Goal: Task Accomplishment & Management: Complete application form

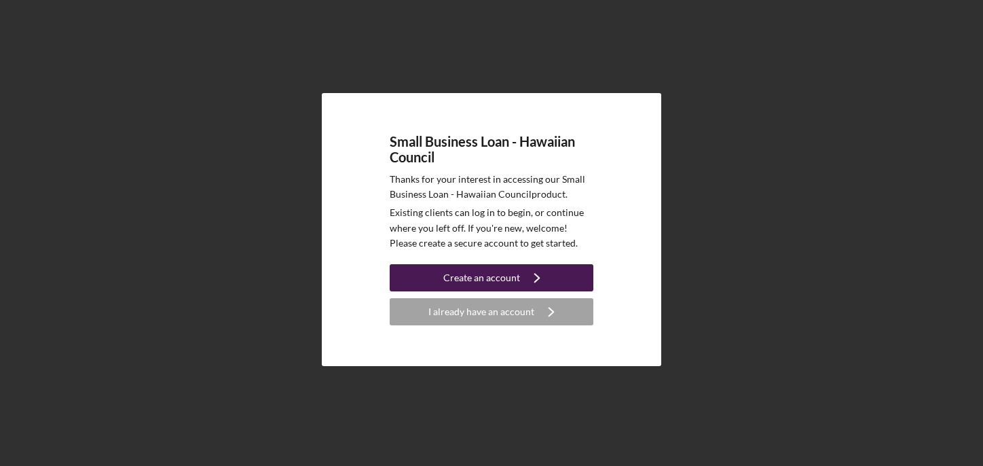
click at [476, 275] on div "Create an account" at bounding box center [481, 277] width 77 height 27
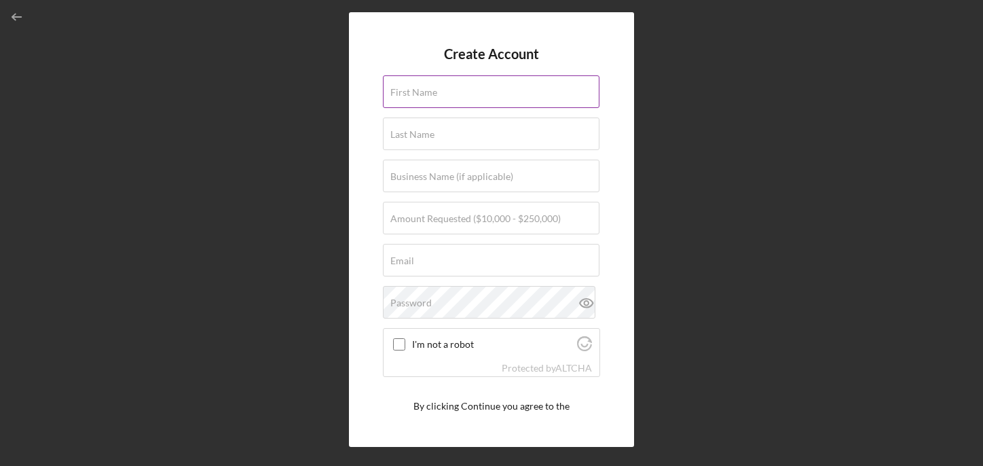
click at [432, 91] on label "First Name" at bounding box center [413, 92] width 47 height 11
click at [432, 91] on input "First Name" at bounding box center [491, 91] width 216 height 33
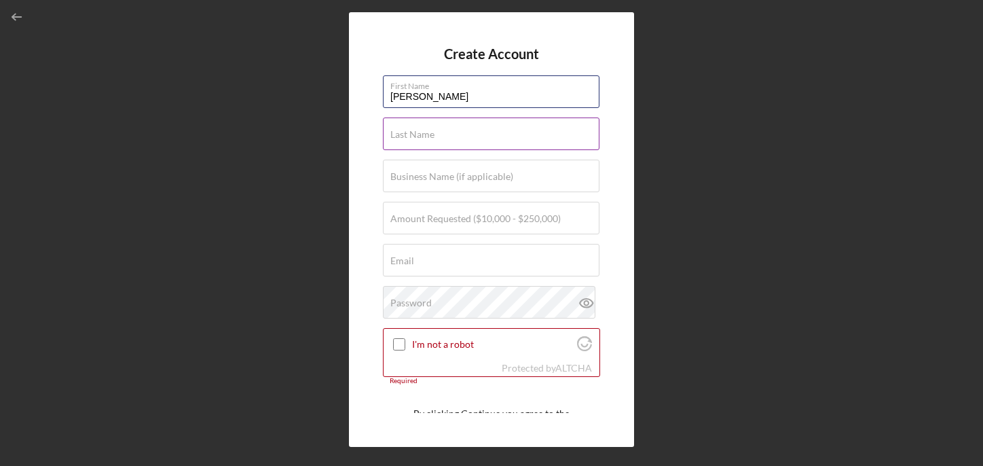
type input "Lani"
click at [415, 141] on input "Last Name" at bounding box center [491, 133] width 216 height 33
type input "Morris"
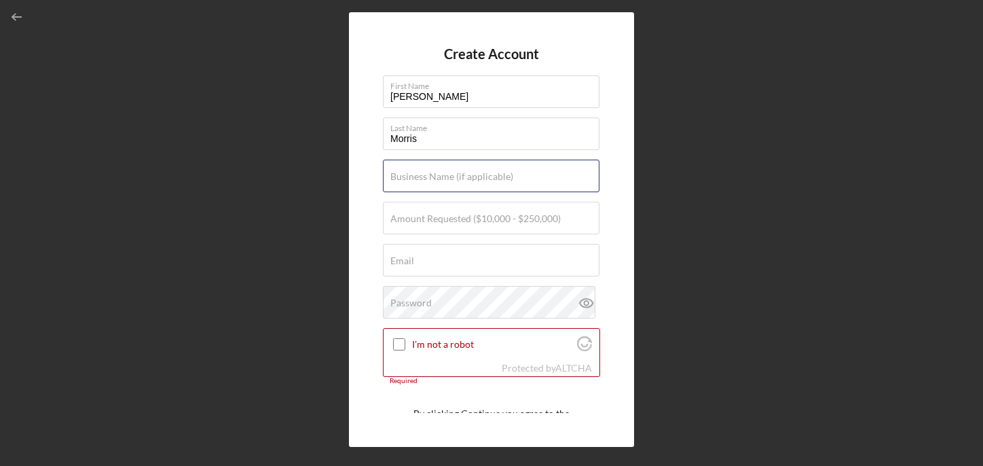
type input "Beauty By Nature Maui"
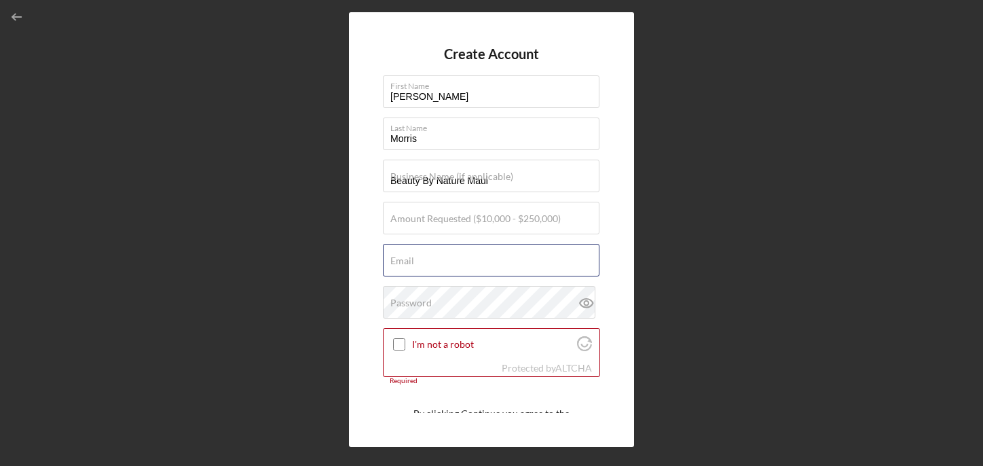
type input "beautybynaturemaui@gmail.com"
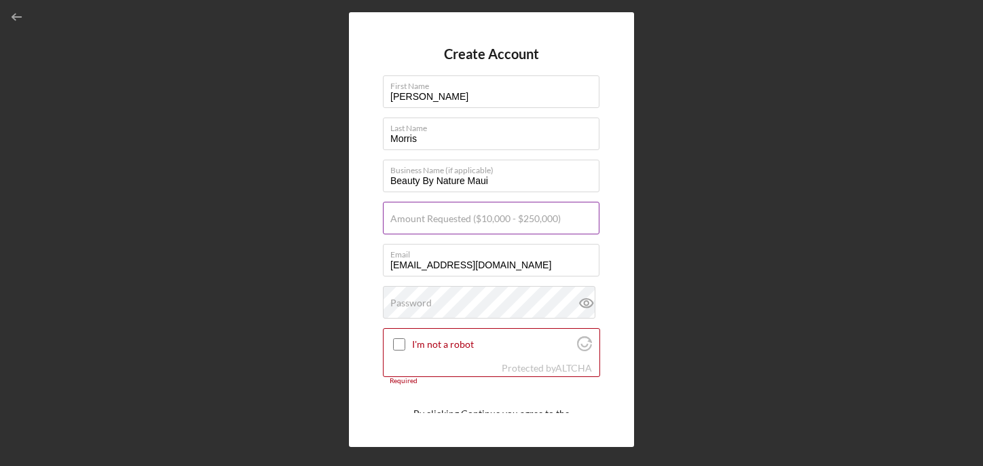
click at [435, 220] on label "Amount Requested ($10,000 - $250,000)" at bounding box center [475, 218] width 170 height 11
click at [435, 220] on input "Amount Requested ($10,000 - $250,000)" at bounding box center [491, 218] width 216 height 33
type input "$20,000"
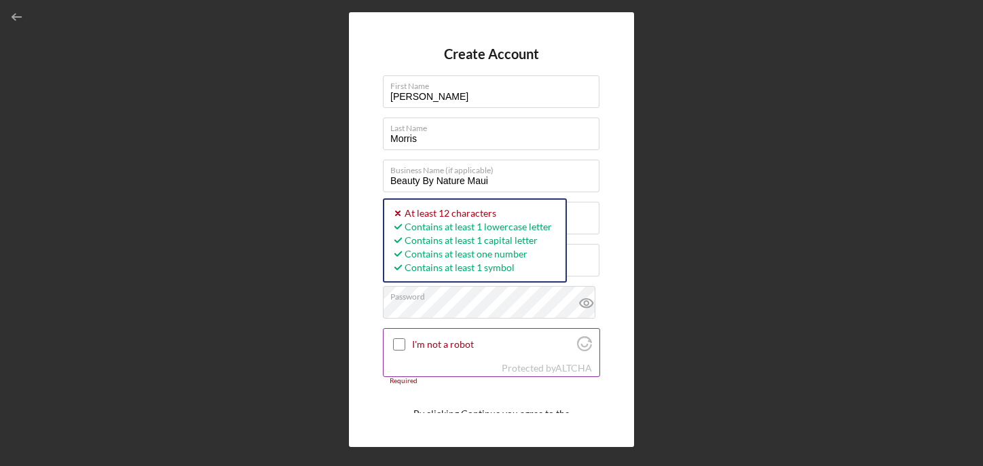
click at [403, 340] on input "I'm not a robot" at bounding box center [399, 344] width 12 height 12
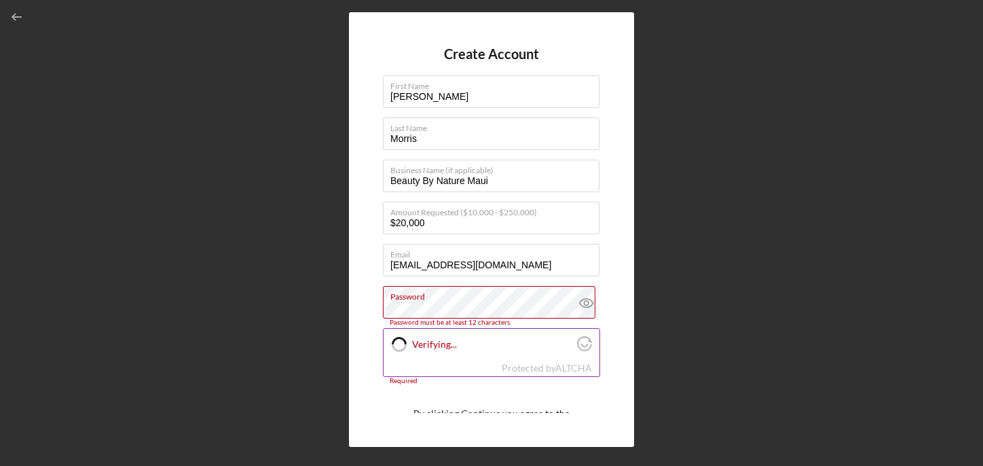
checkbox input "true"
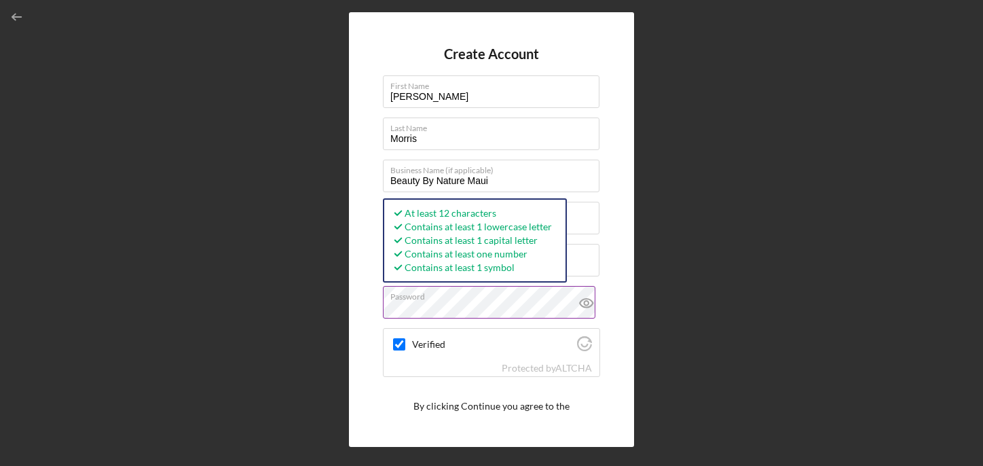
click at [383, 442] on button "Create Account" at bounding box center [491, 455] width 217 height 27
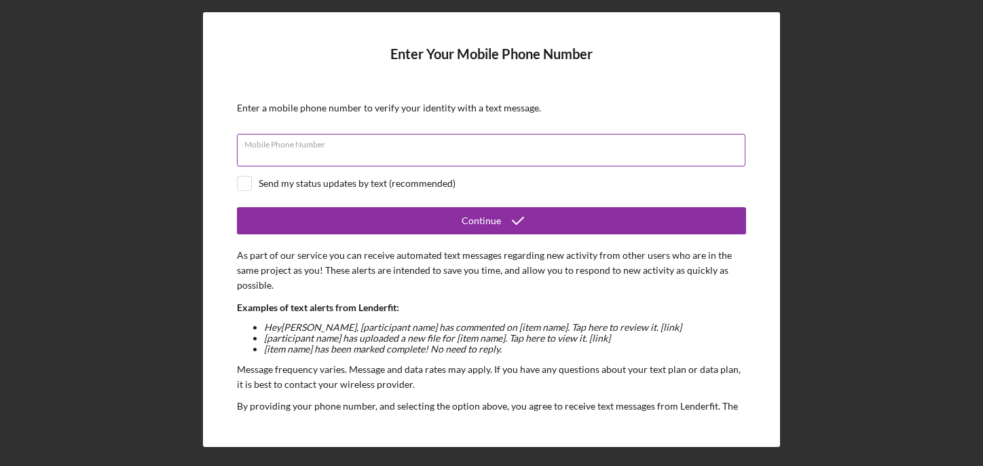
click at [369, 145] on div "Mobile Phone Number" at bounding box center [491, 151] width 509 height 34
type input "(808) 500-2998"
click at [248, 183] on input "checkbox" at bounding box center [245, 183] width 14 height 14
checkbox input "true"
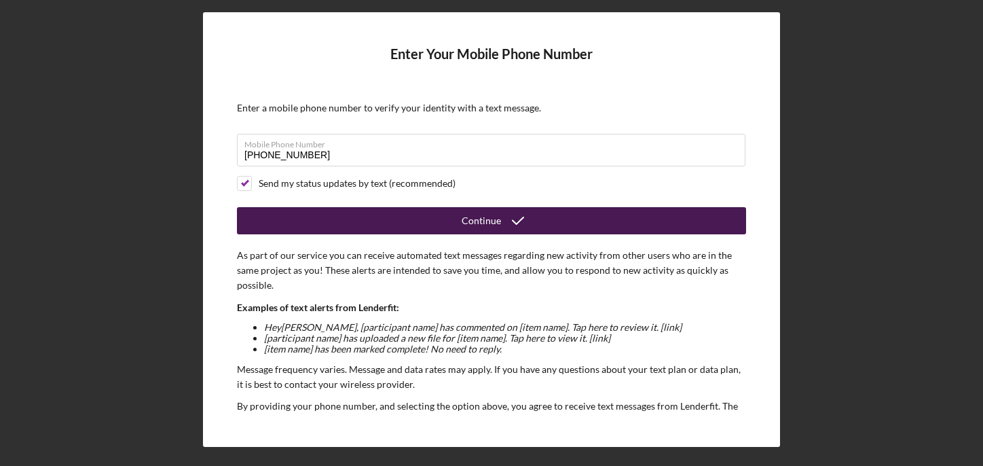
click at [366, 216] on button "Continue" at bounding box center [491, 220] width 509 height 27
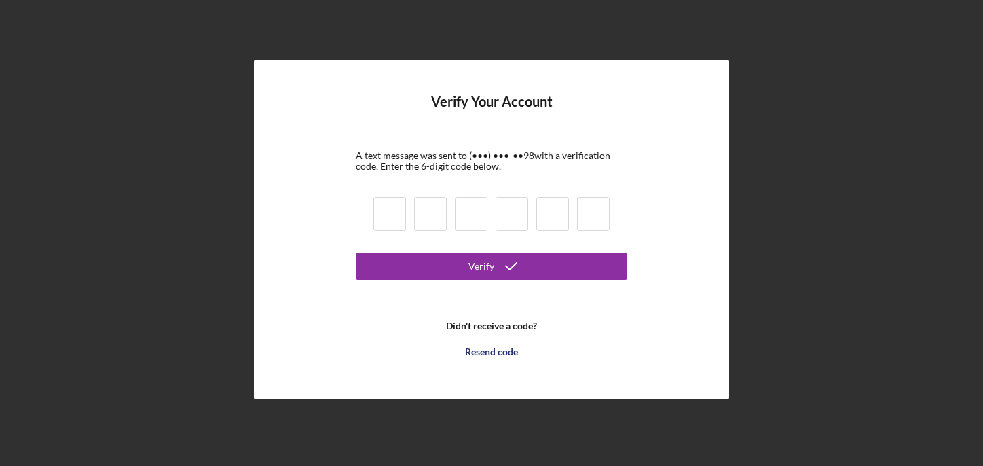
click at [388, 219] on input at bounding box center [389, 214] width 33 height 34
type input "6"
type input "0"
type input "8"
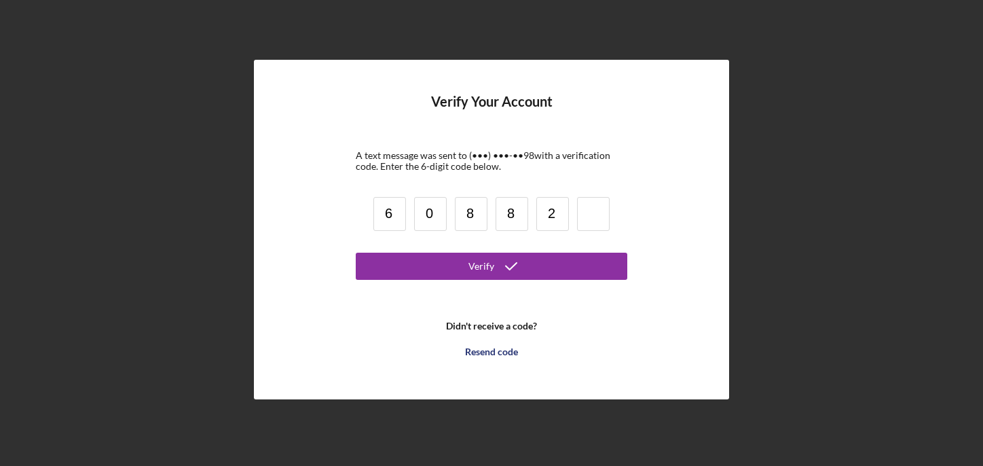
type input "2"
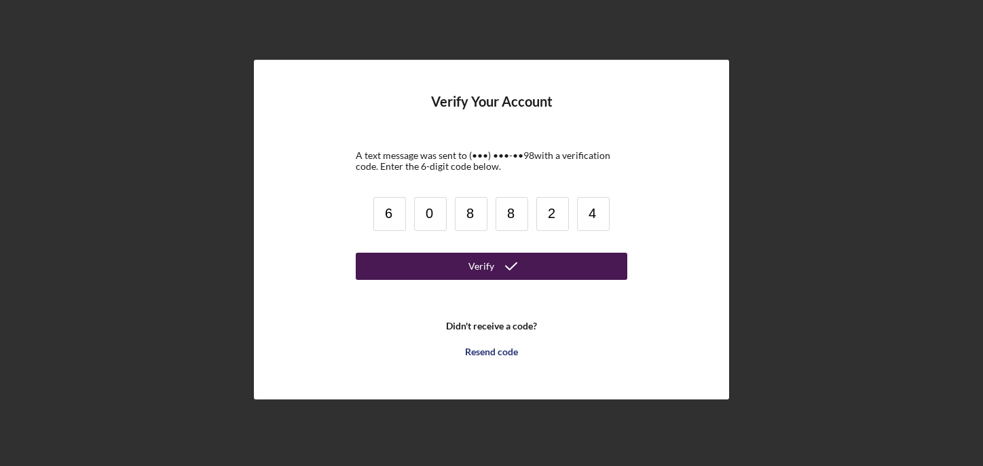
type input "4"
click at [494, 263] on icon "submit" at bounding box center [511, 266] width 34 height 34
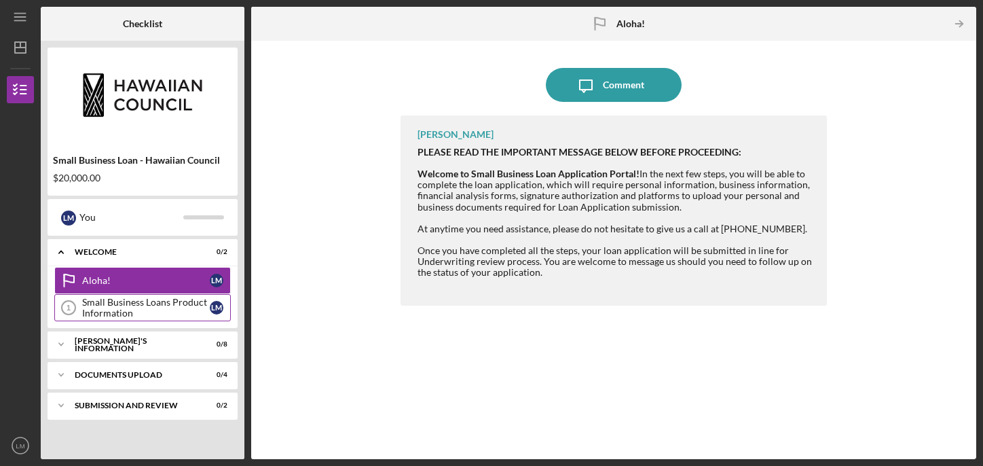
click at [149, 306] on div "Small Business Loans Product Information" at bounding box center [146, 308] width 128 height 22
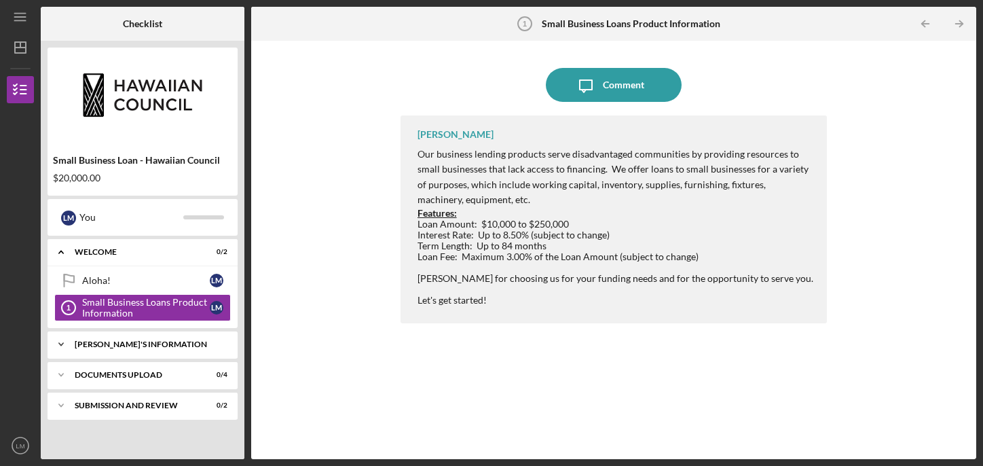
click at [170, 340] on div "BORROWER'S INFORMATION" at bounding box center [148, 344] width 146 height 8
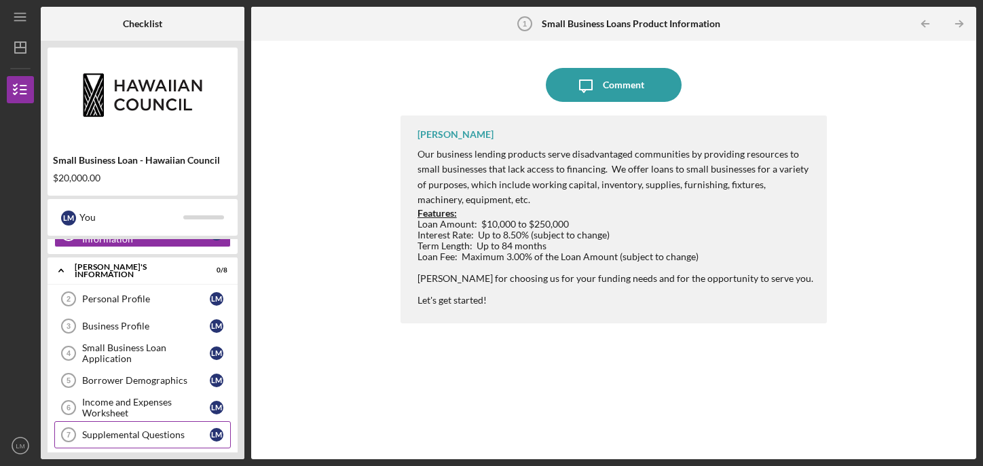
scroll to position [62, 0]
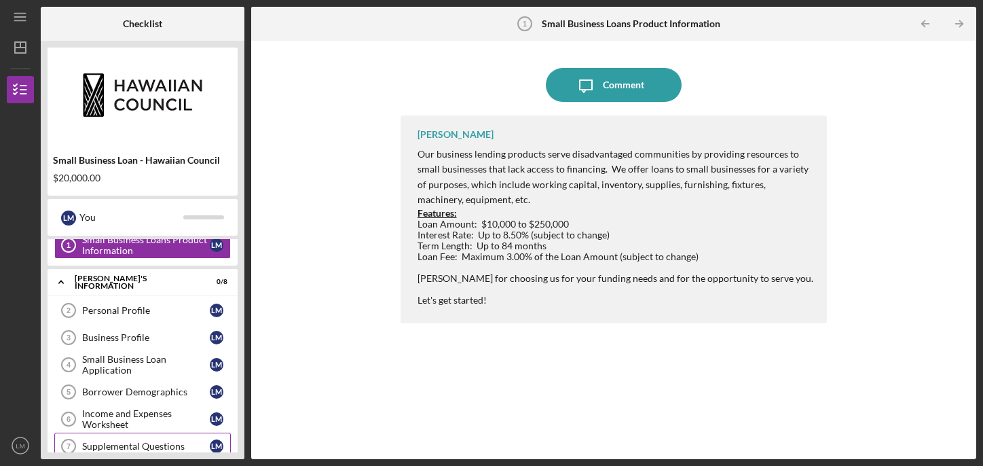
click at [106, 304] on link "Personal Profile 2 Personal Profile L M" at bounding box center [142, 310] width 176 height 27
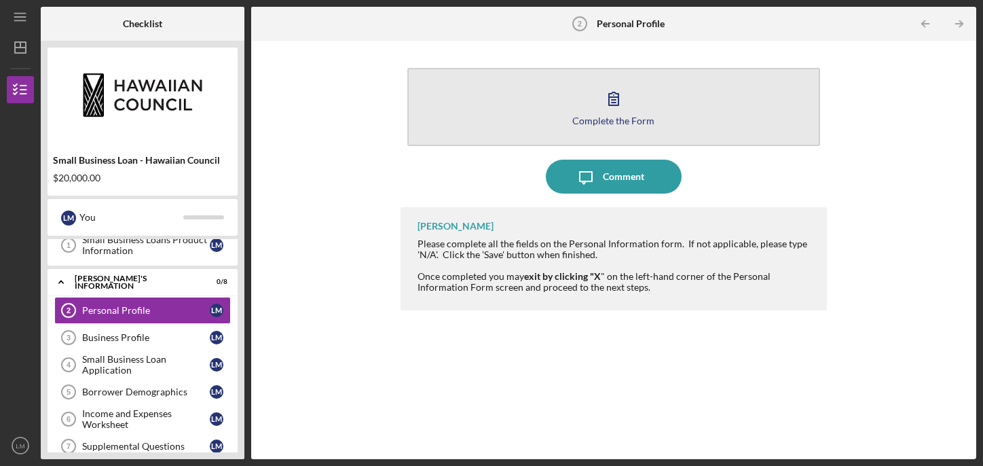
click at [607, 109] on icon "button" at bounding box center [614, 98] width 34 height 34
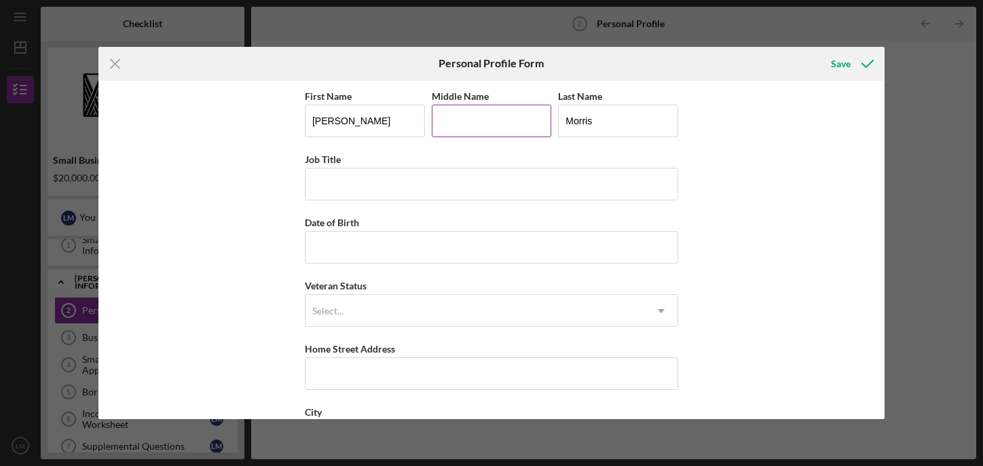
click at [485, 121] on input "Middle Name" at bounding box center [492, 121] width 120 height 33
type input "k"
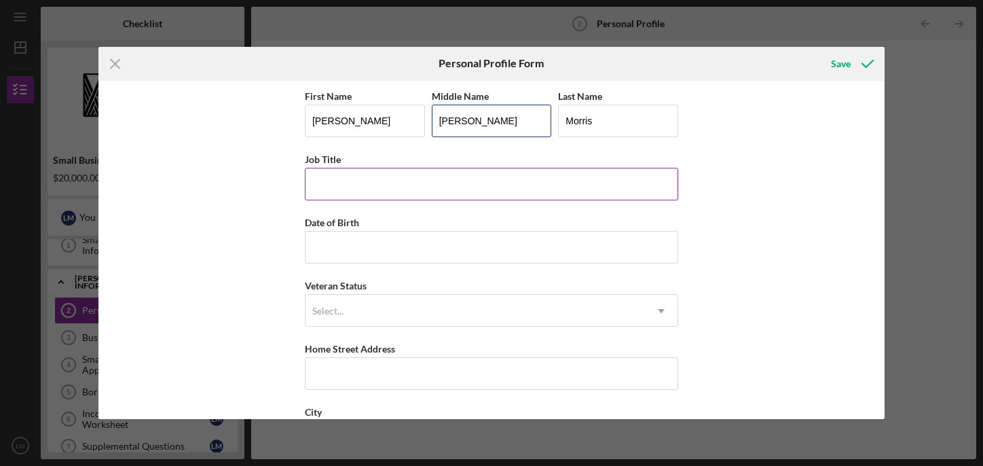
type input "Kim"
click at [374, 186] on input "Job Title" at bounding box center [491, 184] width 373 height 33
type input "O"
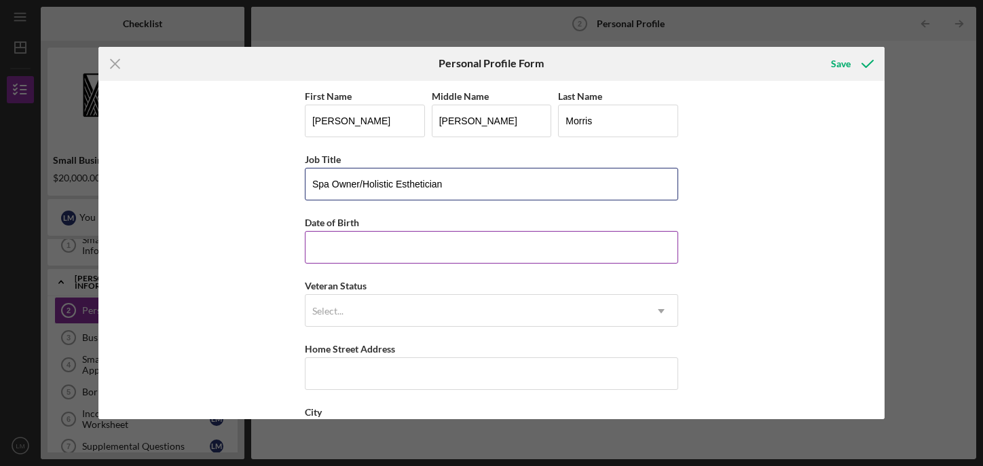
type input "Spa Owner/Holistic Esthetician"
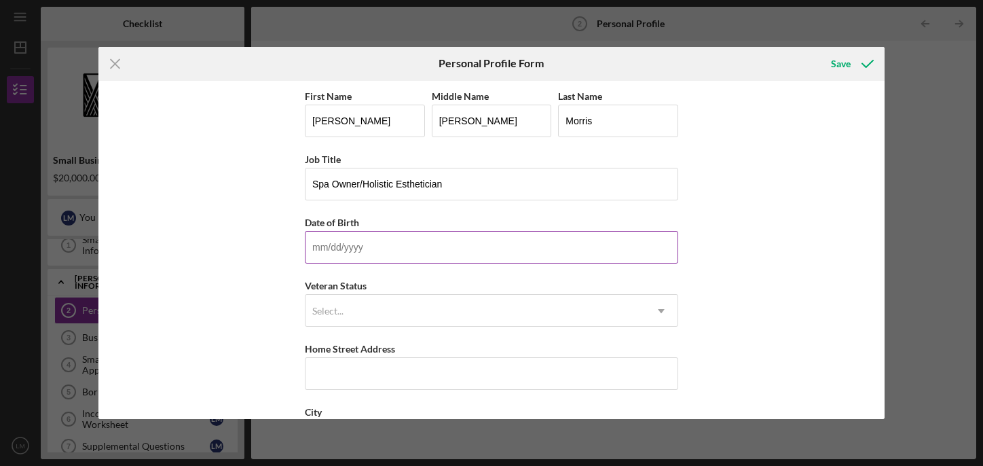
click at [305, 245] on input "Date of Birth" at bounding box center [491, 247] width 373 height 33
type input "11/15/1973"
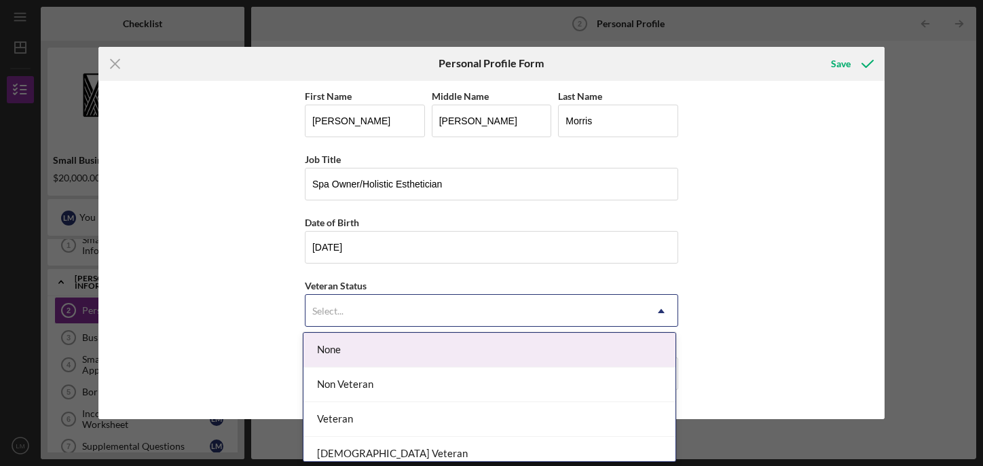
click at [359, 305] on div "Select..." at bounding box center [474, 310] width 339 height 31
click at [353, 354] on div "None" at bounding box center [489, 350] width 372 height 35
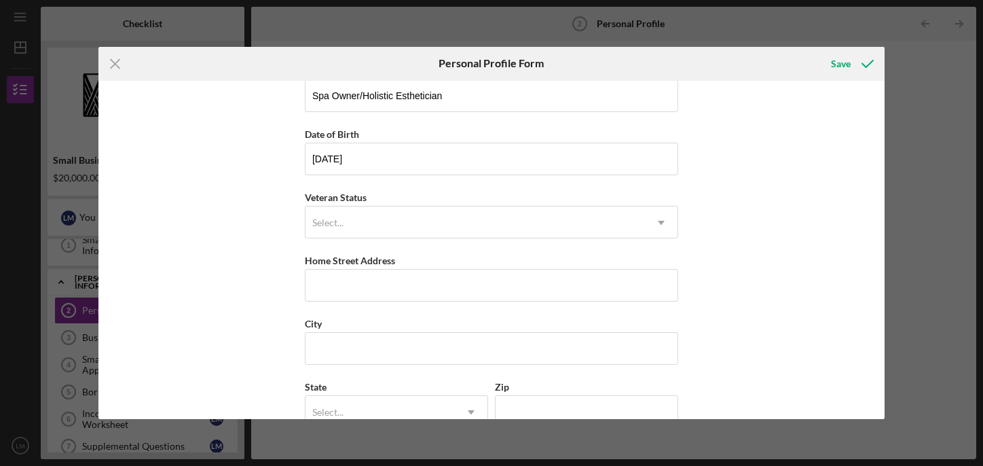
scroll to position [89, 0]
click at [337, 278] on input "Home Street Address" at bounding box center [491, 284] width 373 height 33
type input "74 Kaniela Street"
type input "Wailuku"
type input "HI"
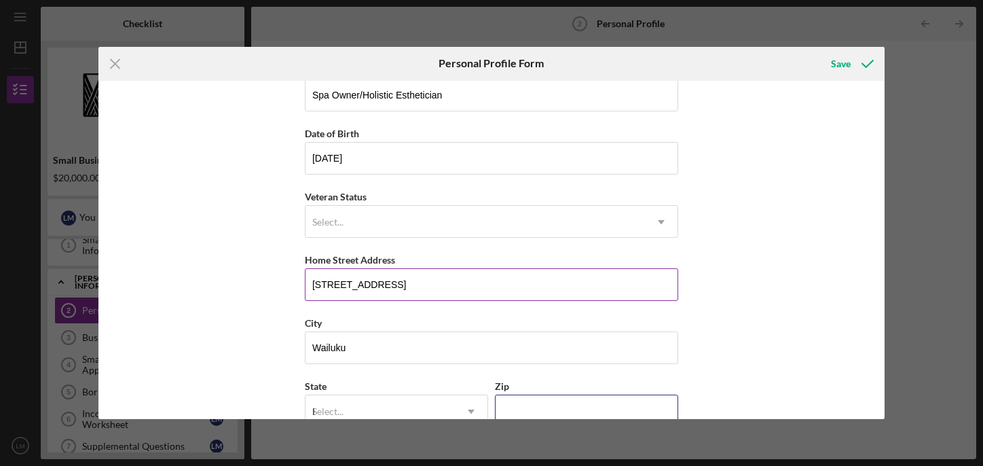
type input "96793"
type input "United States"
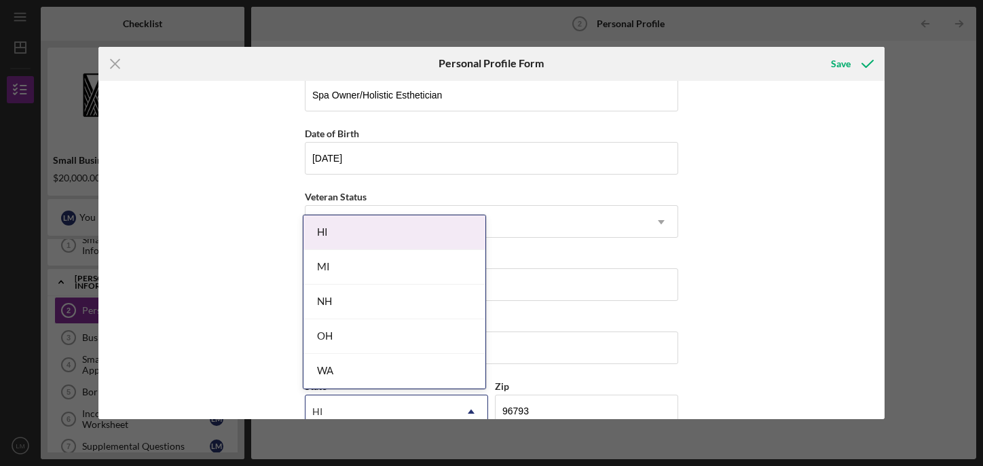
click at [348, 227] on div "HI" at bounding box center [394, 232] width 182 height 35
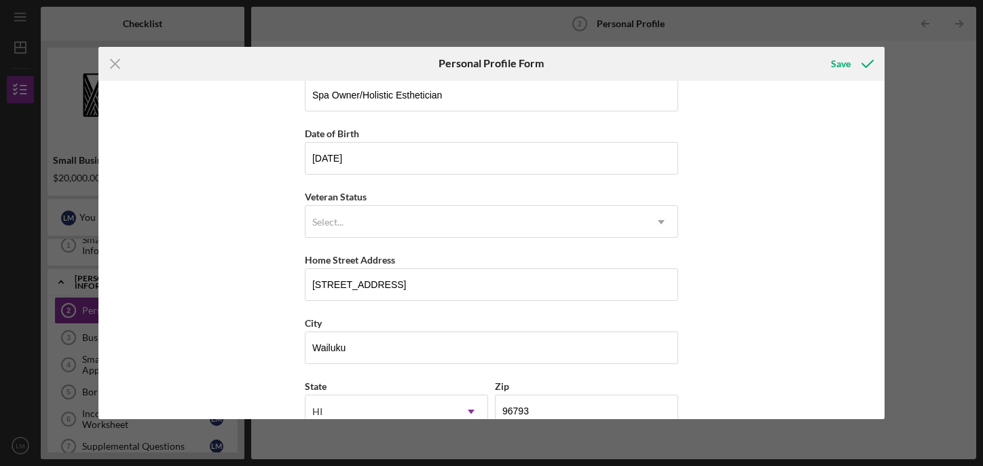
scroll to position [180, 0]
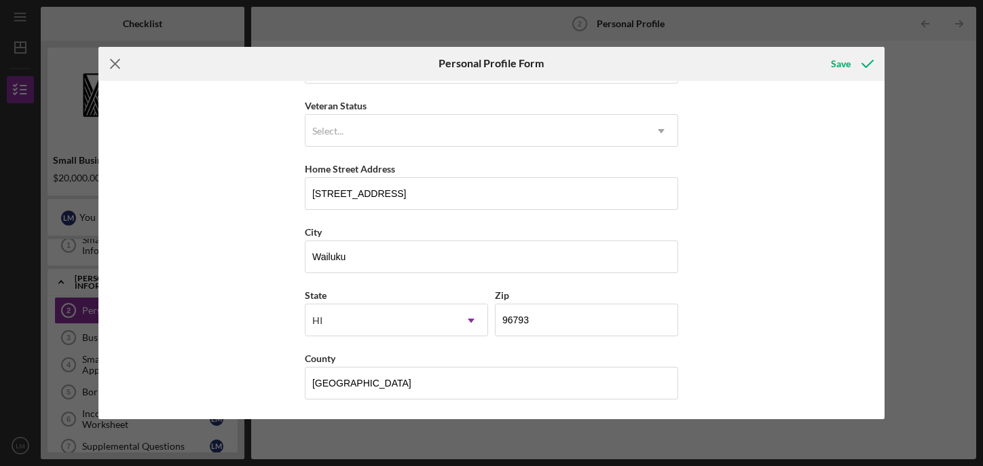
click at [114, 68] on icon "Icon/Menu Close" at bounding box center [115, 64] width 34 height 34
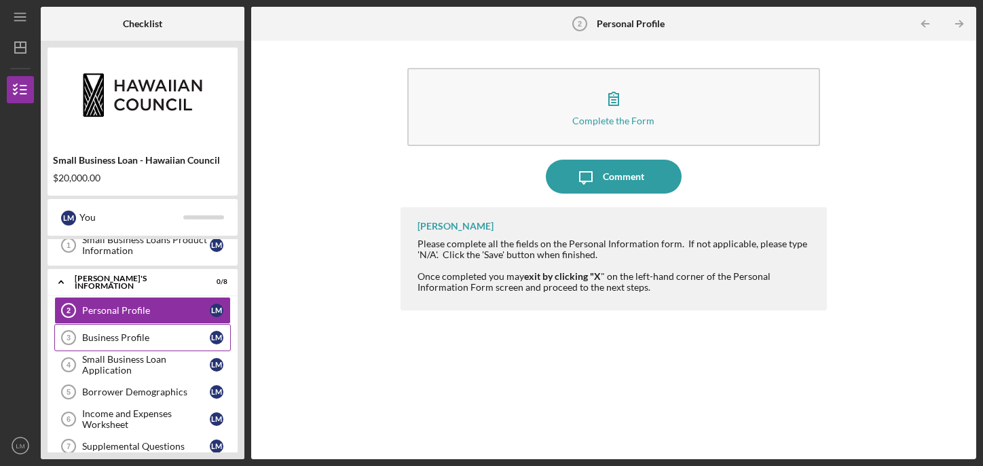
click at [139, 336] on div "Business Profile" at bounding box center [146, 337] width 128 height 11
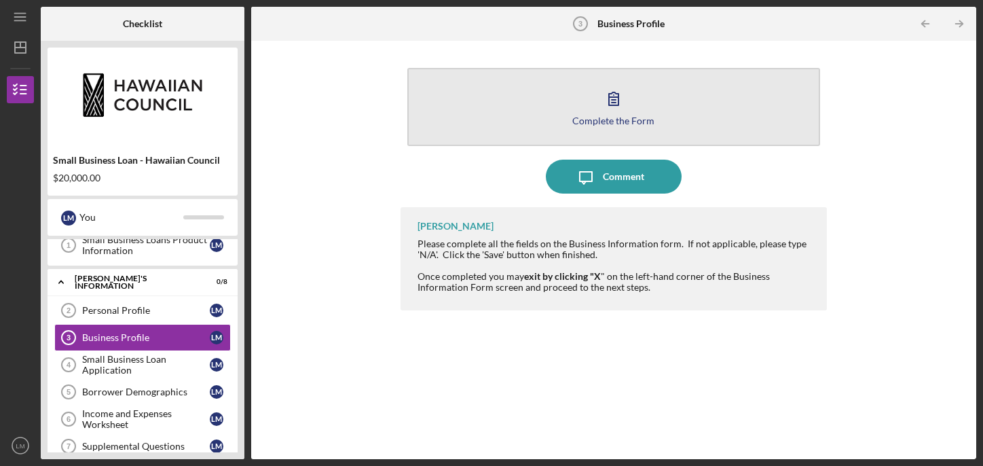
click at [603, 109] on icon "button" at bounding box center [614, 98] width 34 height 34
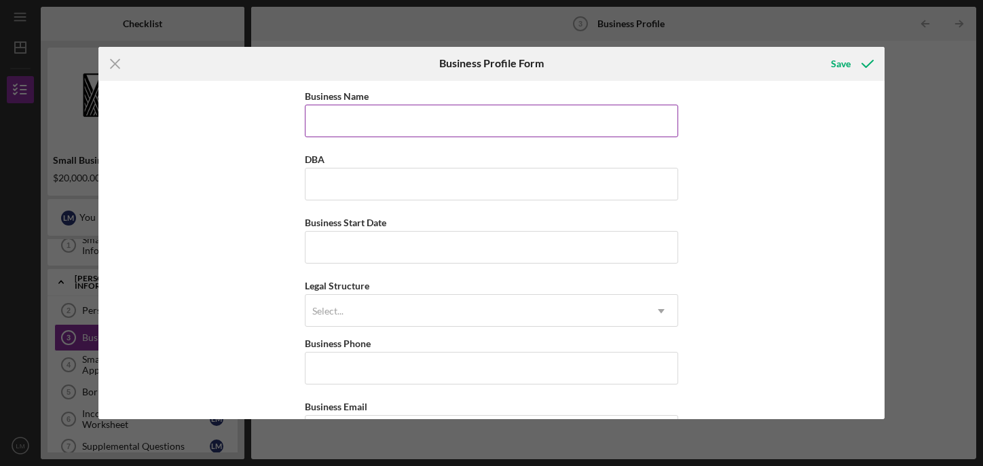
click at [350, 118] on input "Business Name" at bounding box center [491, 121] width 373 height 33
type input "Beauty By Nature Maui"
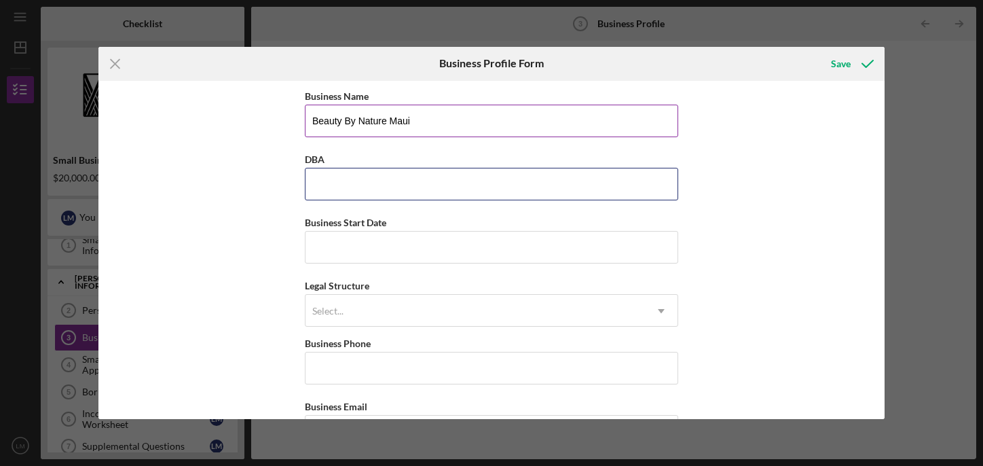
type input "Beauty By Nature Maui"
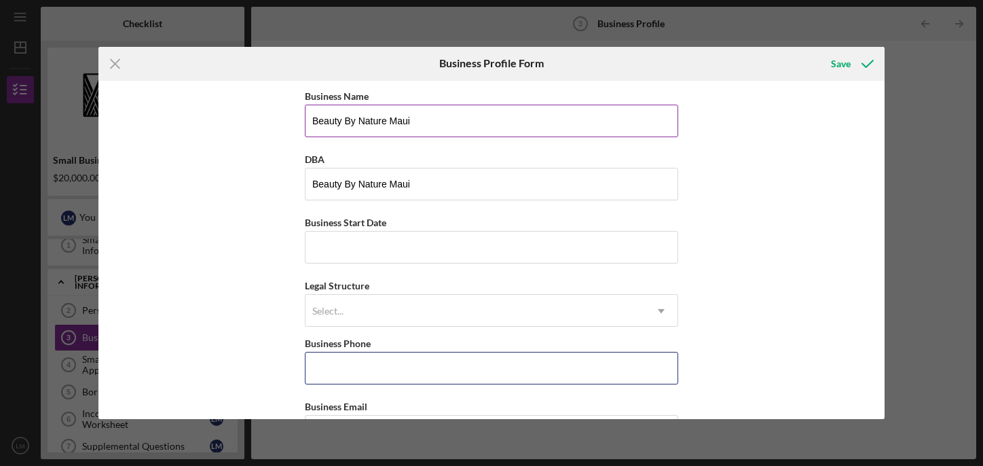
type input "(808) 385-1082"
type input "74 Kaniela Street"
type input "Wailuku"
type input "HI"
type input "96793"
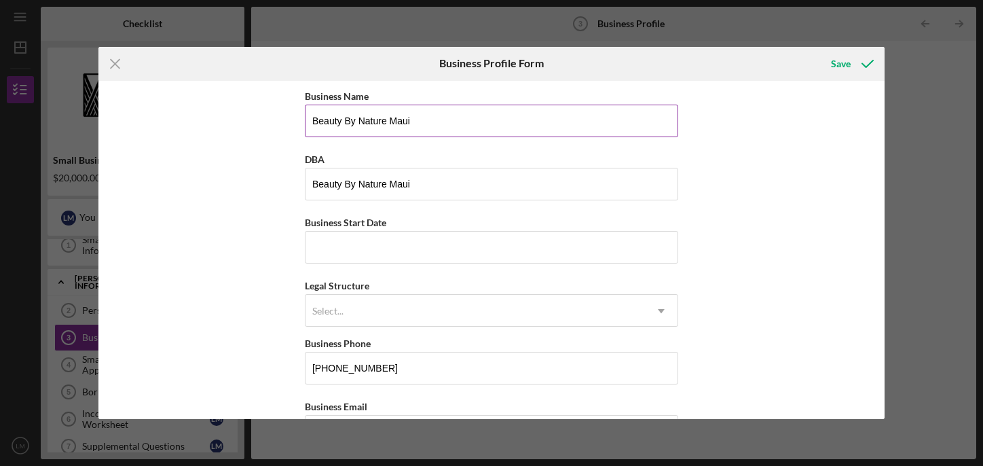
type input "HI"
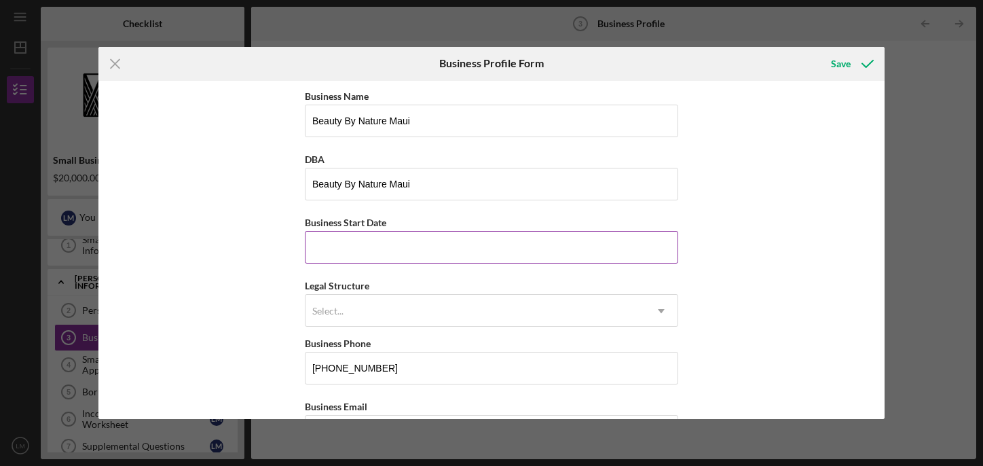
click at [386, 248] on input "Business Start Date" at bounding box center [491, 247] width 373 height 33
type input "09/01/2019"
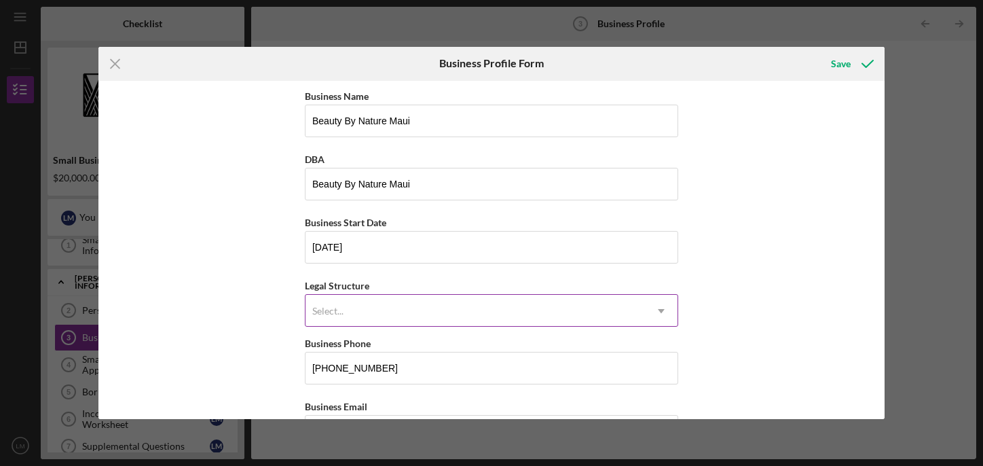
click at [341, 307] on div "Select..." at bounding box center [327, 310] width 31 height 11
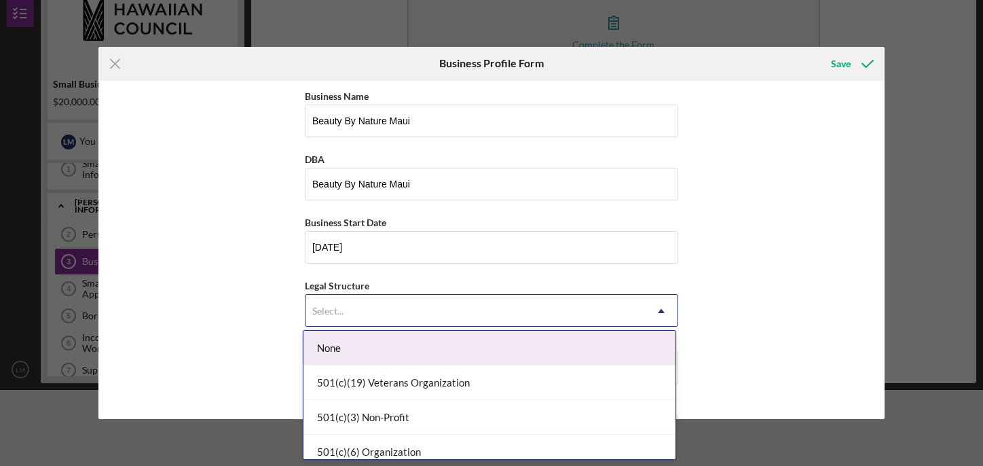
scroll to position [77, 0]
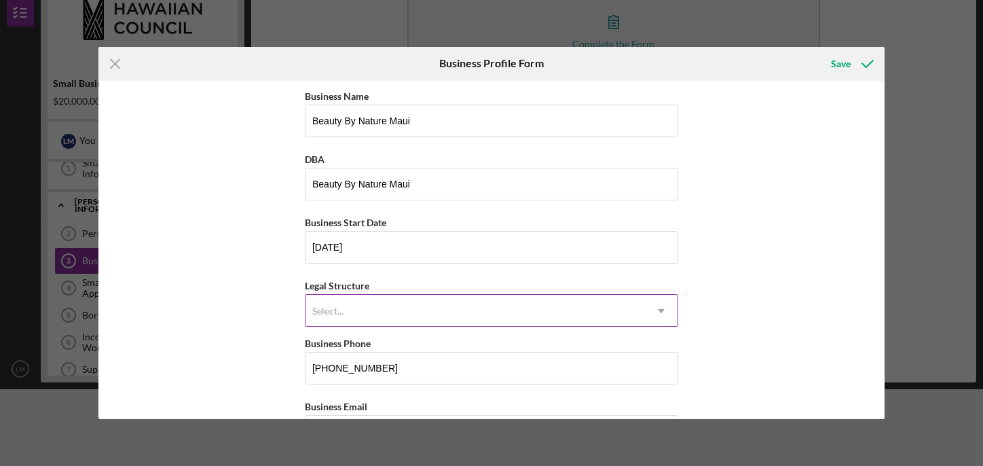
click at [341, 307] on div "Select..." at bounding box center [327, 310] width 31 height 11
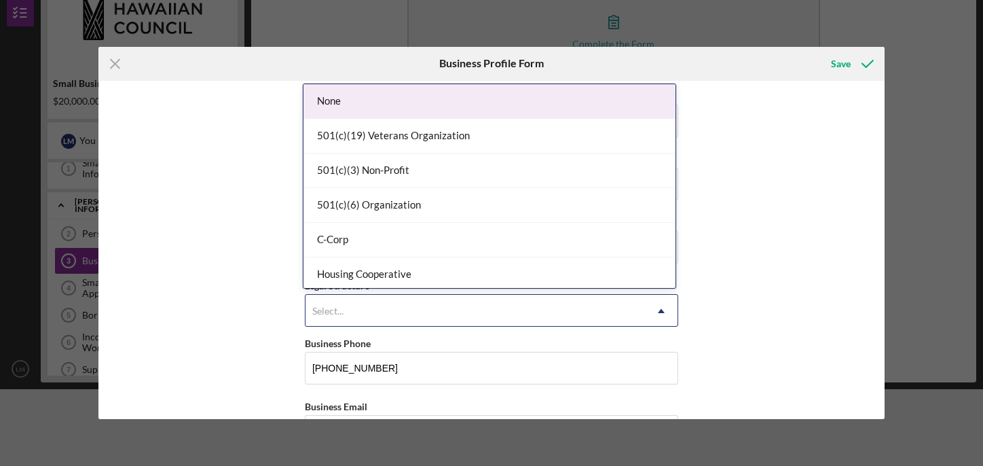
click at [341, 307] on div "Select..." at bounding box center [327, 310] width 31 height 11
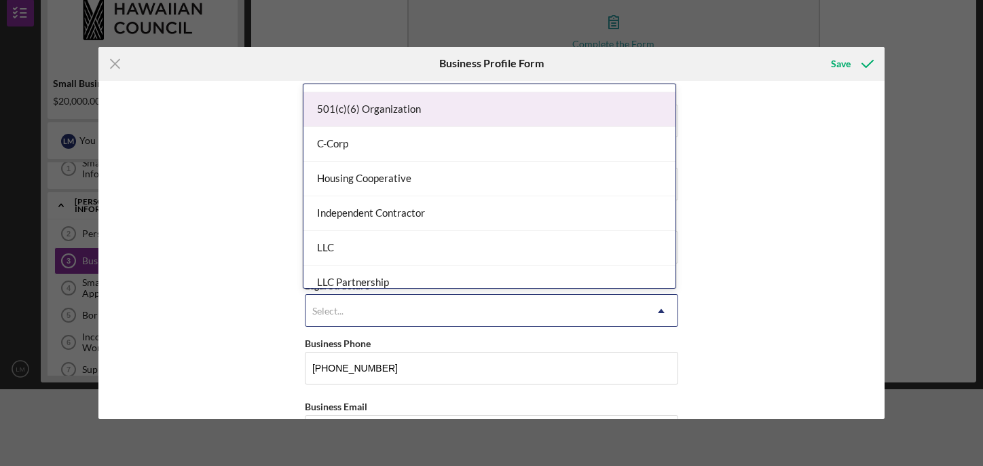
scroll to position [109, 0]
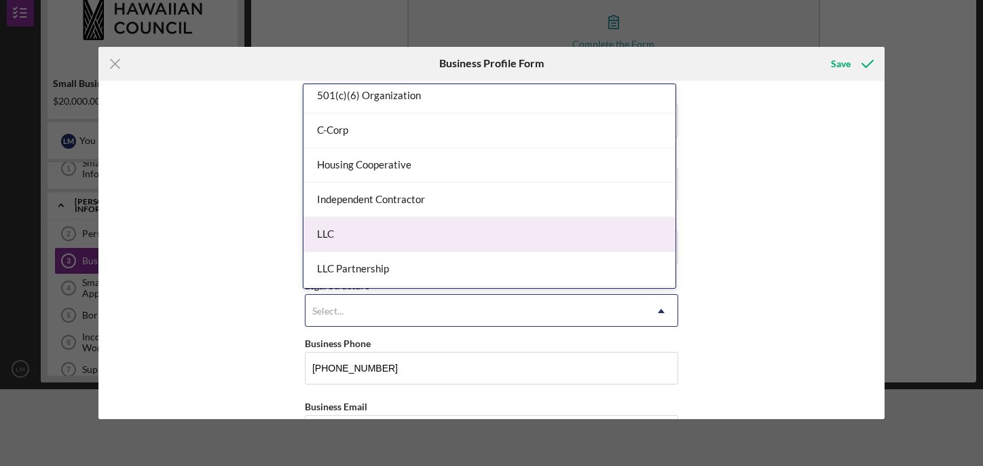
click at [341, 229] on div "LLC" at bounding box center [489, 234] width 372 height 35
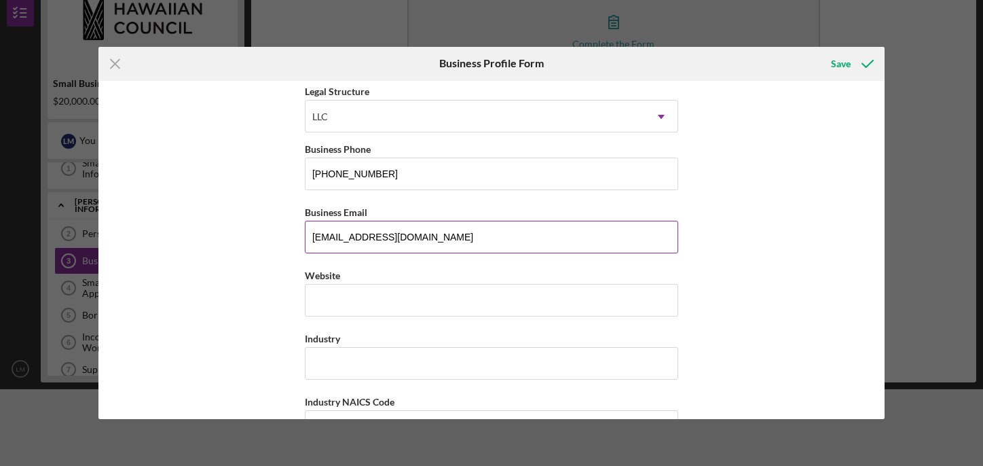
scroll to position [195, 0]
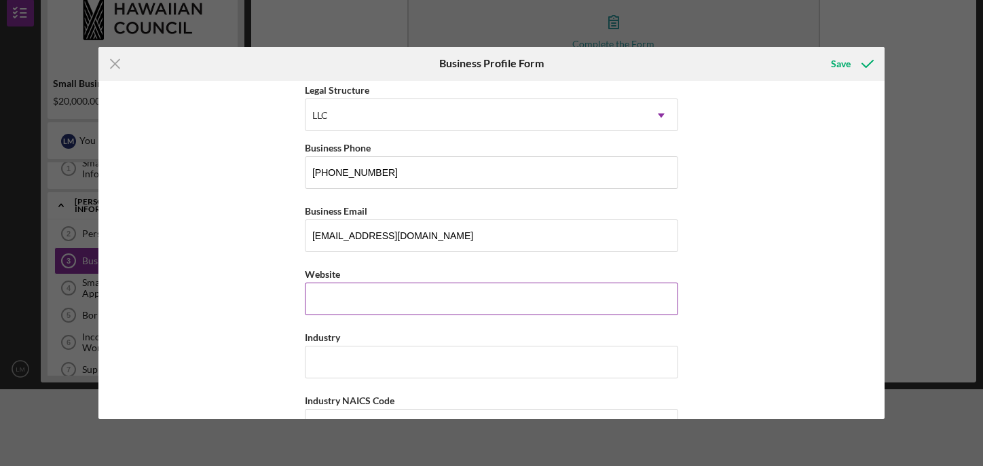
click at [322, 297] on div "Website" at bounding box center [491, 290] width 373 height 50
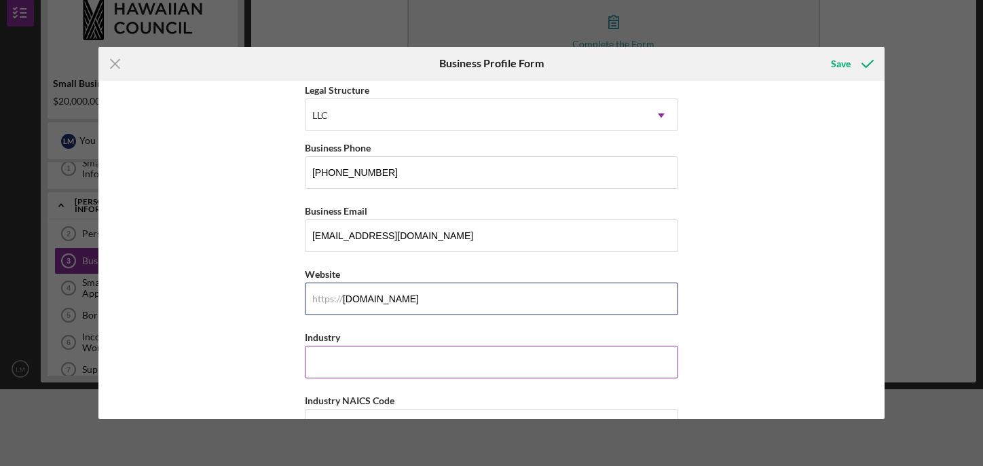
type input "beautybynaturemaui.com"
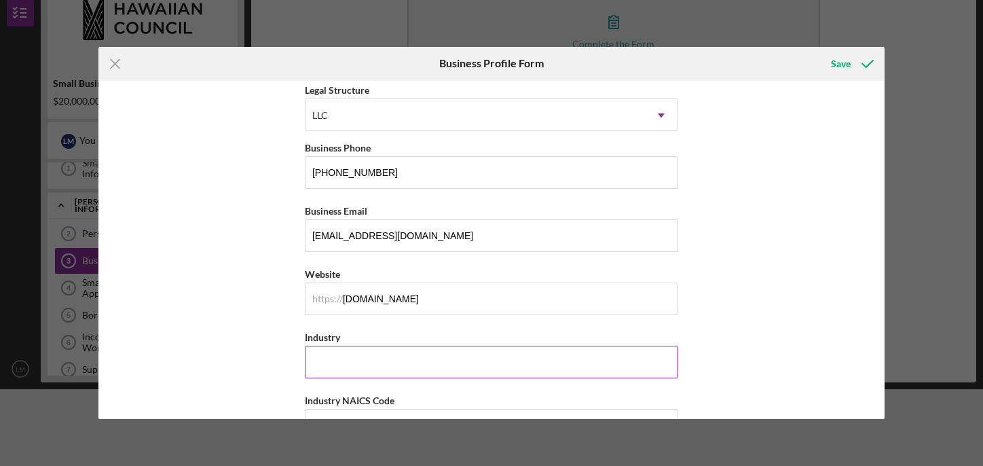
click at [324, 353] on input "Industry" at bounding box center [491, 361] width 373 height 33
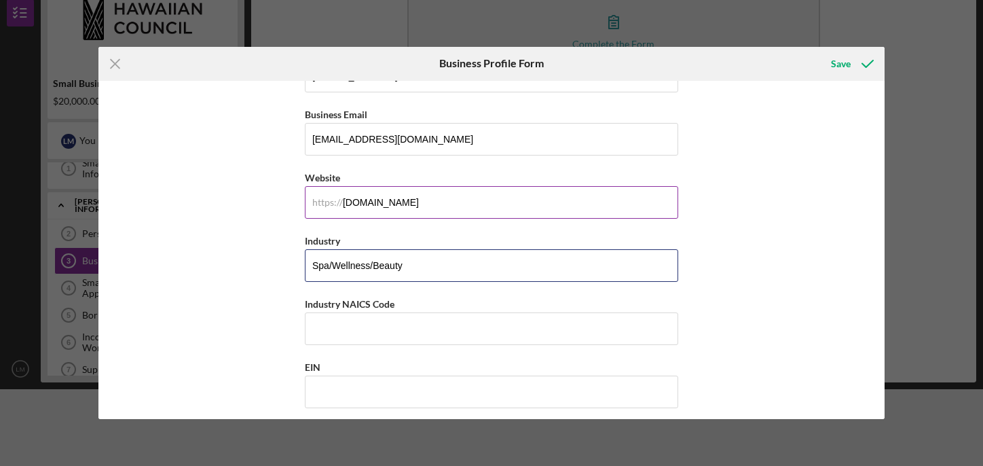
scroll to position [296, 0]
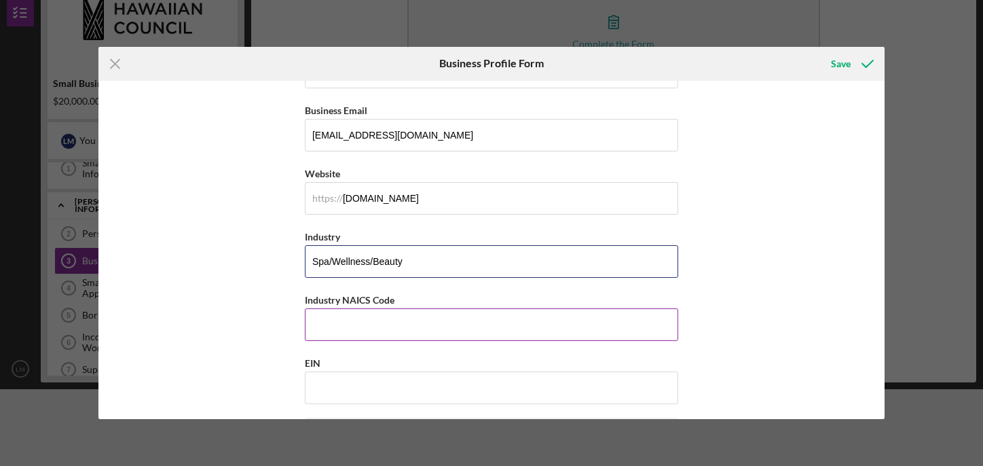
type input "Spa/Wellness/Beauty"
click at [339, 316] on input "Industry NAICS Code" at bounding box center [491, 324] width 373 height 33
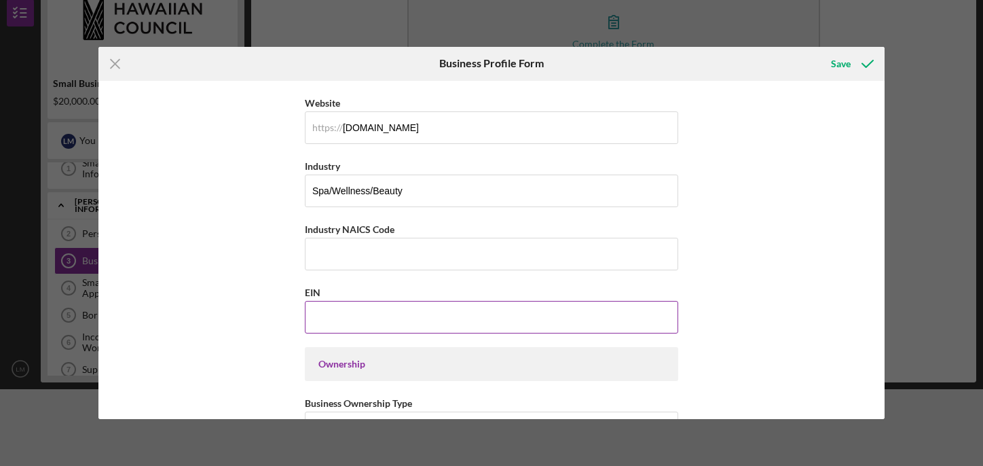
click at [334, 328] on input "EIN" at bounding box center [491, 317] width 373 height 33
type input "86-2567672"
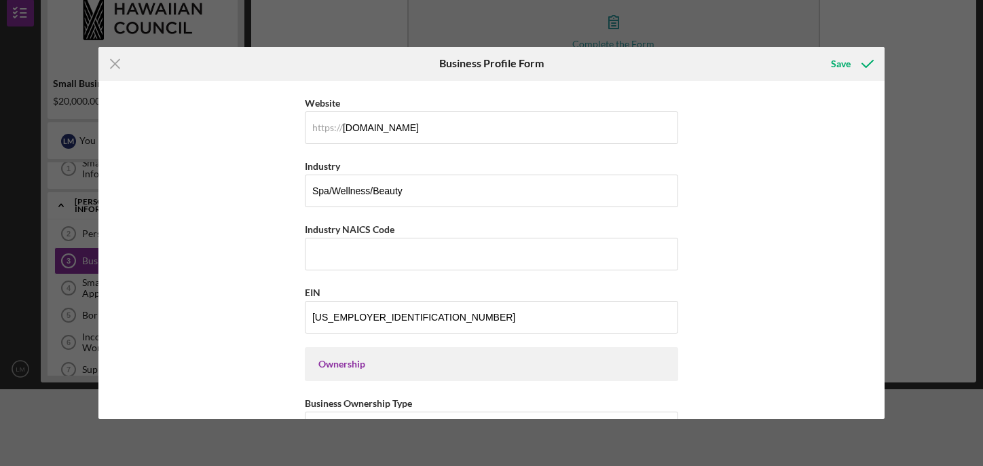
click at [274, 246] on div "Business Name Beauty By Nature Maui DBA Beauty By Nature Maui Business Start Da…" at bounding box center [491, 250] width 786 height 339
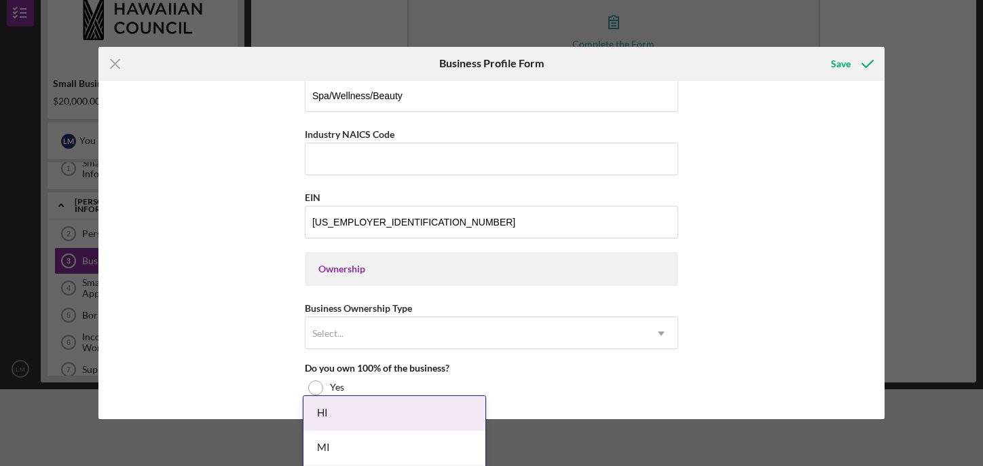
click at [356, 278] on div "Ownership" at bounding box center [491, 269] width 373 height 34
click at [356, 274] on div "Ownership" at bounding box center [491, 268] width 346 height 11
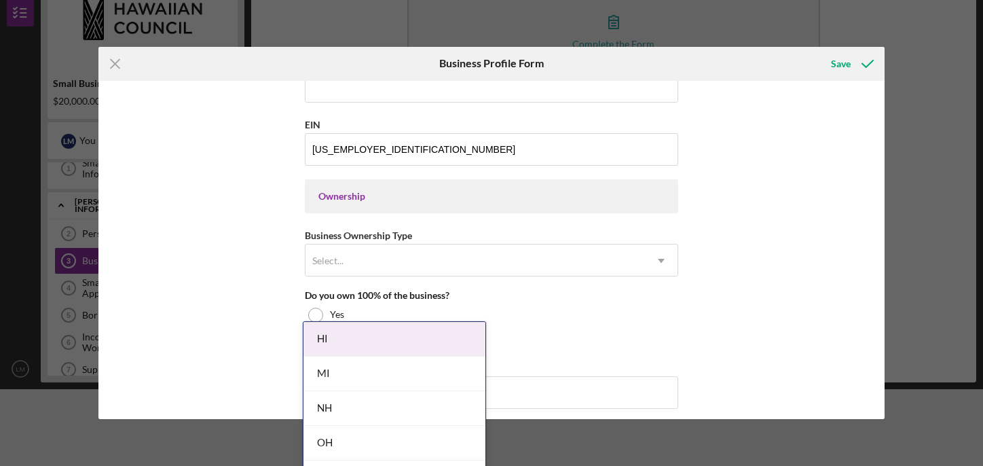
scroll to position [533, 0]
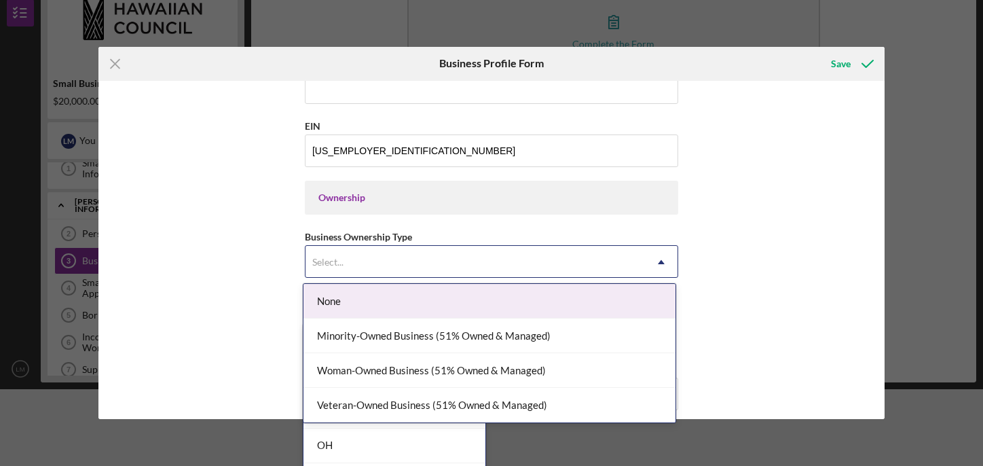
click at [364, 271] on div "Select..." at bounding box center [474, 261] width 339 height 31
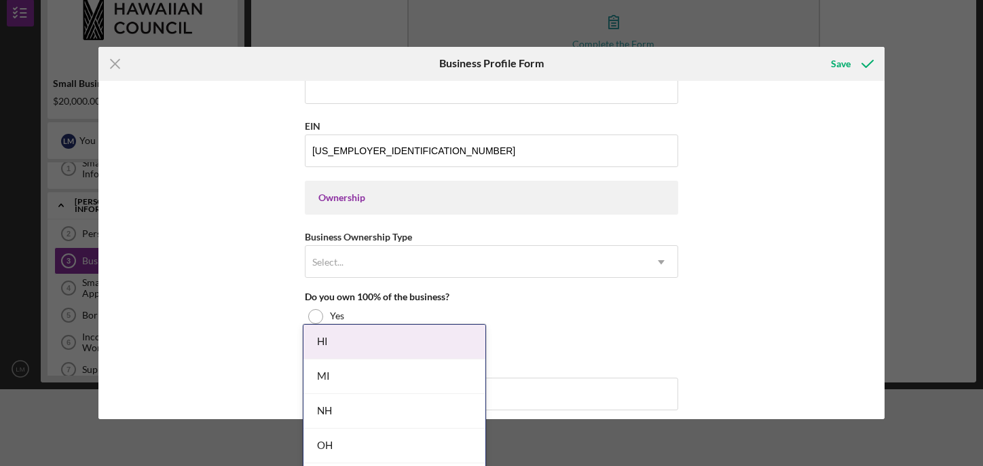
click at [230, 271] on div "Business Name Beauty By Nature Maui DBA Beauty By Nature Maui Business Start Da…" at bounding box center [491, 250] width 786 height 339
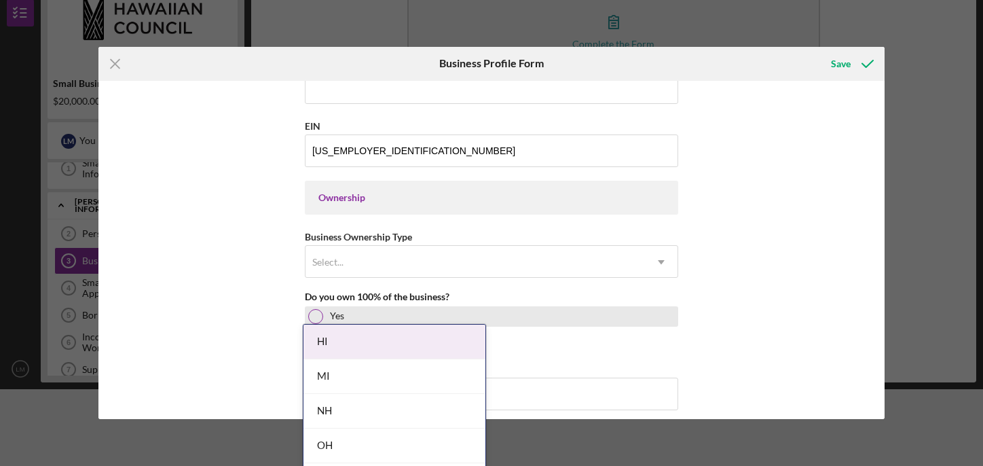
click at [316, 314] on div at bounding box center [315, 316] width 15 height 15
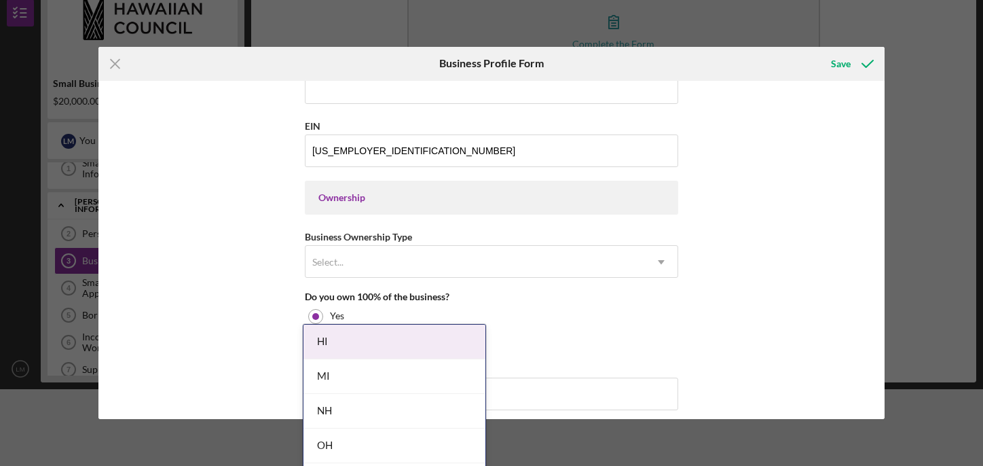
click at [235, 248] on div "Business Name Beauty By Nature Maui DBA Beauty By Nature Maui Business Start Da…" at bounding box center [491, 250] width 786 height 339
click at [338, 260] on div "Select..." at bounding box center [327, 262] width 31 height 11
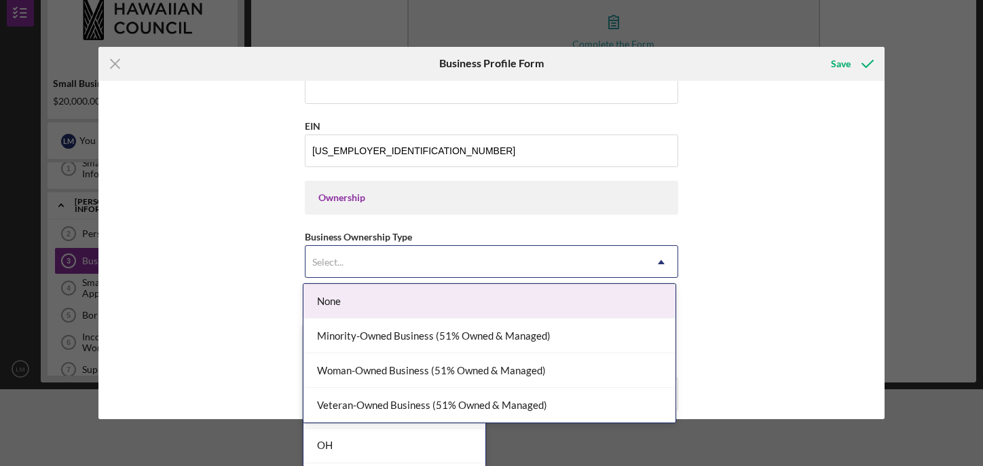
click at [248, 254] on div "Business Name Beauty By Nature Maui DBA Beauty By Nature Maui Business Start Da…" at bounding box center [491, 250] width 786 height 339
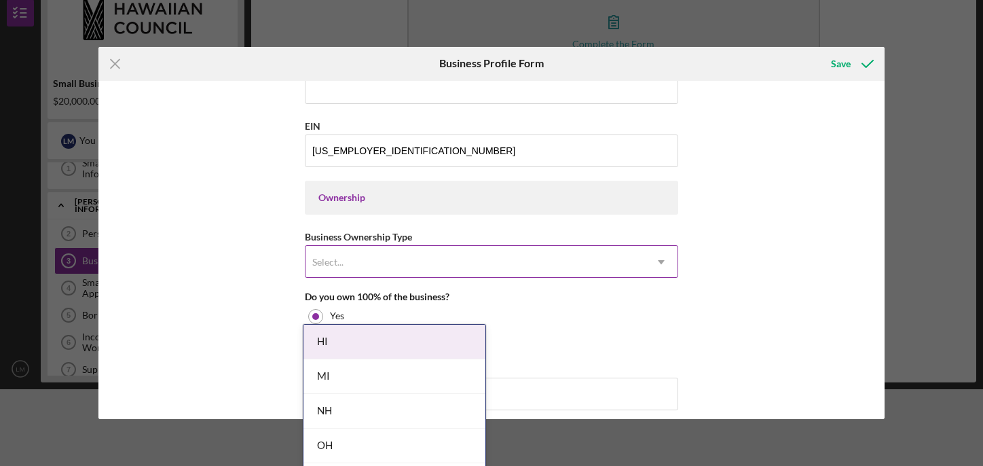
click at [335, 267] on div "Select..." at bounding box center [327, 262] width 31 height 11
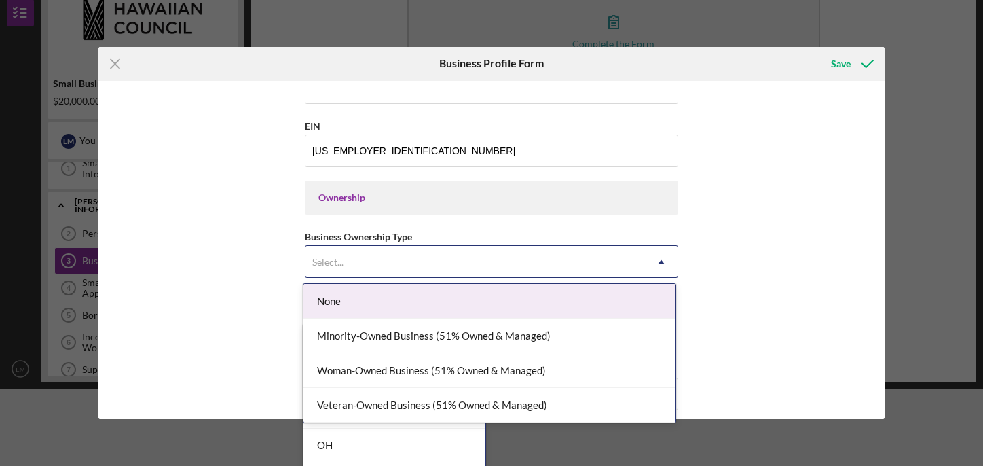
click at [345, 293] on div "None" at bounding box center [489, 301] width 372 height 35
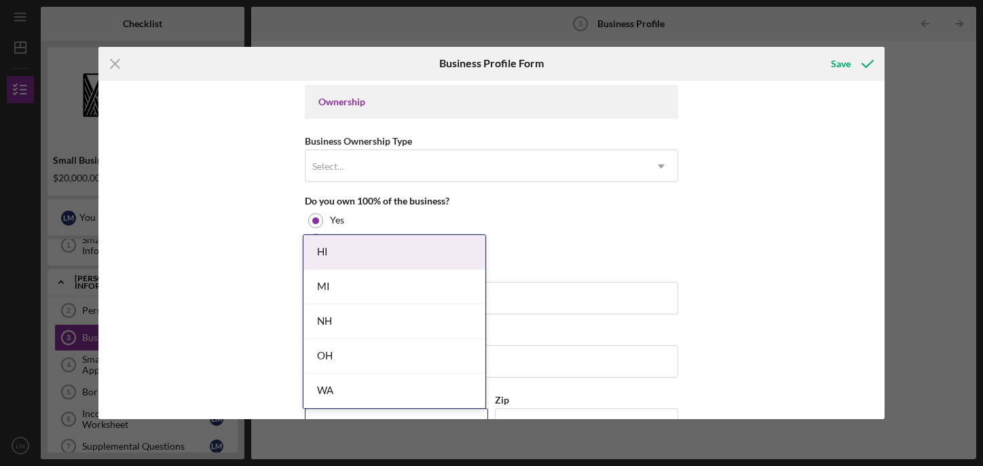
scroll to position [628, 0]
click at [267, 239] on div "Business Name Beauty By Nature Maui DBA Beauty By Nature Maui Business Start Da…" at bounding box center [491, 250] width 786 height 339
click at [787, 211] on div "Business Name Beauty By Nature Maui DBA Beauty By Nature Maui Business Start Da…" at bounding box center [491, 250] width 786 height 339
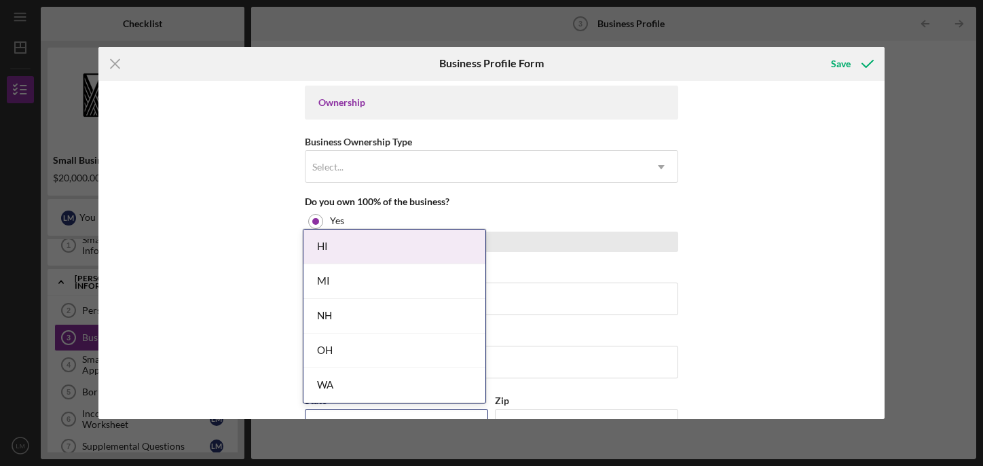
click at [632, 231] on div "No" at bounding box center [491, 241] width 373 height 20
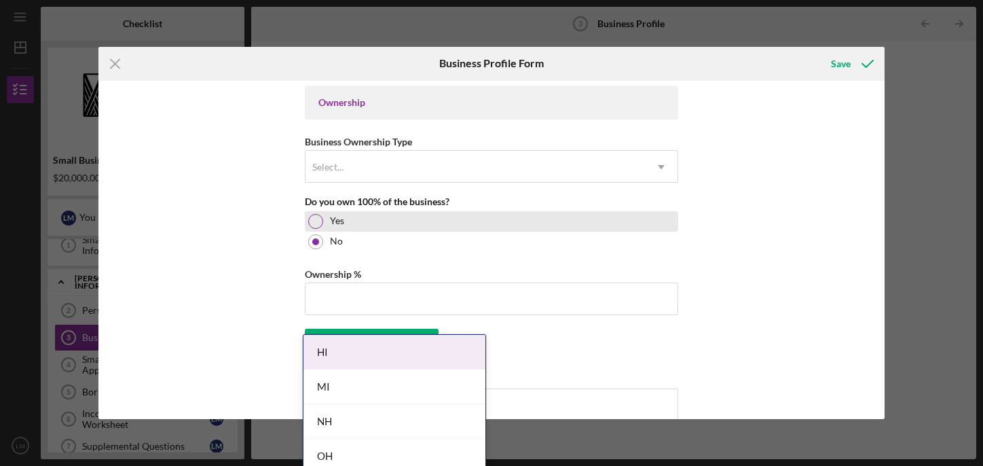
click at [308, 223] on div at bounding box center [315, 221] width 15 height 15
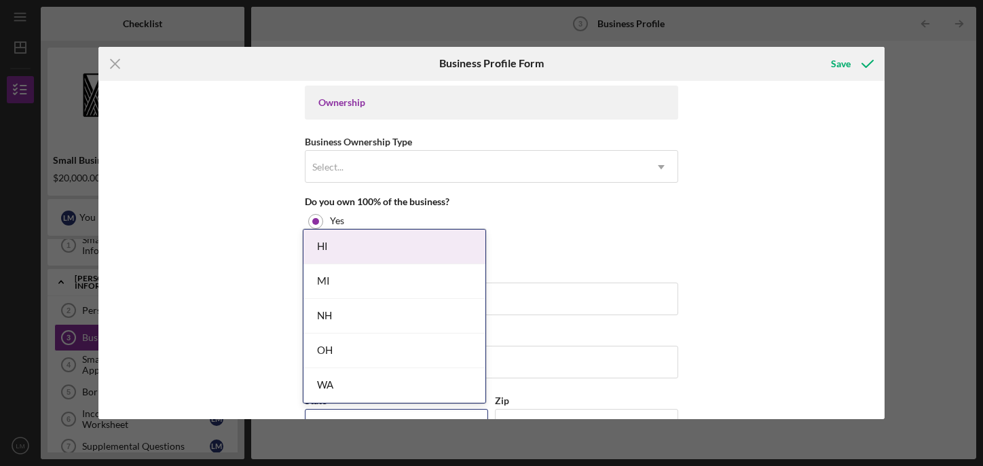
click at [742, 165] on div "Business Name Beauty By Nature Maui DBA Beauty By Nature Maui Business Start Da…" at bounding box center [491, 250] width 786 height 339
click at [751, 178] on div "Business Name Beauty By Nature Maui DBA Beauty By Nature Maui Business Start Da…" at bounding box center [491, 250] width 786 height 339
click at [349, 238] on body "Icon/Menu Business Profile 3 Business Profile Checklist Small Business Loan - H…" at bounding box center [491, 233] width 983 height 466
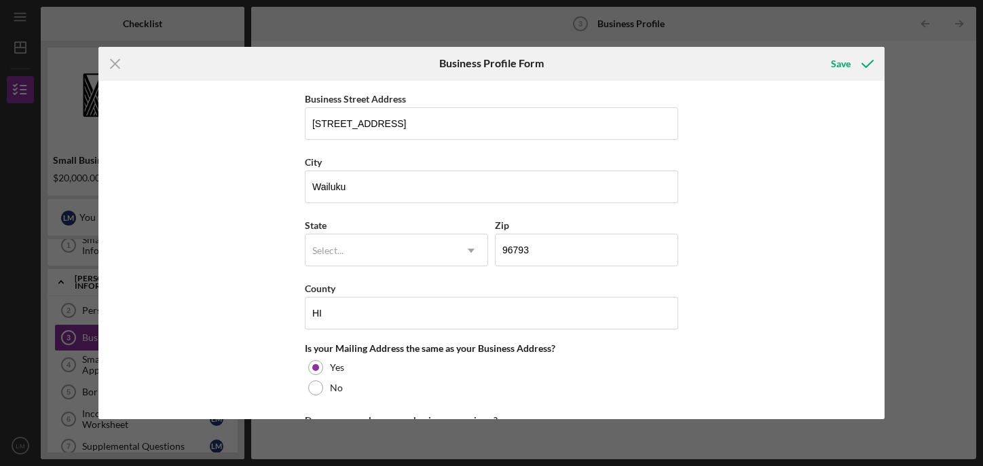
click at [189, 201] on div "Business Name Beauty By Nature Maui DBA Beauty By Nature Maui Business Start Da…" at bounding box center [491, 250] width 786 height 339
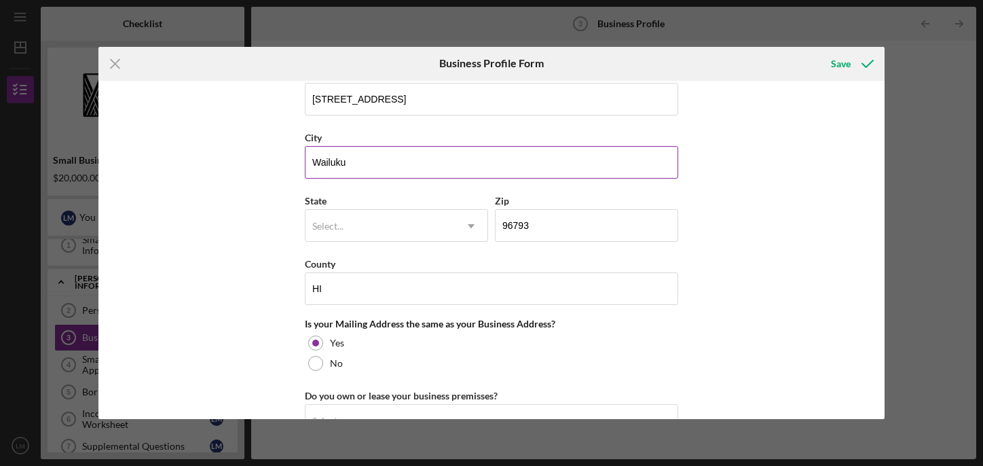
scroll to position [829, 0]
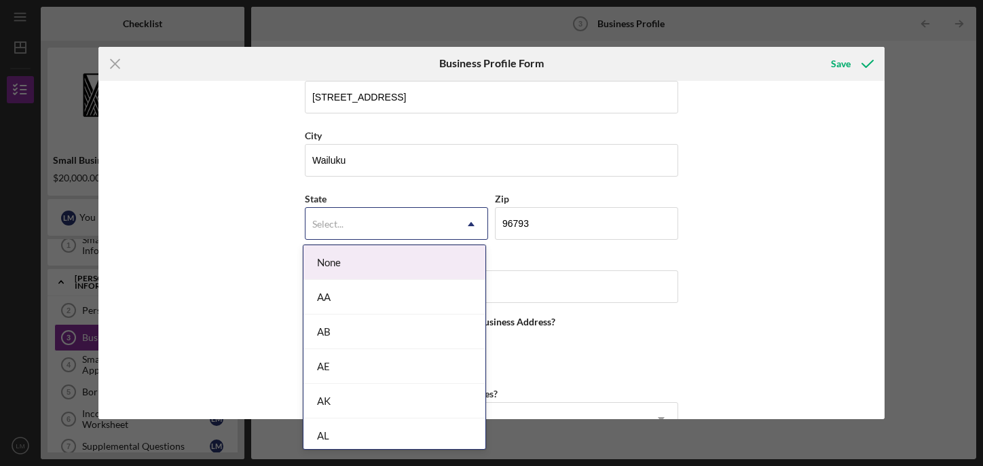
click at [385, 225] on div "Select..." at bounding box center [379, 223] width 149 height 31
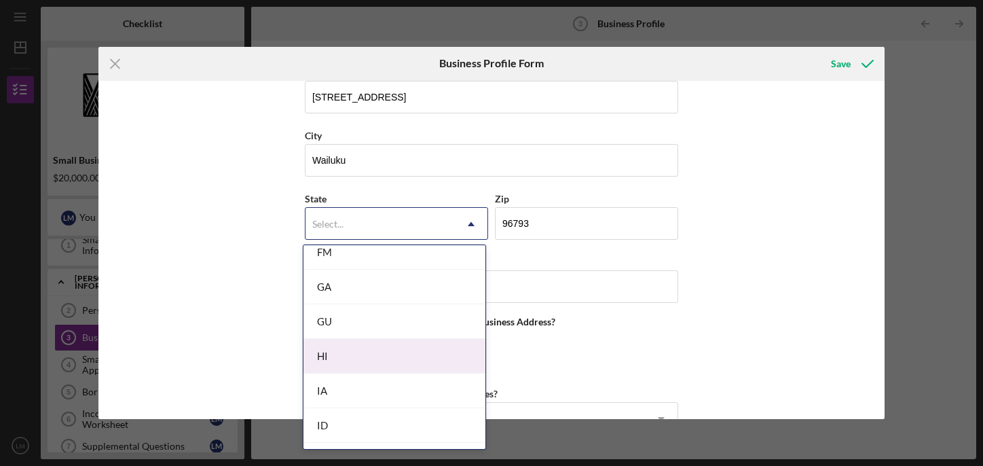
scroll to position [603, 0]
click at [338, 347] on div "HI" at bounding box center [394, 351] width 182 height 35
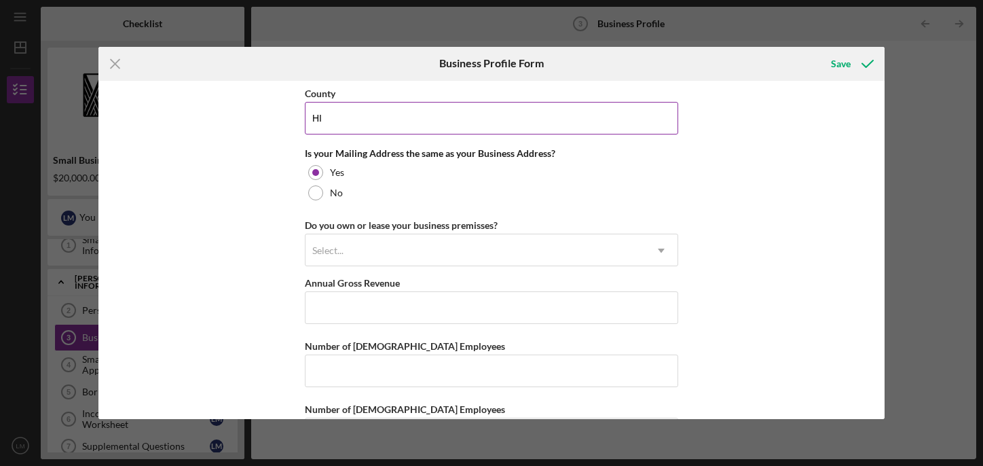
scroll to position [1023, 0]
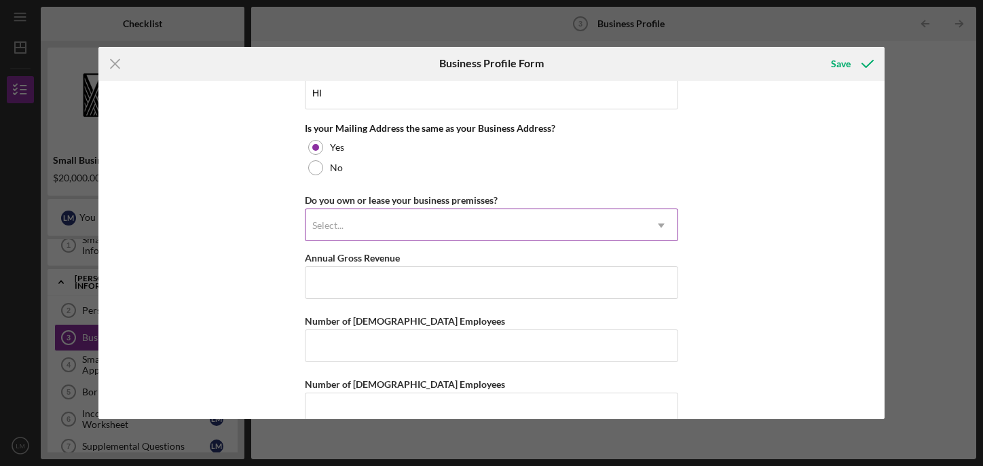
click at [510, 230] on div "Select..." at bounding box center [474, 225] width 339 height 31
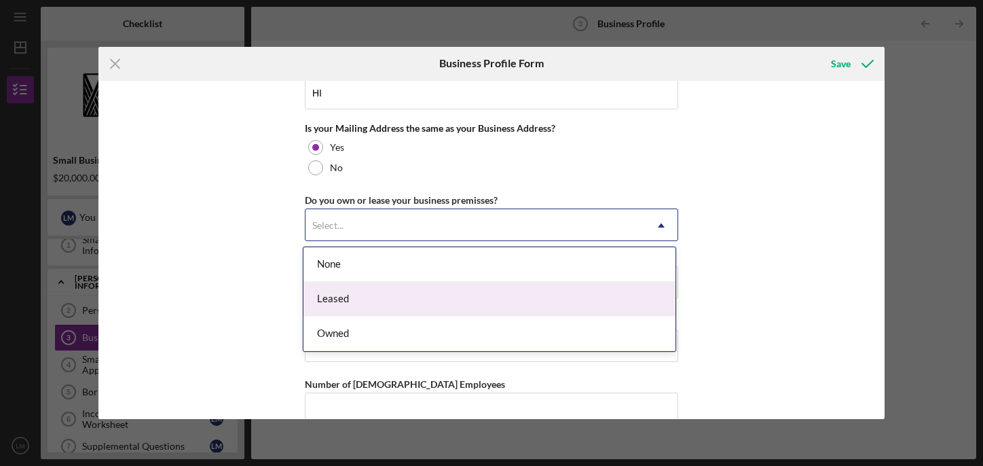
click at [356, 302] on div "Leased" at bounding box center [489, 299] width 372 height 35
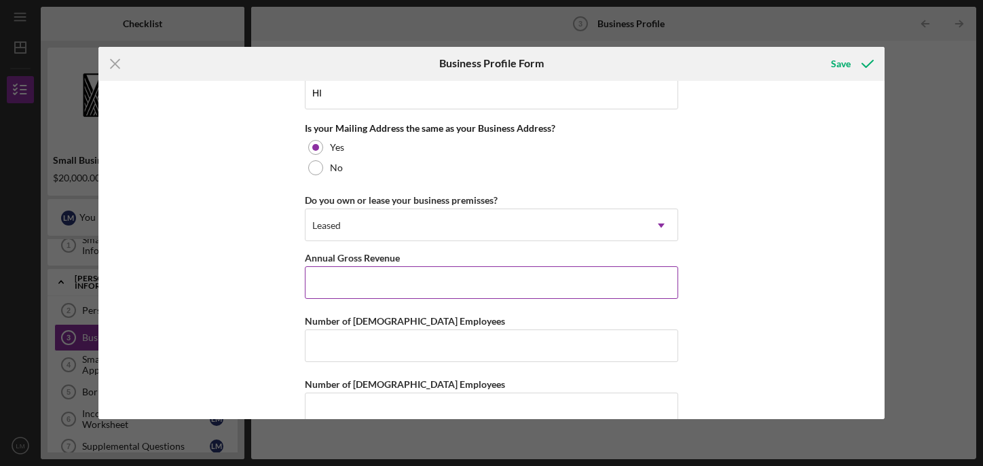
click at [368, 286] on input "Annual Gross Revenue" at bounding box center [491, 282] width 373 height 33
click at [328, 343] on input "Number of Full-Time Employees" at bounding box center [491, 345] width 373 height 33
type input "0"
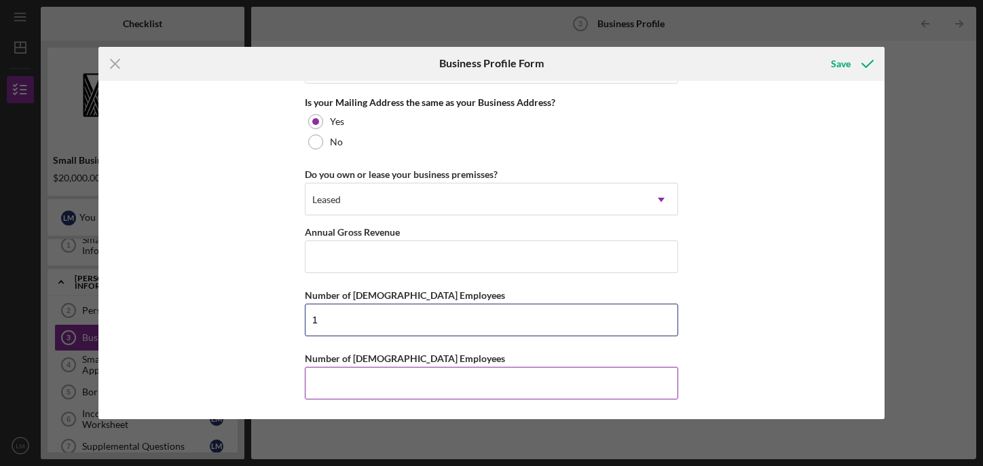
type input "1"
click at [332, 376] on input "Number of Part-Time Employees" at bounding box center [491, 382] width 373 height 33
type input "8"
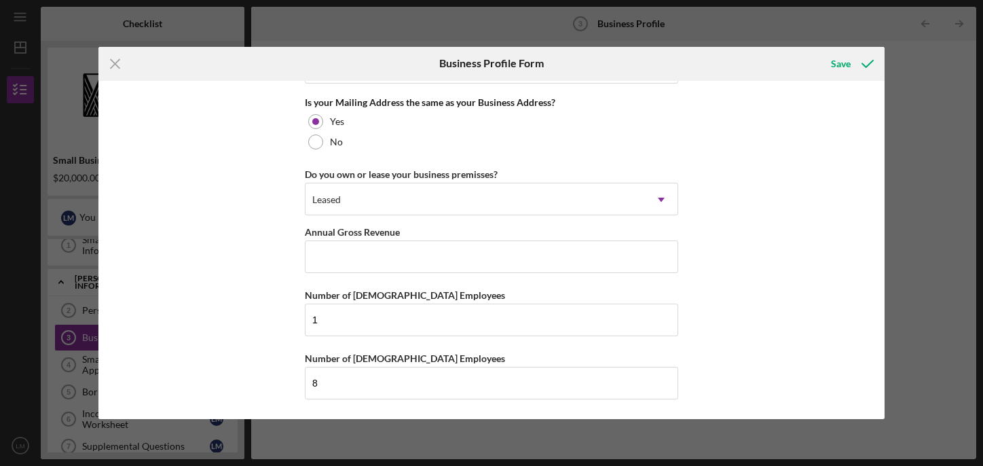
click at [201, 269] on div "Business Name Beauty By Nature Maui DBA Beauty By Nature Maui Business Start Da…" at bounding box center [491, 250] width 786 height 339
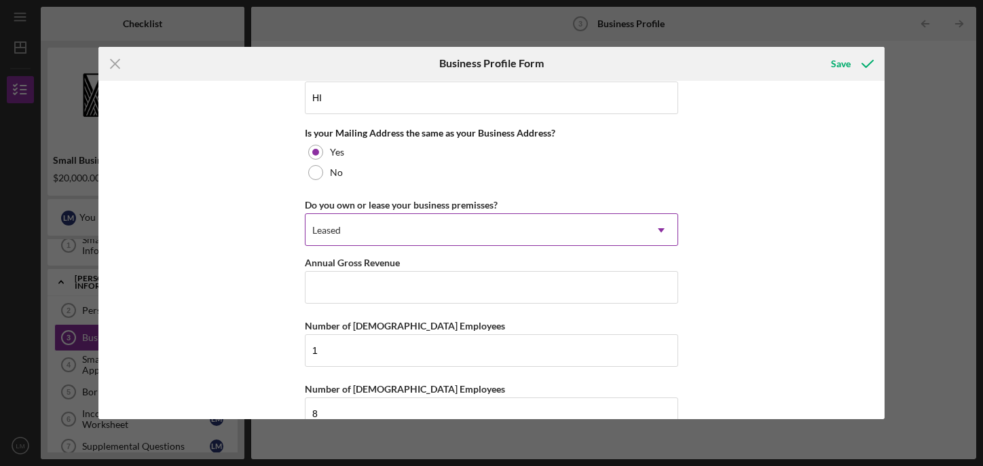
scroll to position [1019, 0]
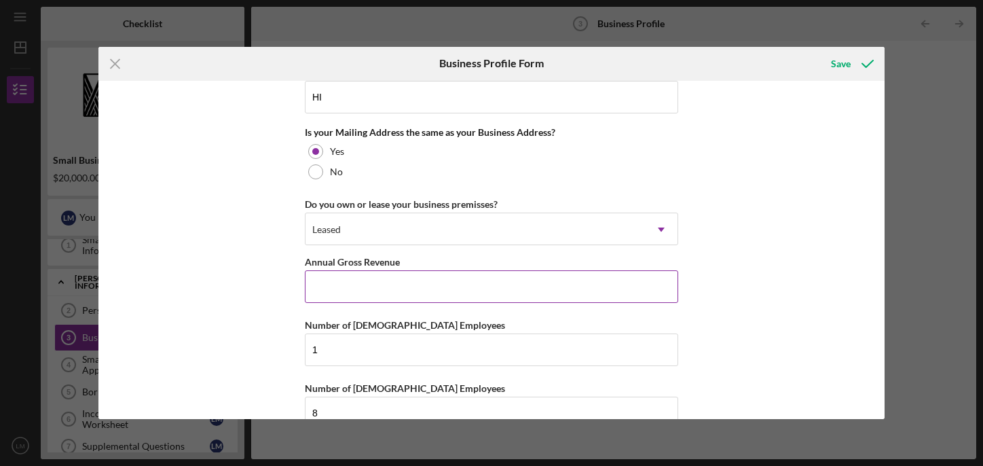
click at [371, 282] on input "Annual Gross Revenue" at bounding box center [491, 286] width 373 height 33
click at [333, 288] on input "$20,658,569" at bounding box center [491, 286] width 373 height 33
click at [370, 288] on input "$258,569" at bounding box center [491, 286] width 373 height 33
type input "$206,000"
click at [242, 267] on div "Business Name Beauty By Nature Maui DBA Beauty By Nature Maui Business Start Da…" at bounding box center [491, 250] width 786 height 339
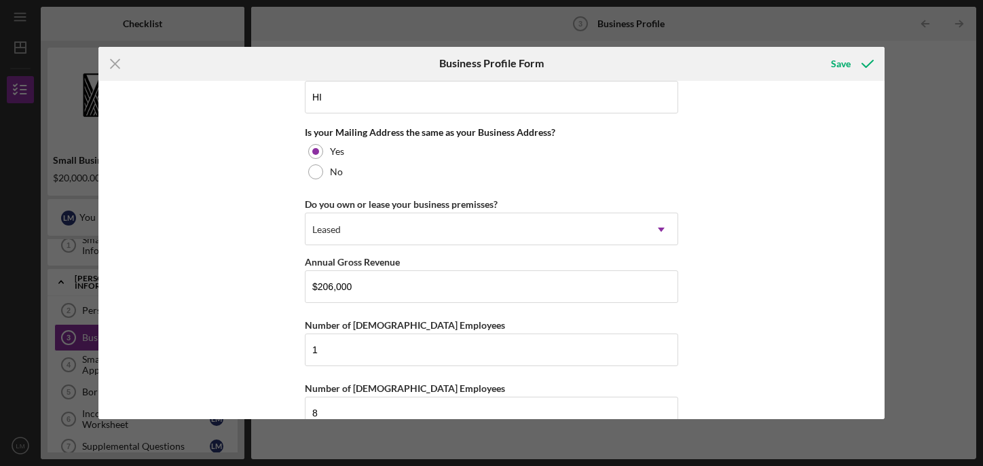
scroll to position [1049, 0]
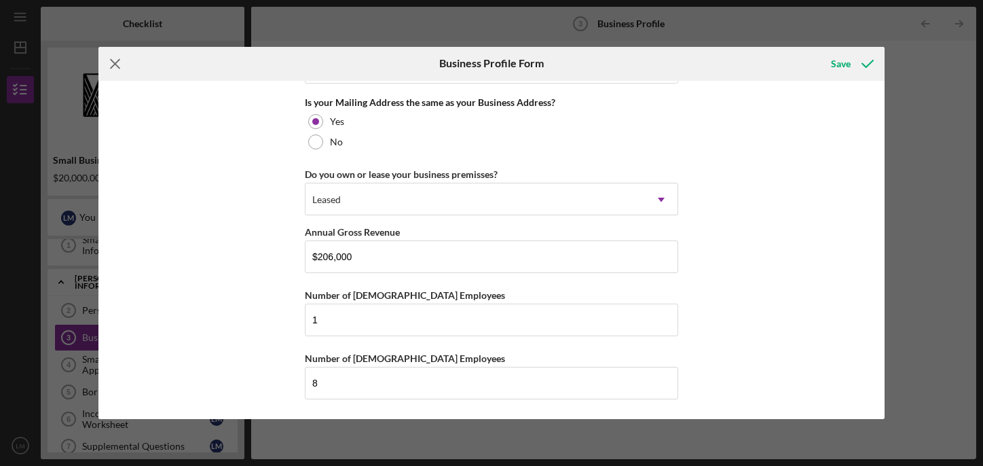
click at [115, 59] on icon "Icon/Menu Close" at bounding box center [115, 64] width 34 height 34
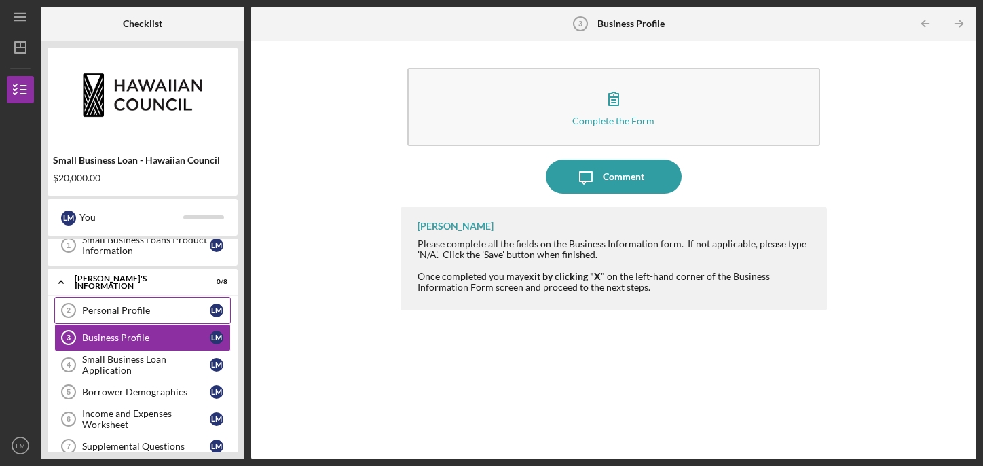
click at [144, 315] on div "Personal Profile" at bounding box center [146, 310] width 128 height 11
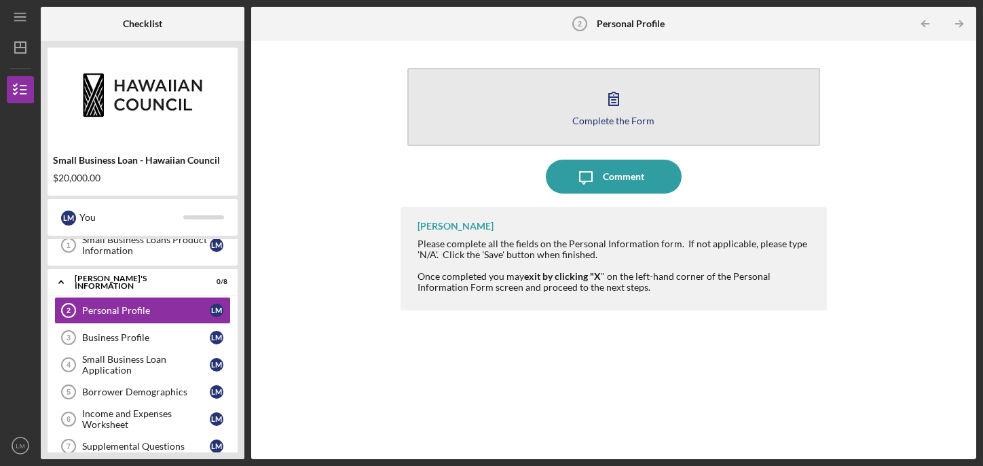
click at [614, 113] on icon "button" at bounding box center [614, 98] width 34 height 34
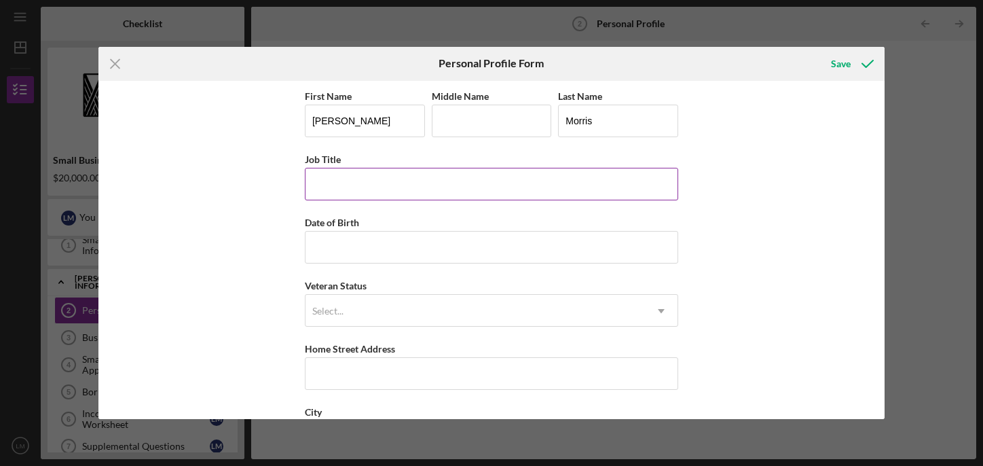
click at [343, 186] on input "Job Title" at bounding box center [491, 184] width 373 height 33
type input "Spa Owner/Holistic Esthetician"
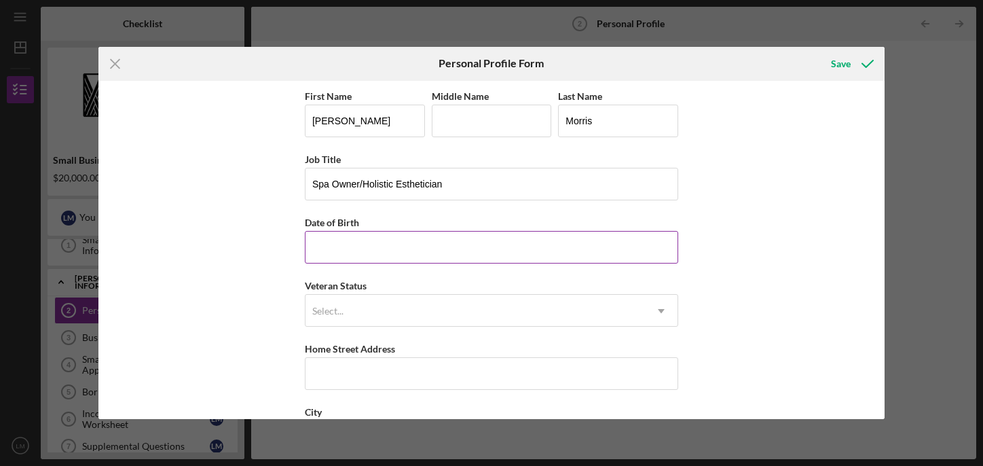
click at [364, 254] on input "Date of Birth" at bounding box center [491, 247] width 373 height 33
type input "11/15/1973"
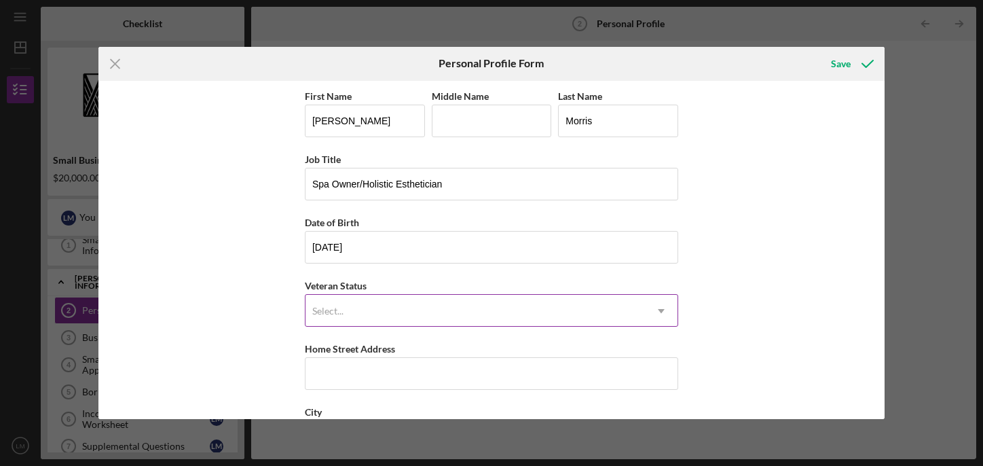
click at [370, 309] on div "Select..." at bounding box center [474, 310] width 339 height 31
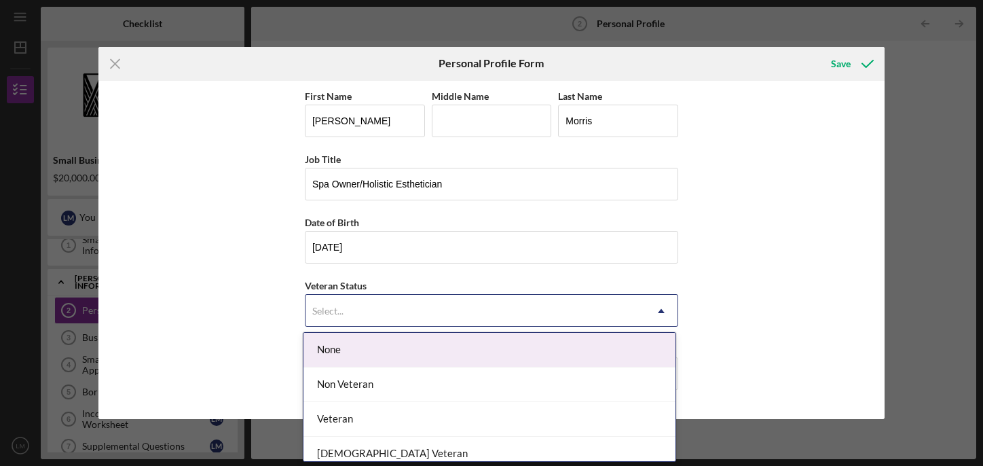
click at [339, 341] on div "None" at bounding box center [489, 350] width 372 height 35
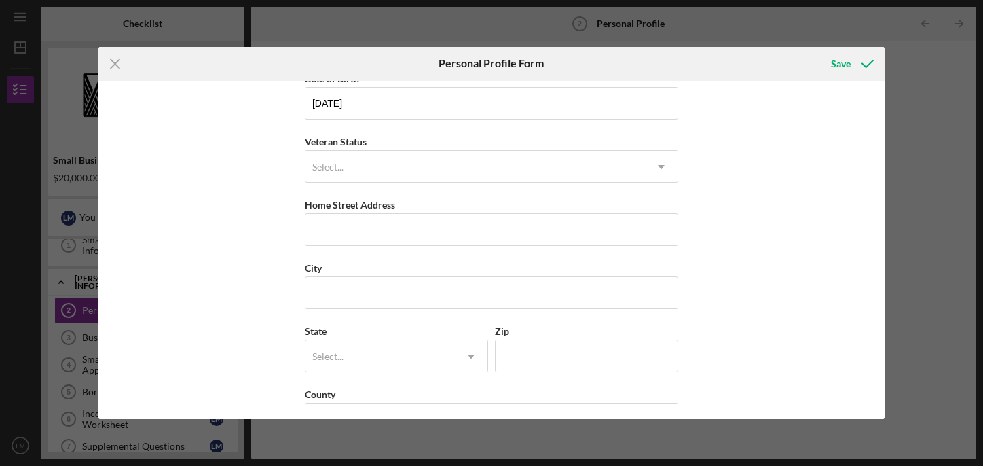
scroll to position [145, 0]
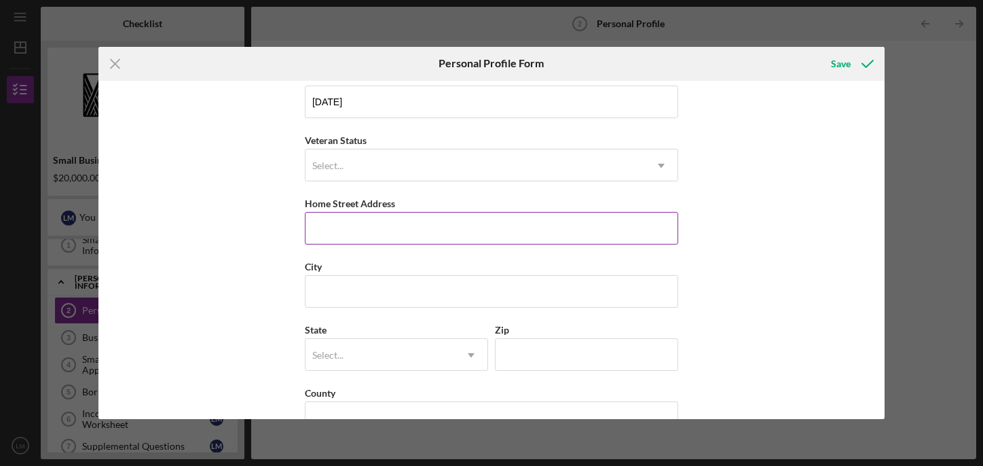
click at [337, 223] on input "Home Street Address" at bounding box center [491, 228] width 373 height 33
type input "74 Kaniela Street"
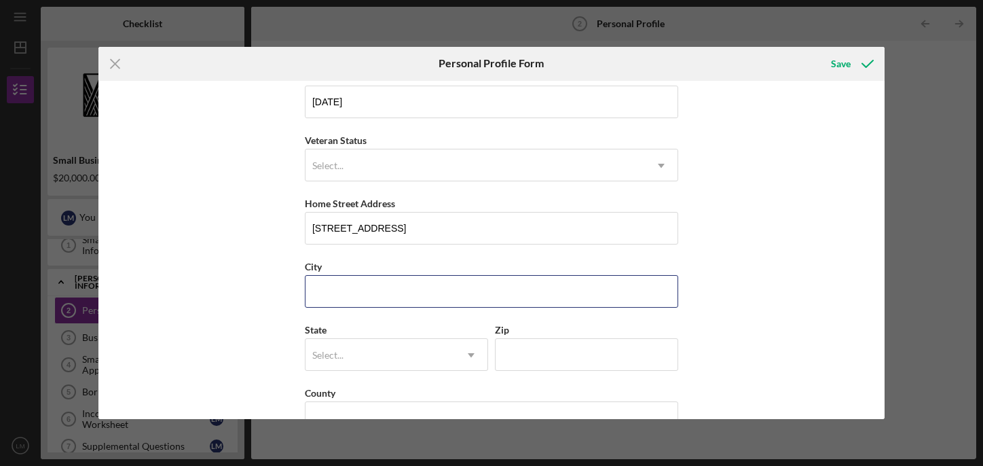
type input "Wailuku"
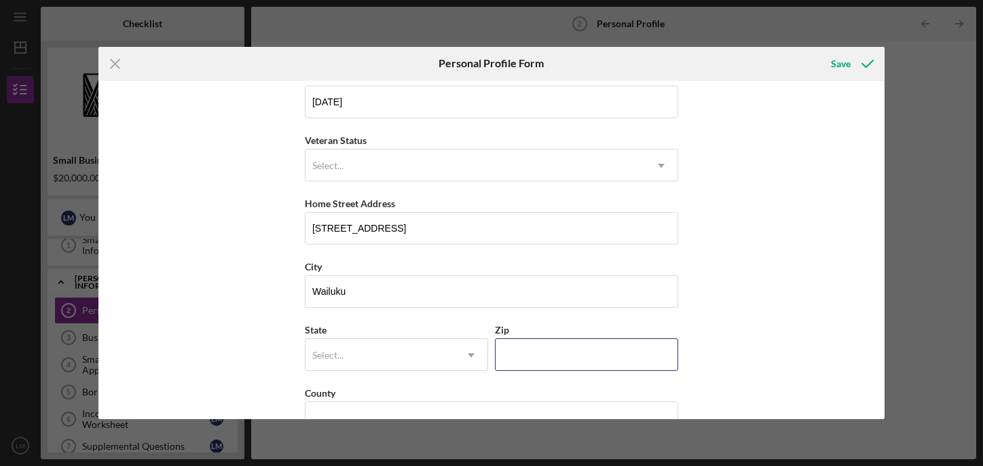
type input "96793"
type input "HI"
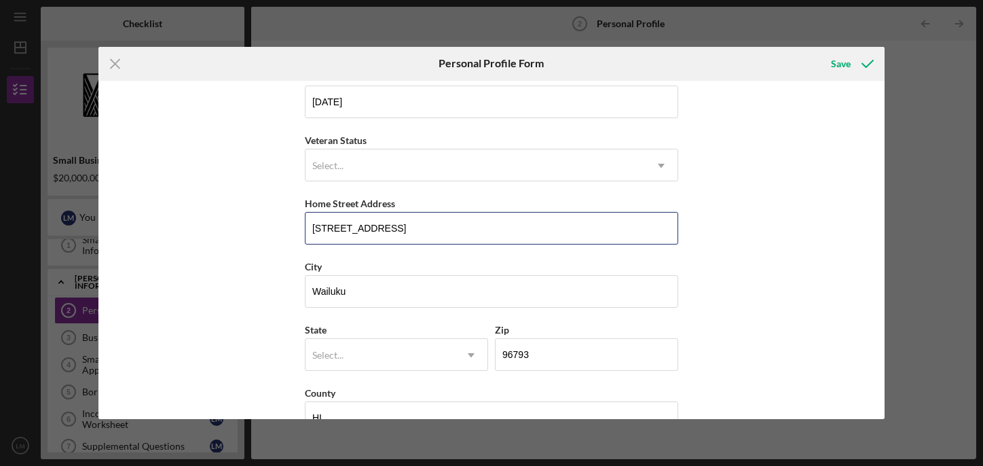
scroll to position [180, 0]
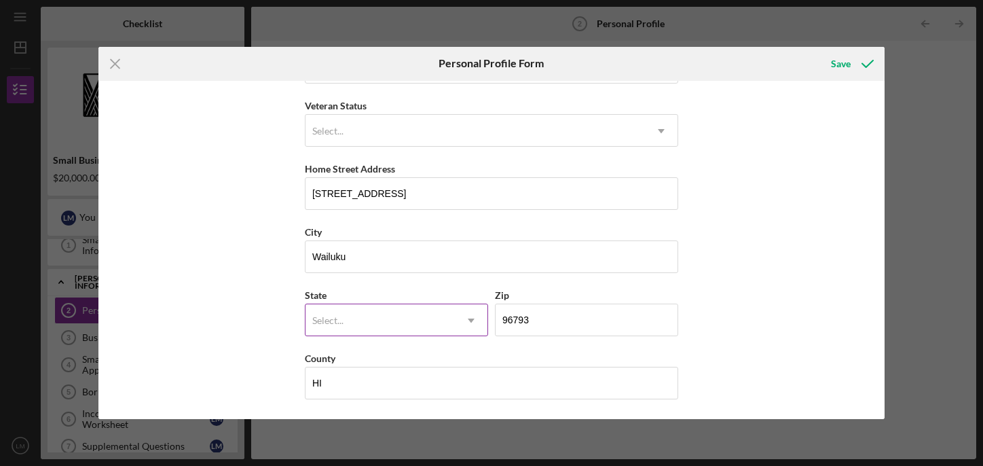
click at [419, 318] on div "Select..." at bounding box center [379, 320] width 149 height 31
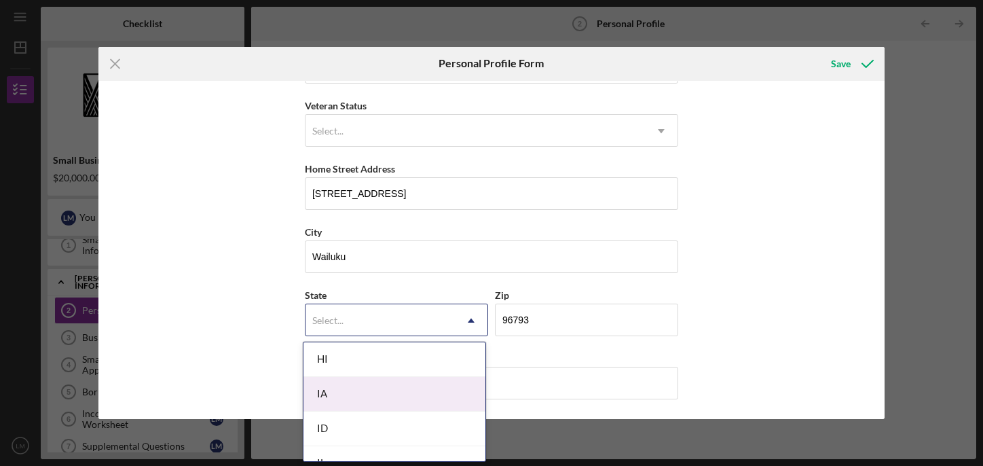
scroll to position [681, 0]
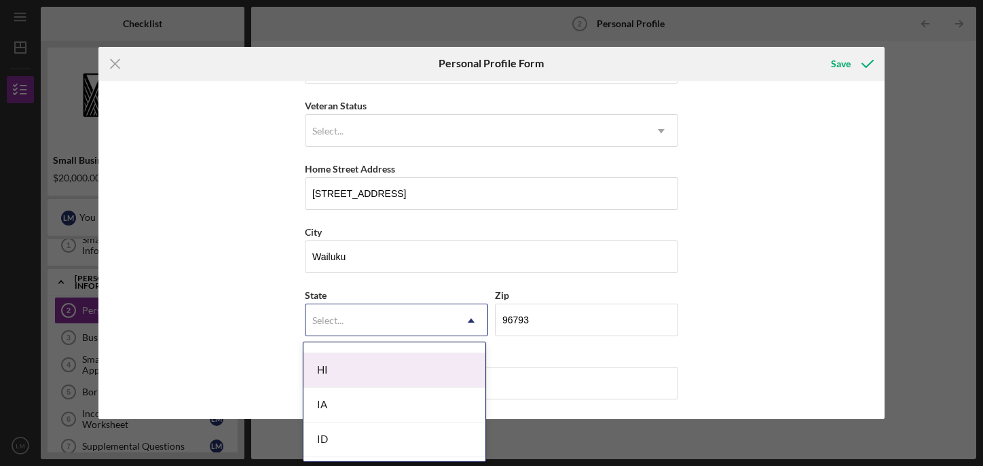
click at [346, 380] on div "HI" at bounding box center [394, 370] width 182 height 35
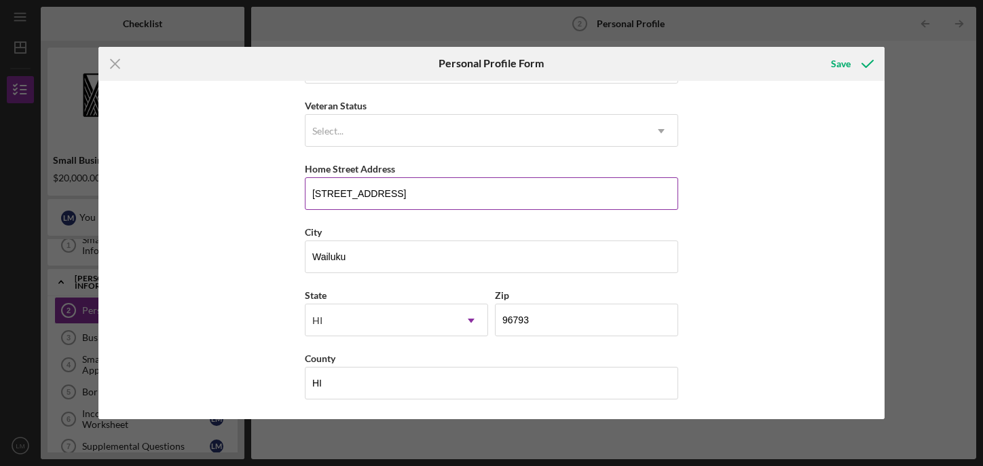
click at [320, 192] on input "74 Kaniela Street" at bounding box center [491, 193] width 373 height 33
click at [354, 196] on input "17 Kaniela Street" at bounding box center [491, 193] width 373 height 33
type input "74 Kaniela Street"
click at [223, 152] on div "First Name Lani Middle Name Last Name Morris Job Title Spa Owner/Holistic Esthe…" at bounding box center [491, 250] width 786 height 339
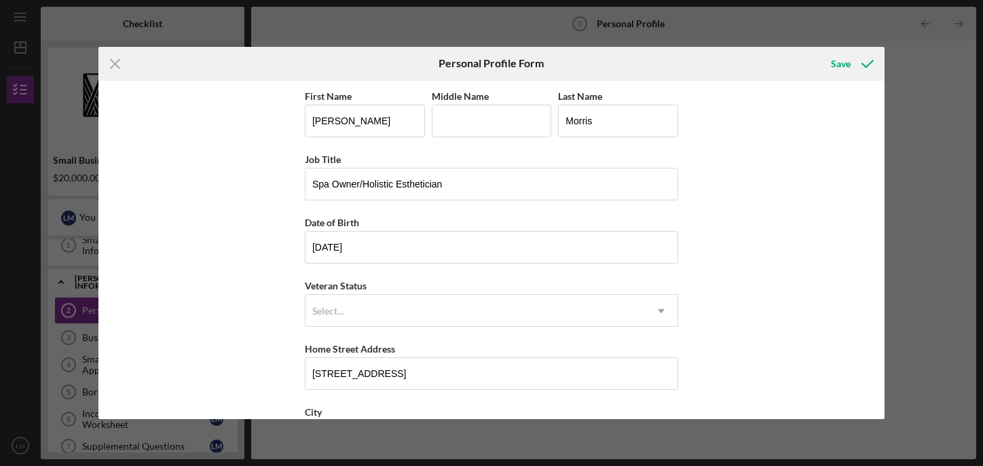
click at [788, 185] on div "First Name Lani Middle Name Last Name Morris Job Title Spa Owner/Holistic Esthe…" at bounding box center [491, 250] width 786 height 339
click at [115, 66] on icon "Icon/Menu Close" at bounding box center [115, 64] width 34 height 34
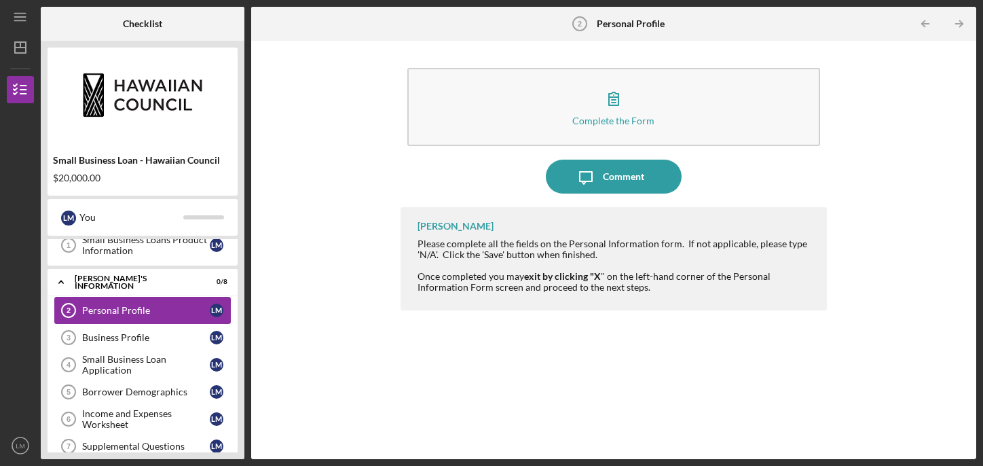
click at [126, 312] on div "Personal Profile" at bounding box center [146, 310] width 128 height 11
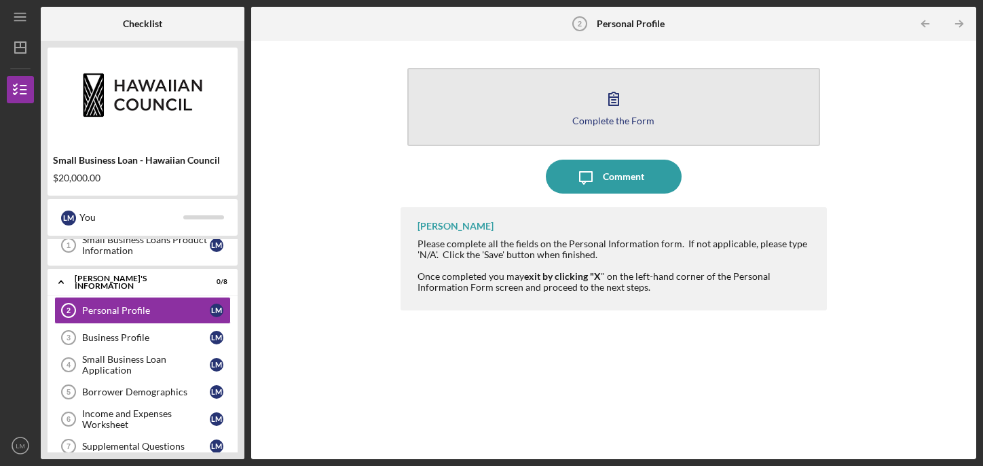
click at [584, 102] on button "Complete the Form Form" at bounding box center [613, 107] width 413 height 78
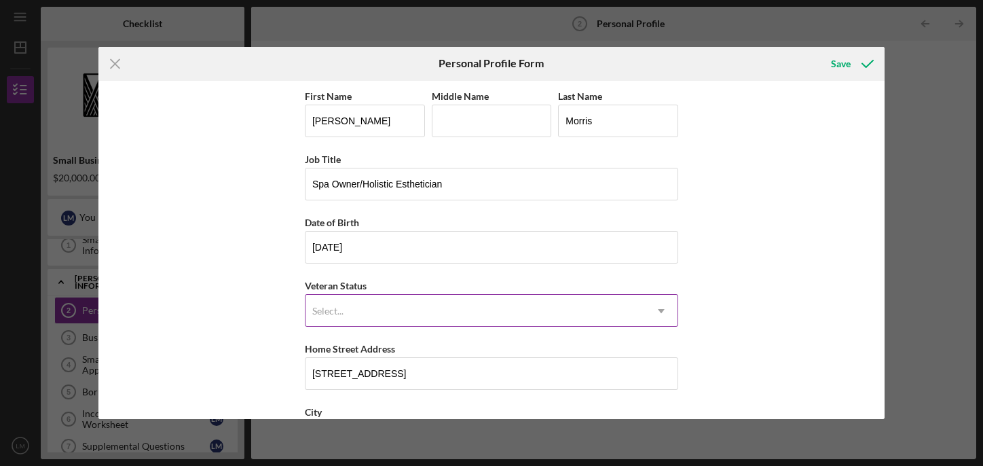
scroll to position [180, 0]
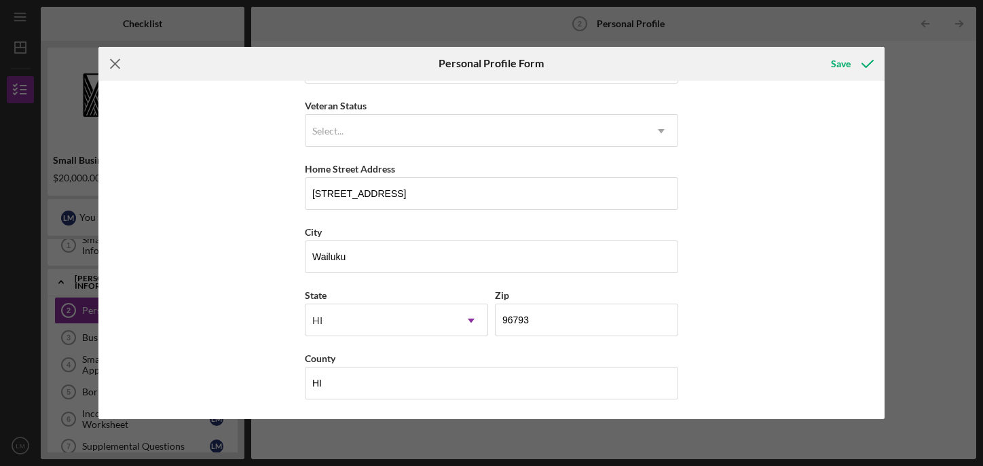
click at [116, 60] on line at bounding box center [115, 63] width 9 height 9
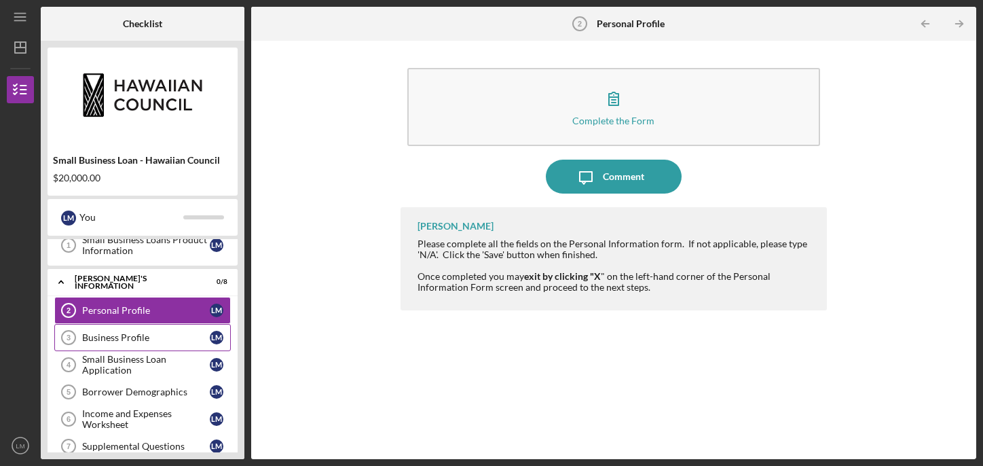
click at [130, 336] on div "Business Profile" at bounding box center [146, 337] width 128 height 11
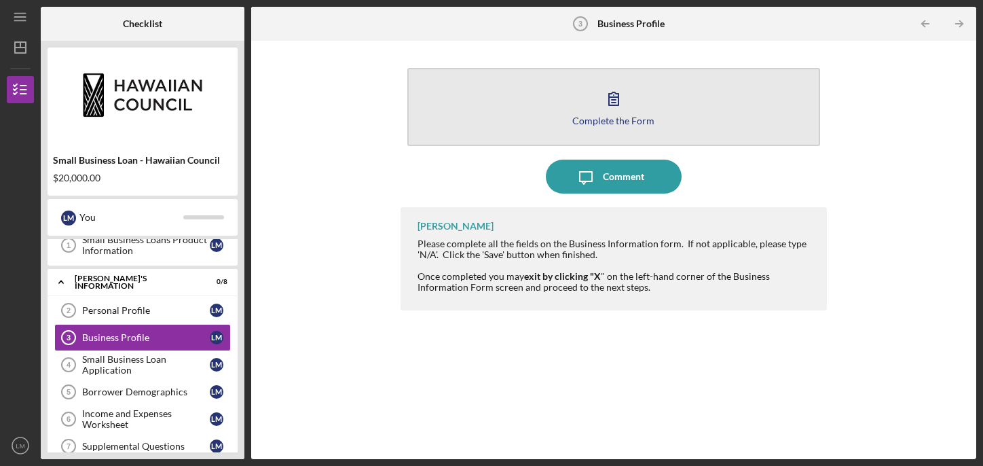
click at [474, 125] on button "Complete the Form Form" at bounding box center [613, 107] width 413 height 78
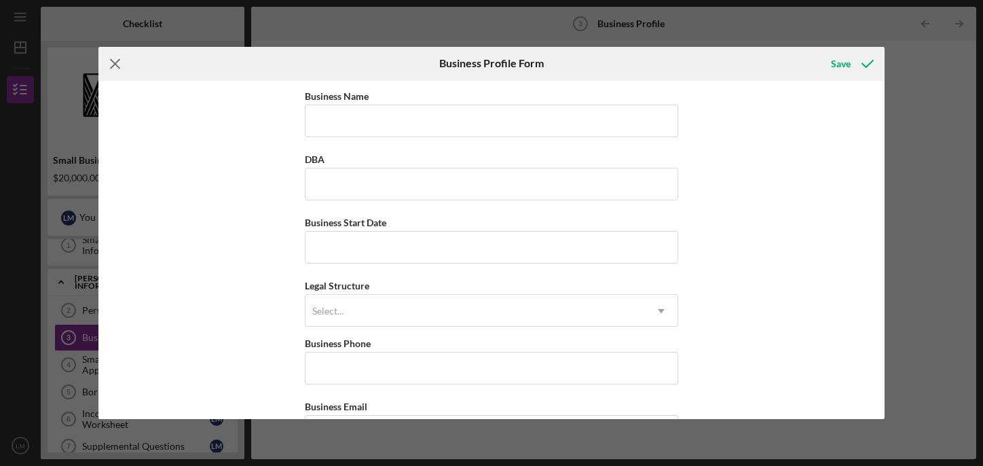
click at [117, 59] on icon "Icon/Menu Close" at bounding box center [115, 64] width 34 height 34
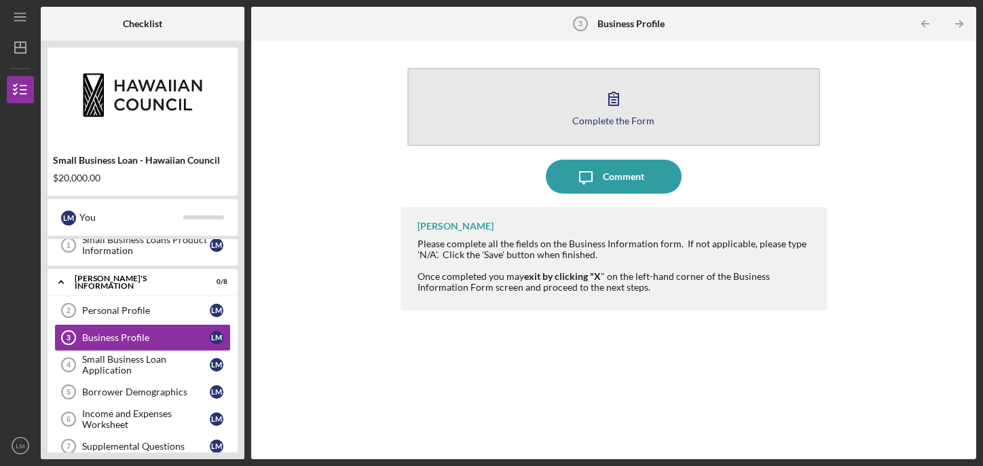
click at [602, 109] on icon "button" at bounding box center [614, 98] width 34 height 34
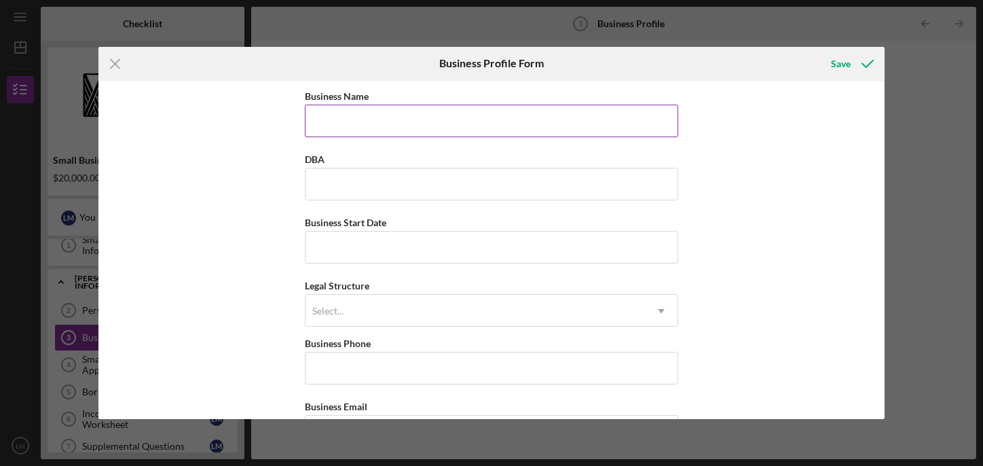
click at [352, 125] on input "Business Name" at bounding box center [491, 121] width 373 height 33
type input "Beauty By Nature Maui"
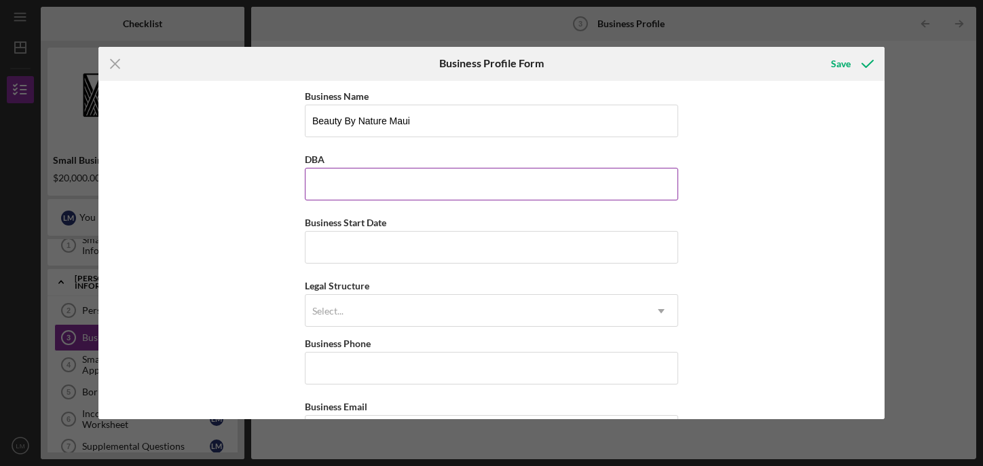
click at [377, 183] on input "DBA" at bounding box center [491, 184] width 373 height 33
type input "Beauty By Nature Maui"
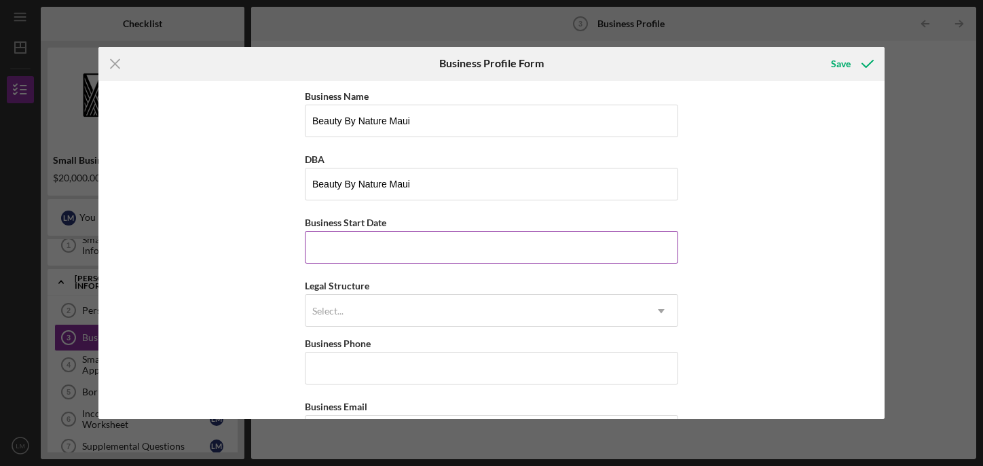
click at [343, 251] on input "Business Start Date" at bounding box center [491, 247] width 373 height 33
type input "09/01/2019"
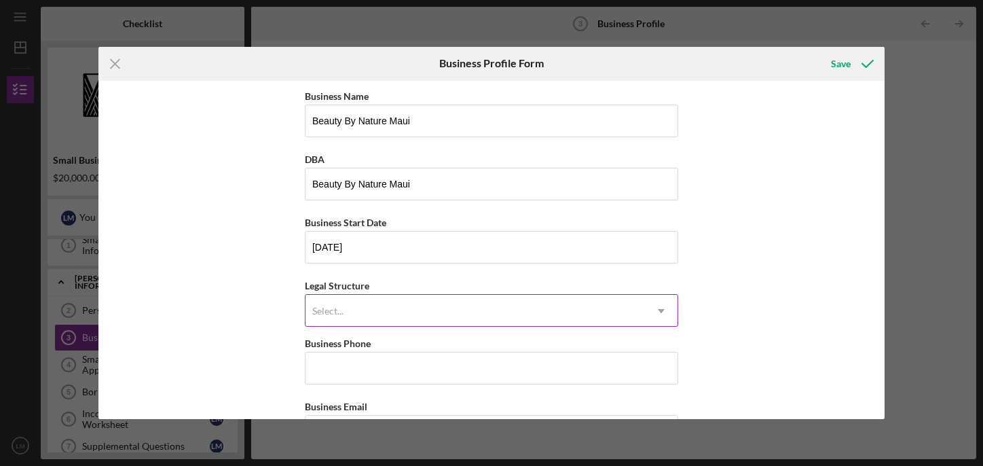
click at [326, 305] on div "Select..." at bounding box center [327, 310] width 31 height 11
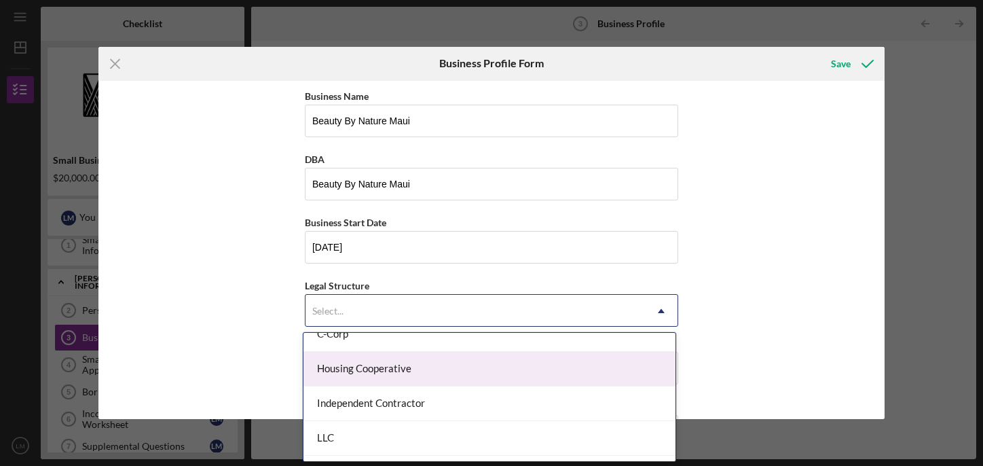
scroll to position [193, 0]
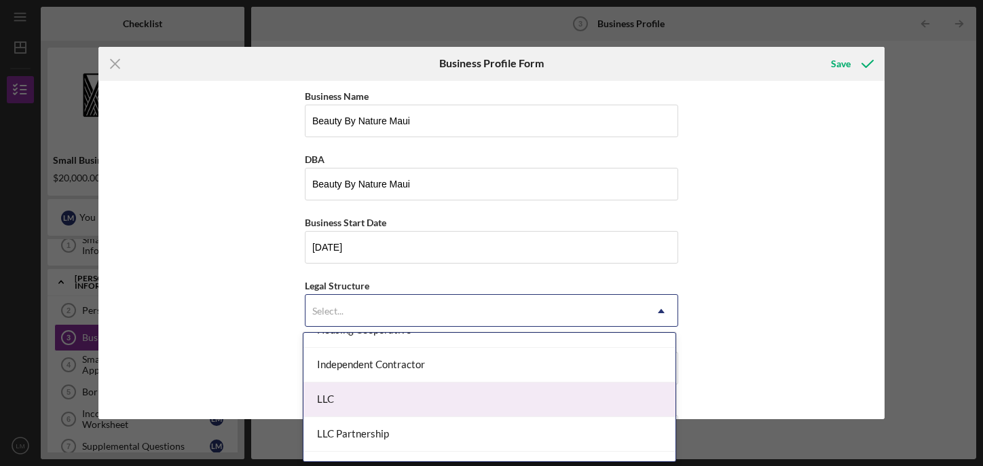
click at [336, 398] on div "LLC" at bounding box center [489, 399] width 372 height 35
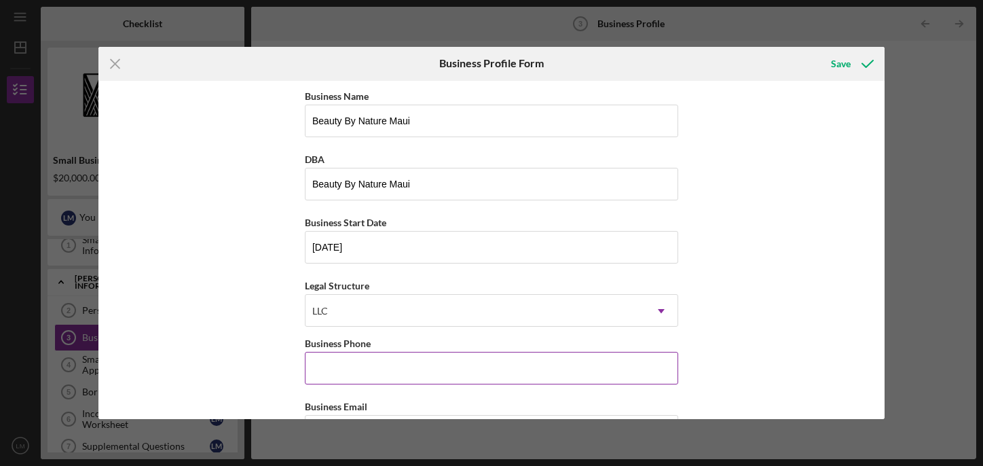
click at [335, 362] on input "Business Phone" at bounding box center [491, 368] width 373 height 33
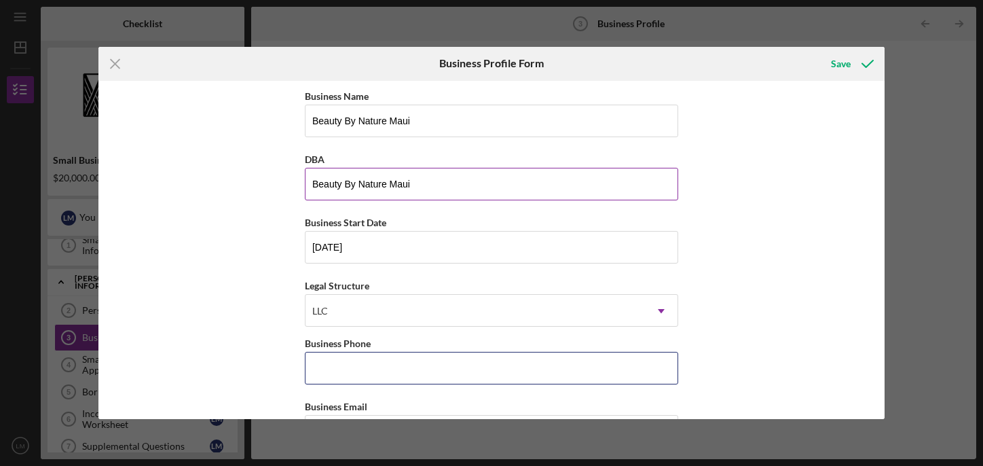
type input "(808) 385-1082"
type input "74 Kaniela Street"
type input "Wailuku"
type input "96793"
type input "HI"
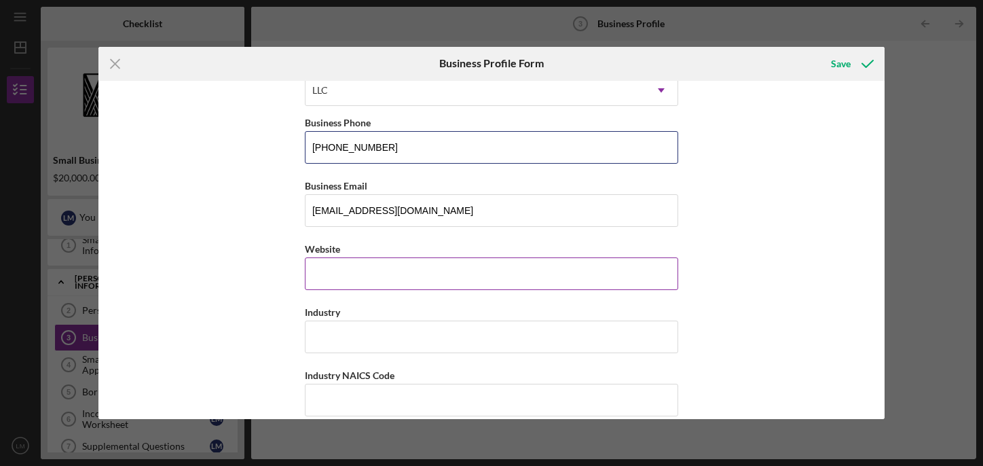
scroll to position [233, 0]
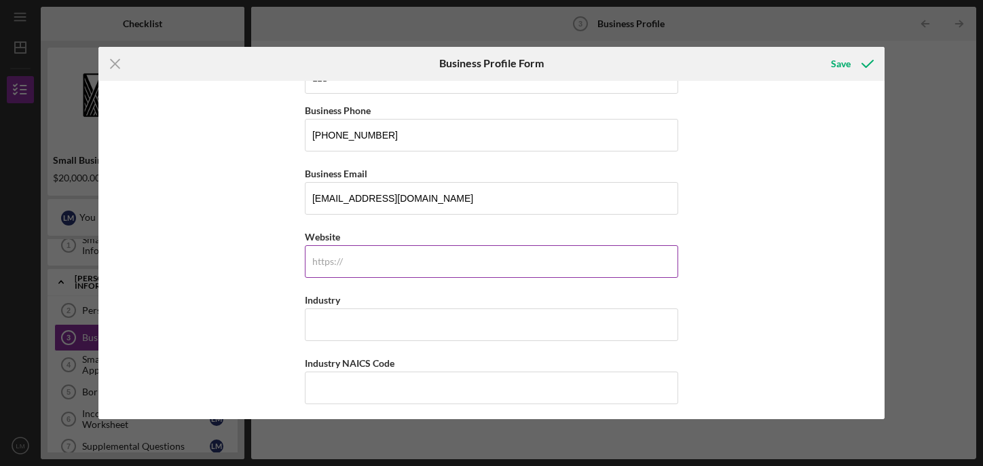
click at [332, 260] on div "https:// Website" at bounding box center [491, 253] width 373 height 50
type input "beautybynaturemaui.com"
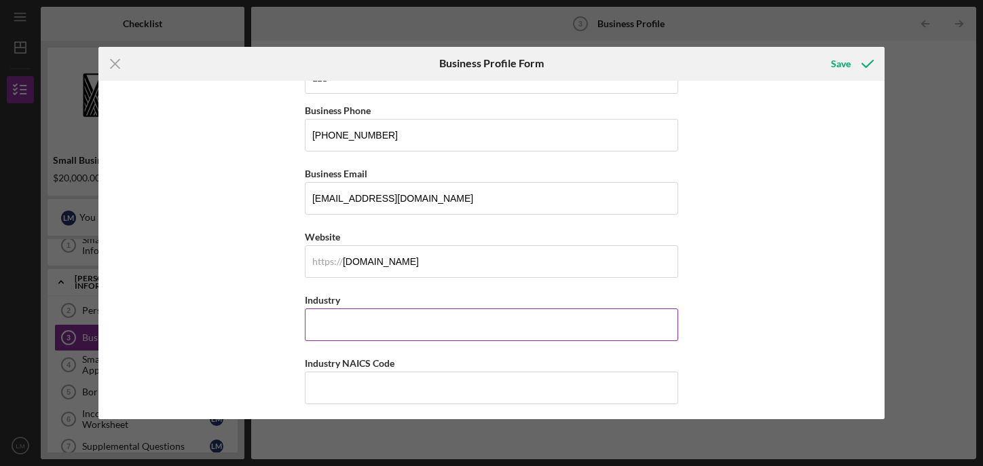
click at [329, 322] on input "Industry" at bounding box center [491, 324] width 373 height 33
type input "Spa/Wellness/Beauty"
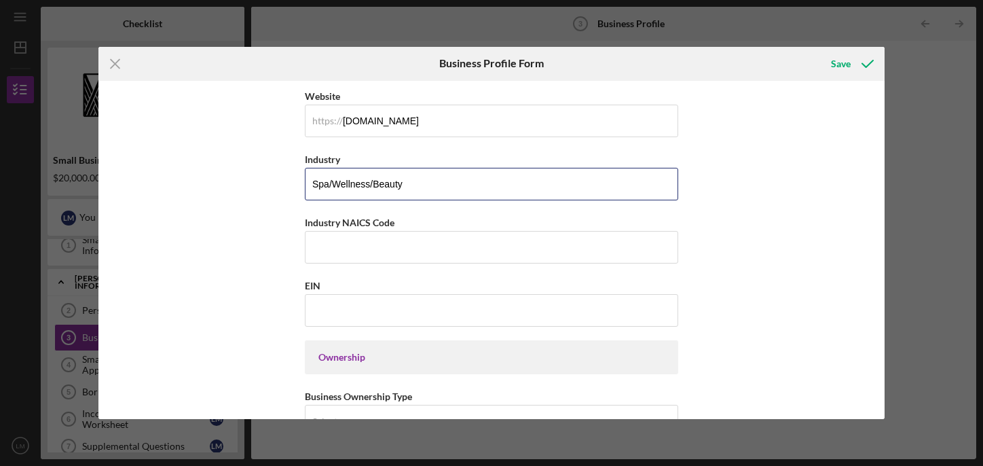
scroll to position [381, 0]
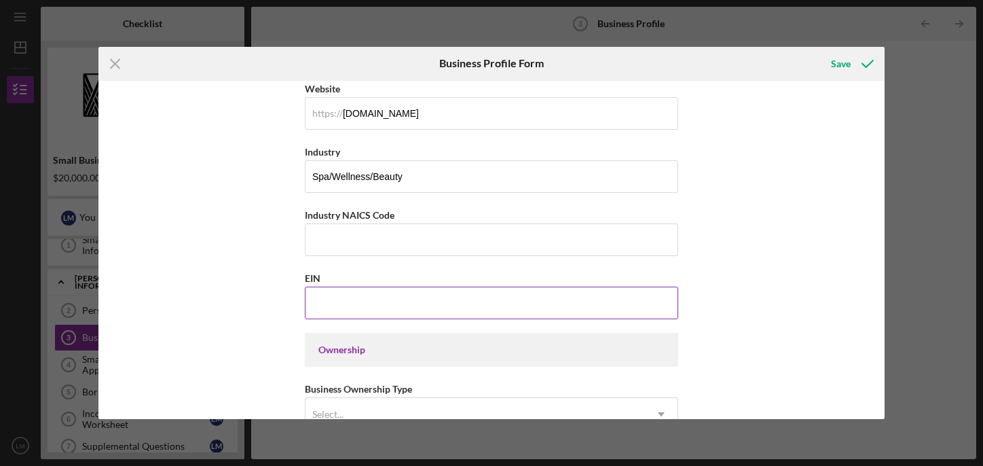
click at [324, 297] on input "EIN" at bounding box center [491, 302] width 373 height 33
type input "86-2567672"
click at [332, 343] on div "Ownership" at bounding box center [491, 350] width 373 height 34
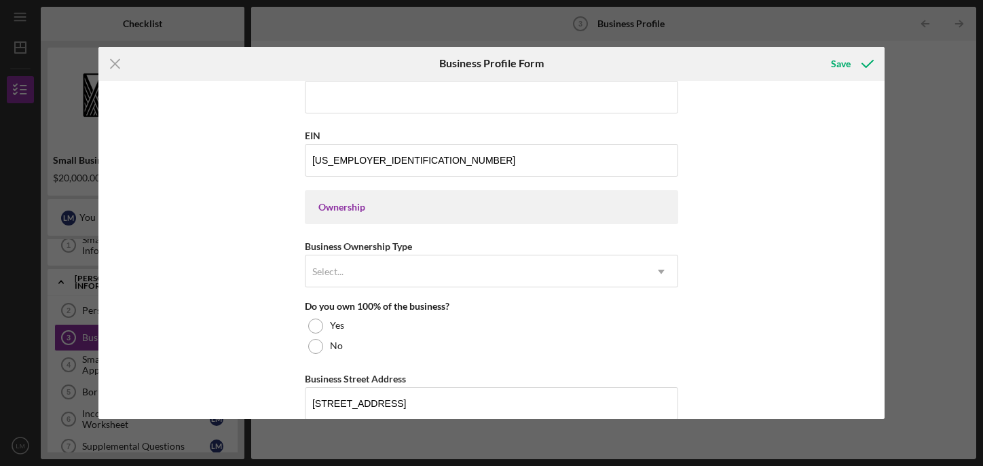
scroll to position [527, 0]
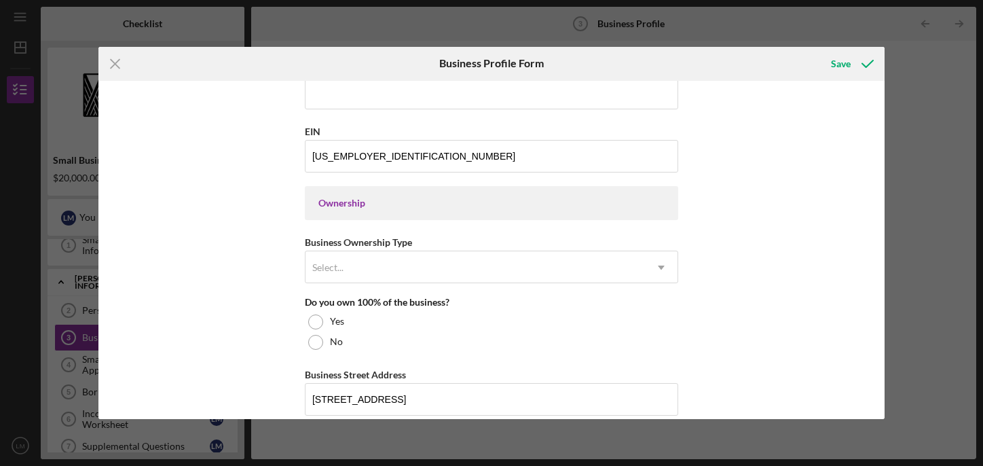
click at [371, 204] on div "Ownership" at bounding box center [491, 202] width 346 height 11
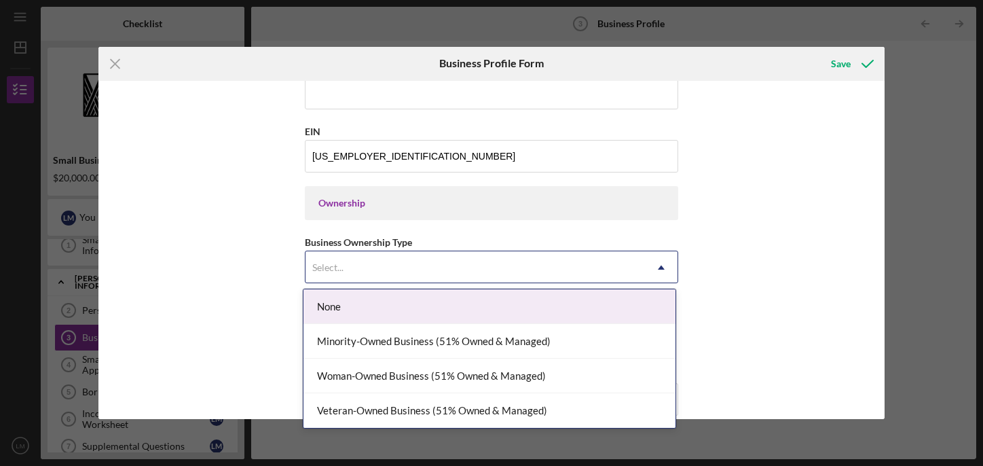
click at [350, 271] on div "Select..." at bounding box center [474, 267] width 339 height 31
click at [215, 225] on div "Business Name Beauty By Nature Maui DBA Beauty By Nature Maui Business Start Da…" at bounding box center [491, 250] width 786 height 339
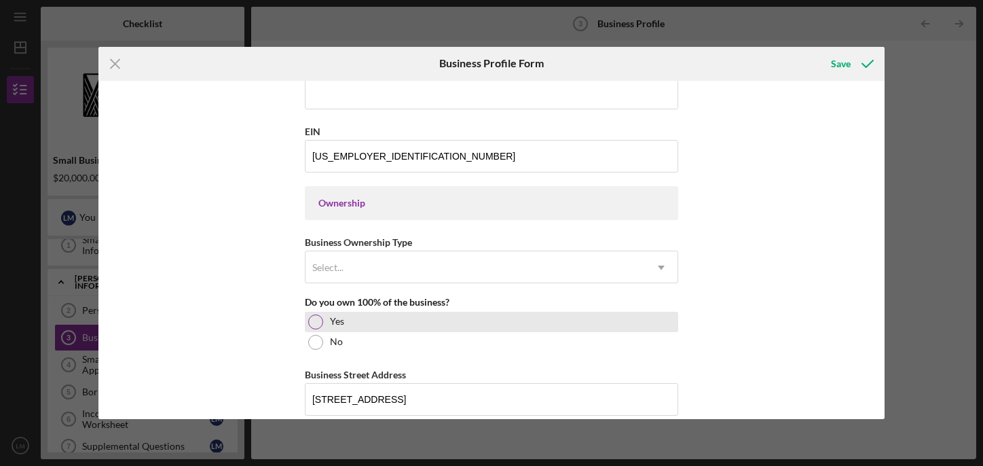
click at [315, 318] on div at bounding box center [315, 321] width 15 height 15
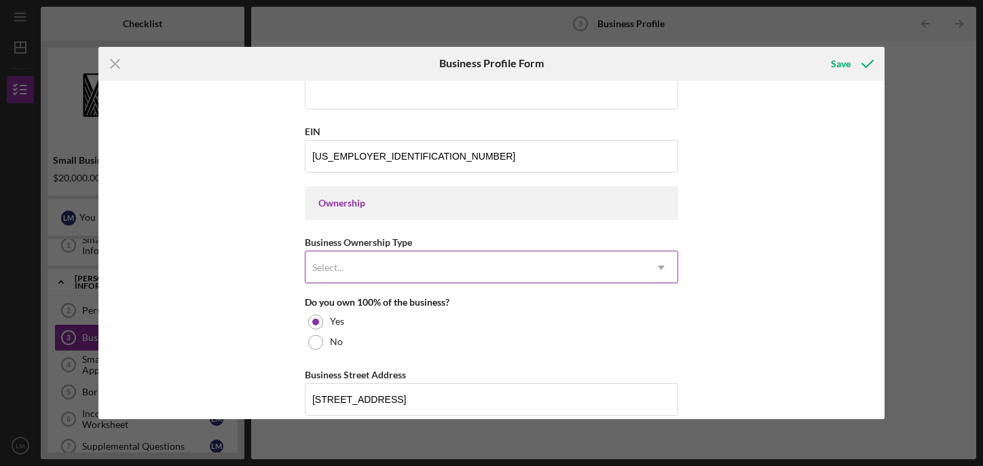
click at [386, 265] on div "Select..." at bounding box center [474, 267] width 339 height 31
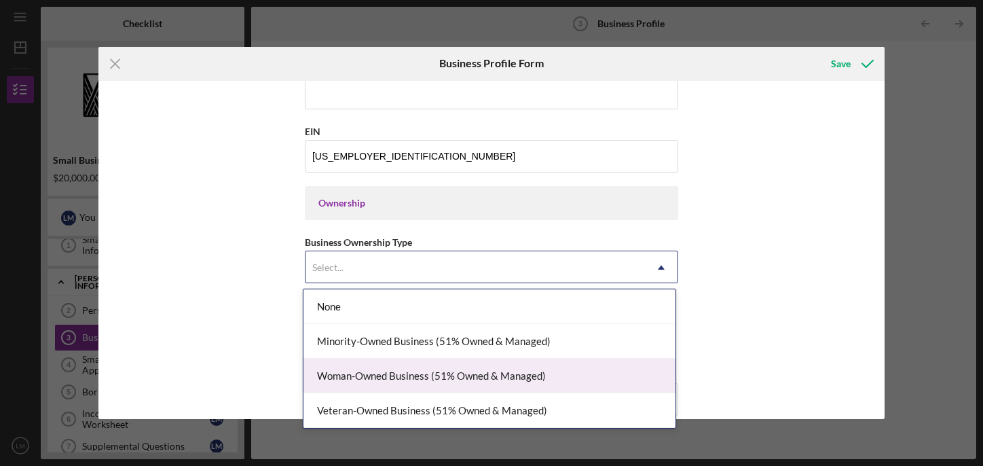
click at [479, 377] on div "Woman-Owned Business (51% Owned & Managed)" at bounding box center [489, 375] width 372 height 35
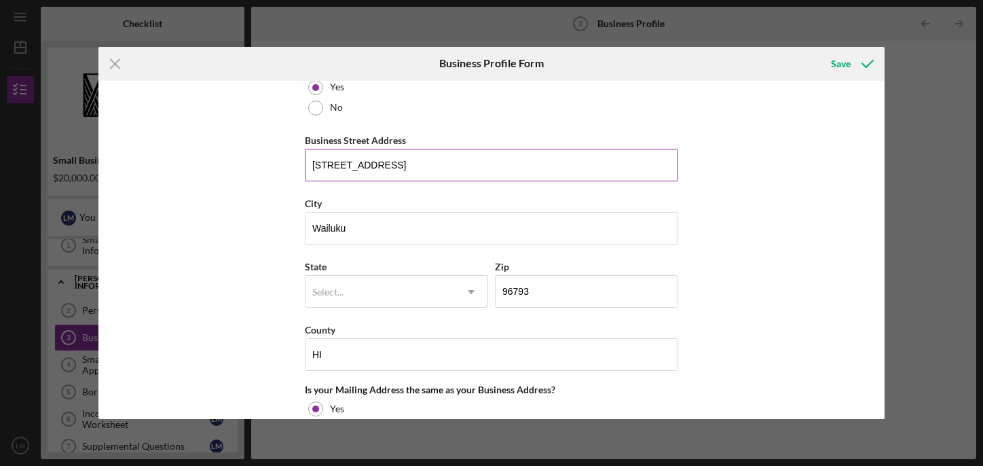
scroll to position [762, 0]
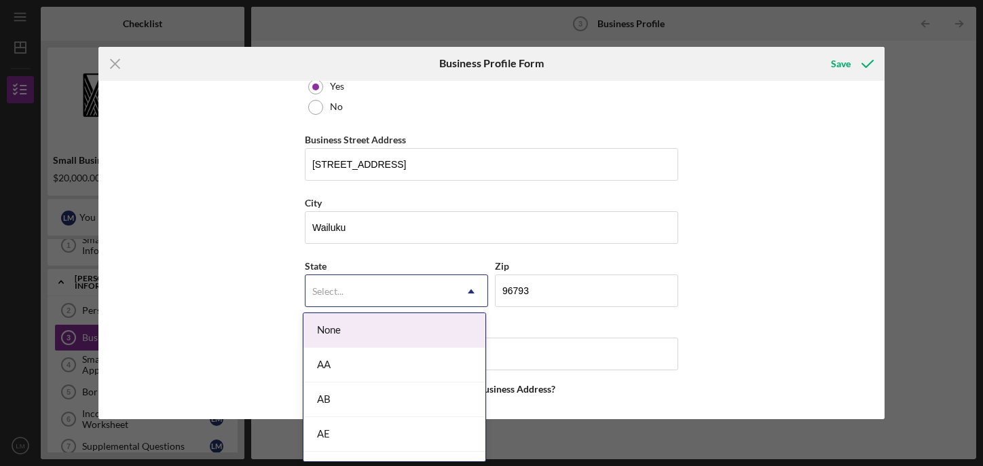
click at [370, 293] on div "Select..." at bounding box center [379, 291] width 149 height 31
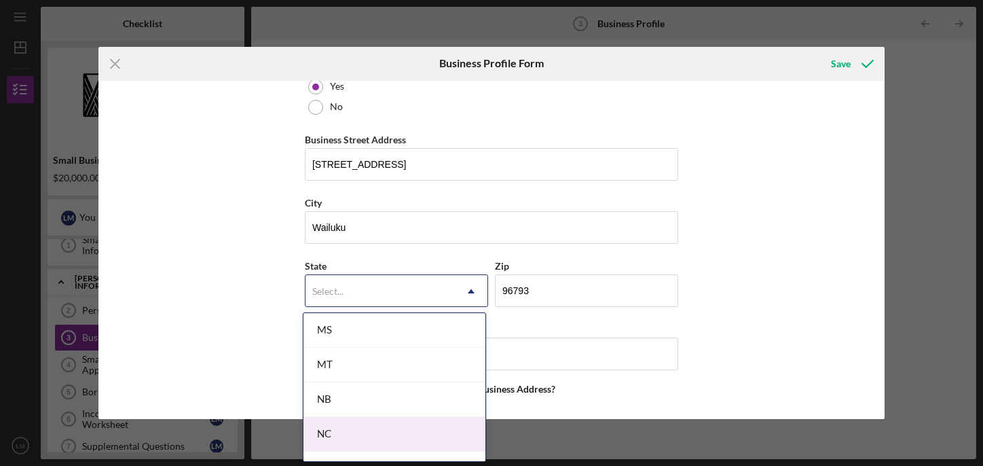
scroll to position [1279, 0]
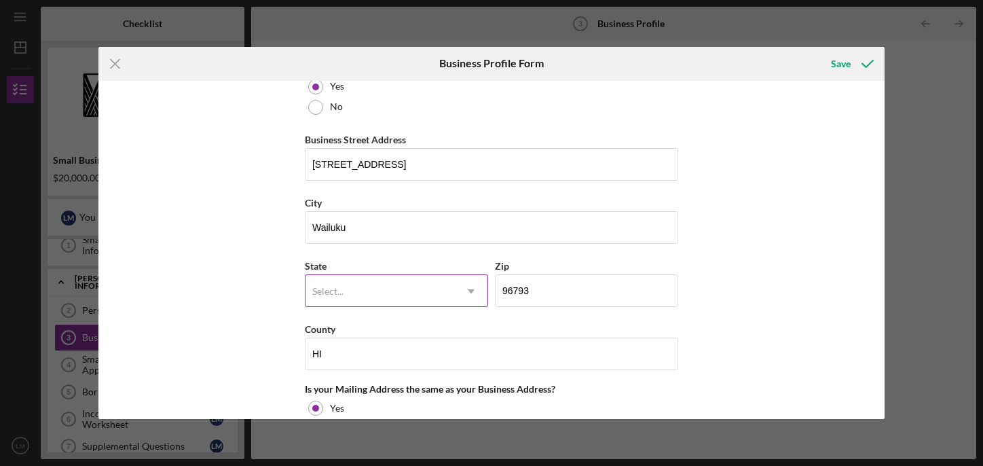
click at [339, 291] on div "Select..." at bounding box center [327, 291] width 31 height 11
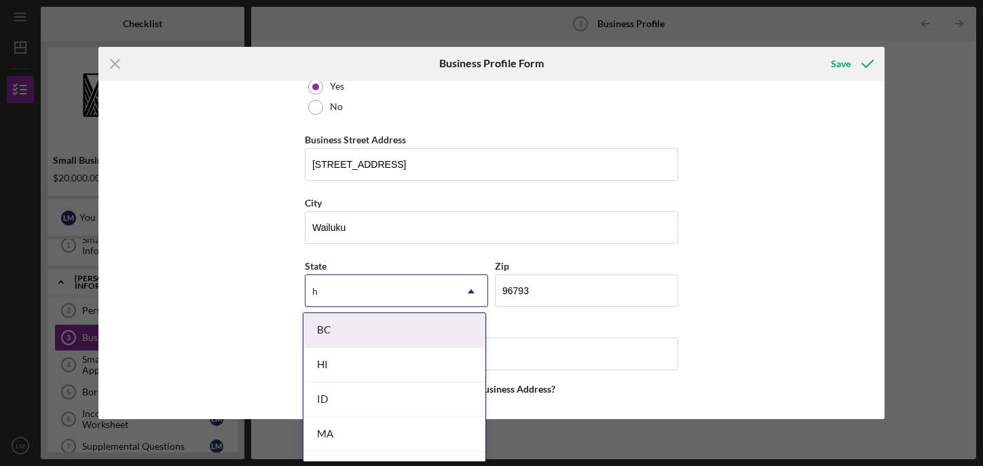
type input "hi"
click at [343, 328] on div "HI" at bounding box center [394, 330] width 182 height 35
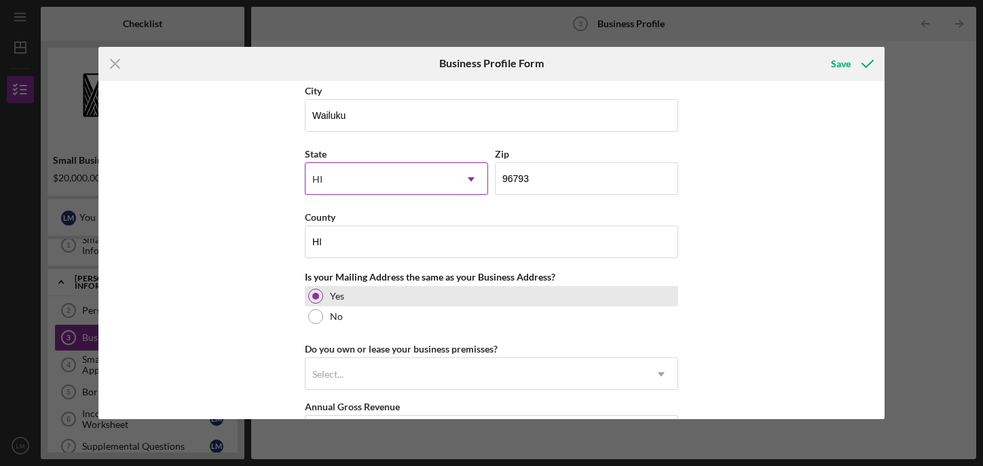
scroll to position [944, 0]
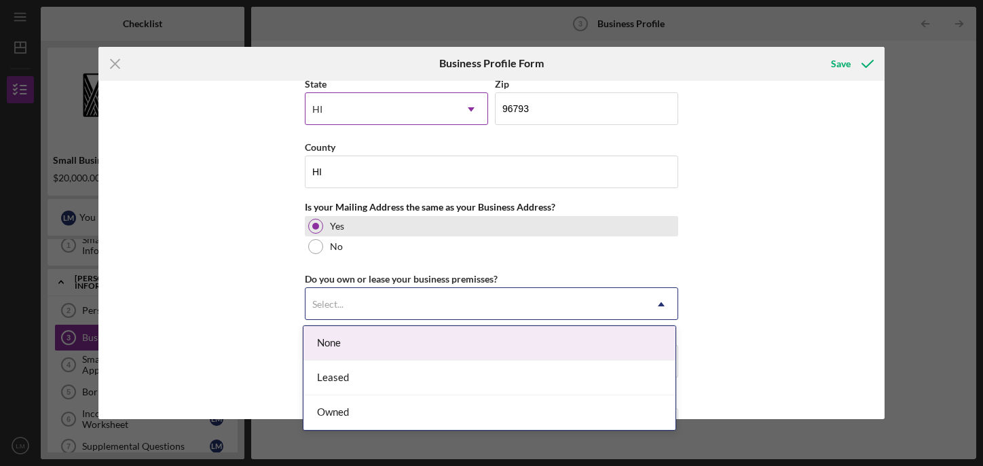
click at [373, 303] on div "Select..." at bounding box center [474, 303] width 339 height 31
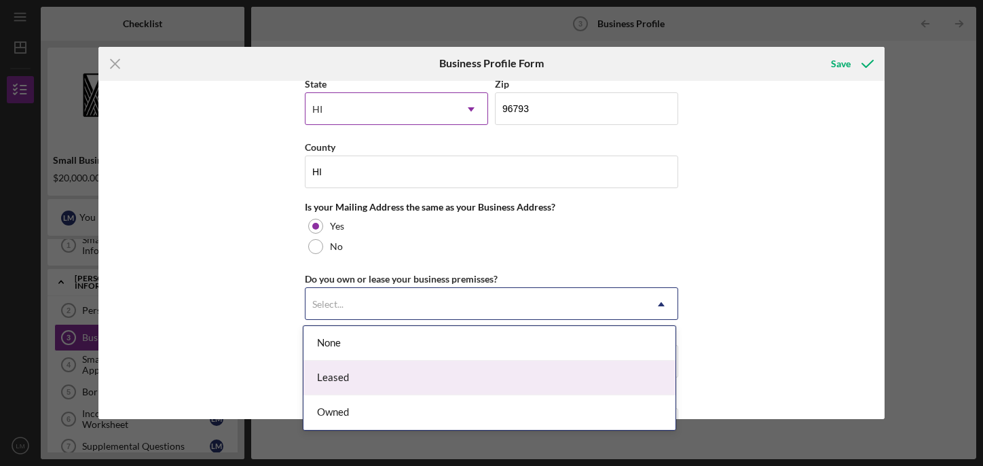
click at [358, 374] on div "Leased" at bounding box center [489, 377] width 372 height 35
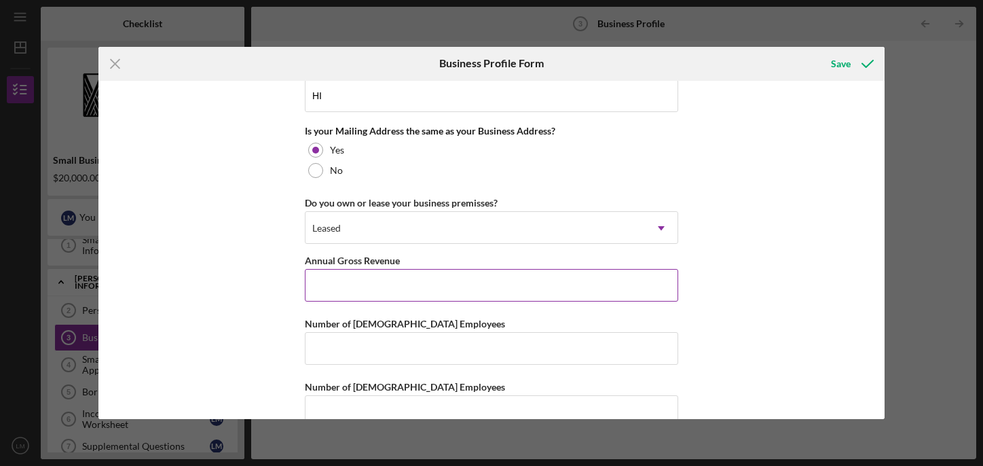
scroll to position [1049, 0]
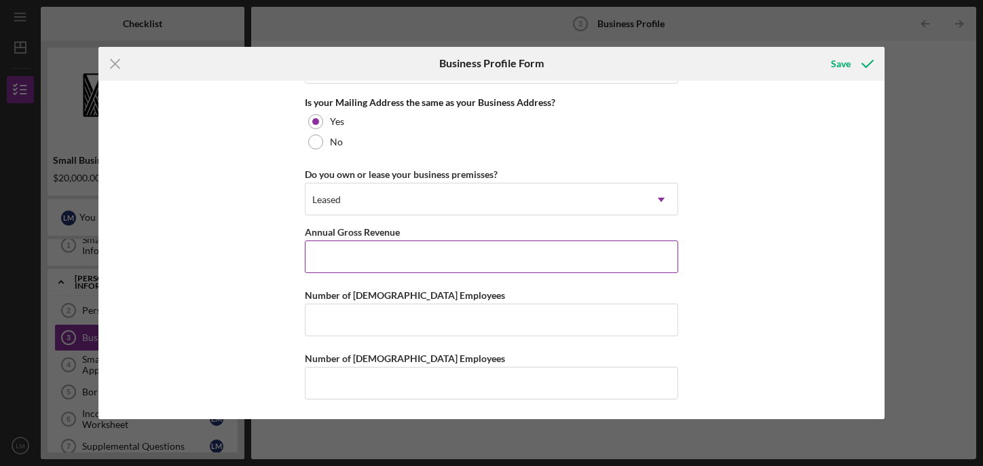
click at [347, 257] on input "Annual Gross Revenue" at bounding box center [491, 256] width 373 height 33
type input "$206,000"
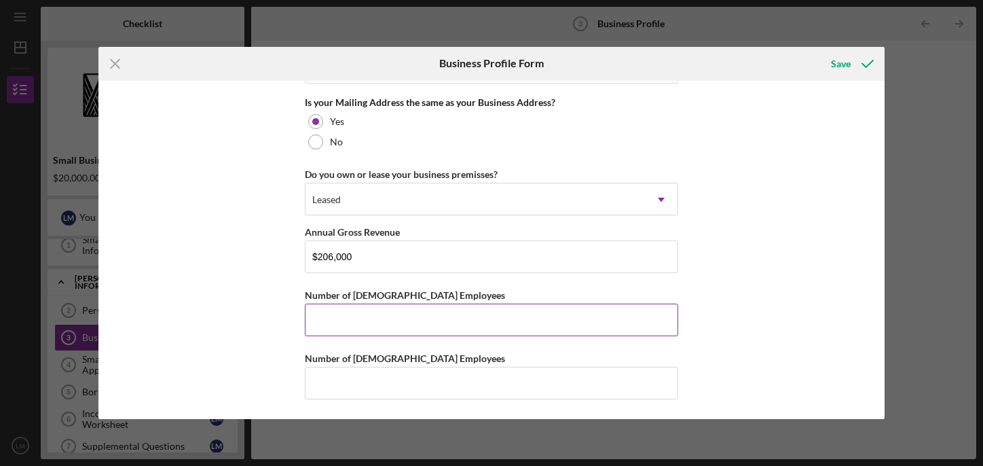
click at [358, 326] on input "Number of Full-Time Employees" at bounding box center [491, 319] width 373 height 33
type input "8"
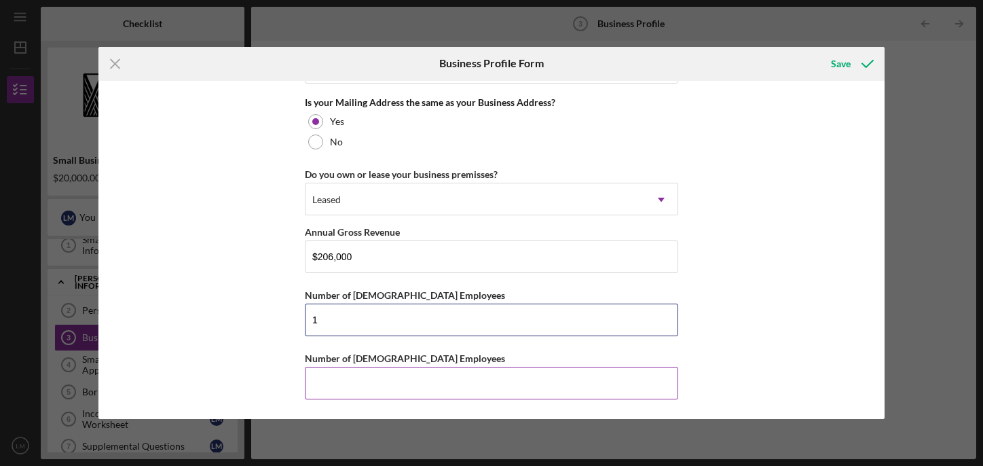
type input "1"
click at [330, 382] on input "Number of Part-Time Employees" at bounding box center [491, 382] width 373 height 33
type input "8"
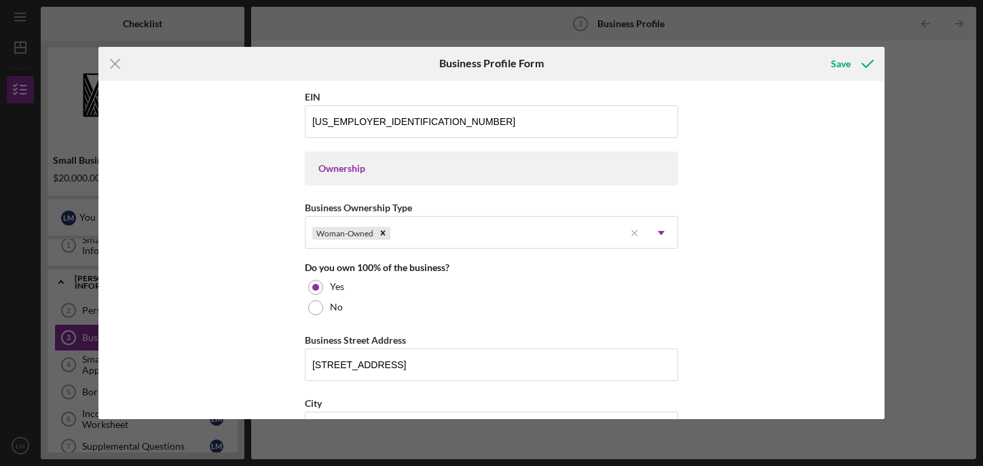
scroll to position [0, 0]
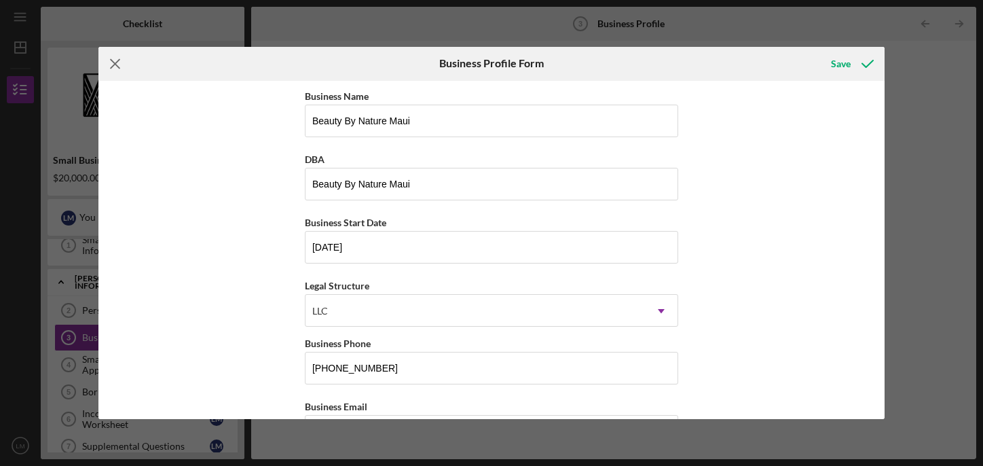
click at [114, 60] on icon "Icon/Menu Close" at bounding box center [115, 64] width 34 height 34
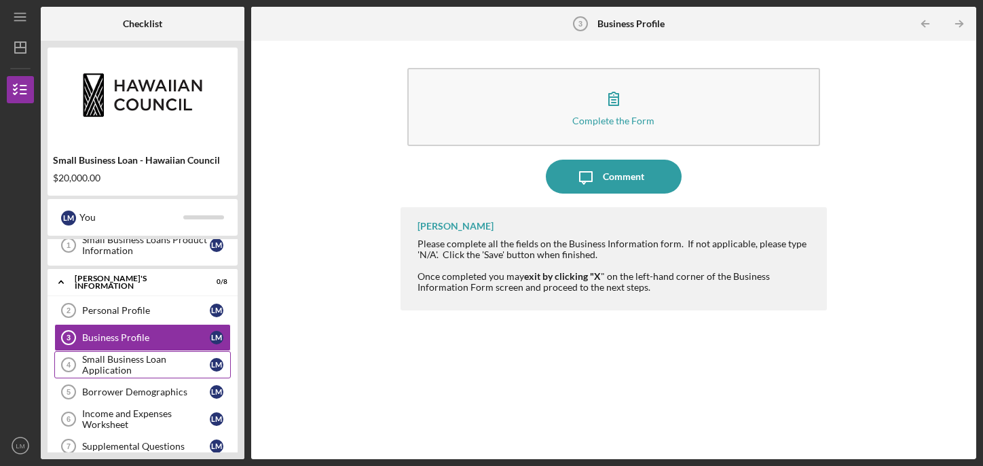
click at [132, 373] on div "Small Business Loan Application" at bounding box center [146, 365] width 128 height 22
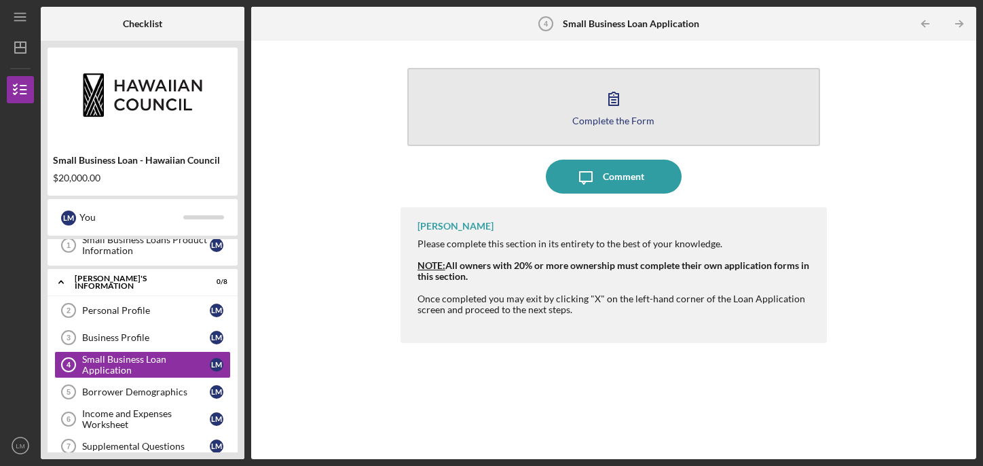
click at [580, 111] on button "Complete the Form Form" at bounding box center [613, 107] width 413 height 78
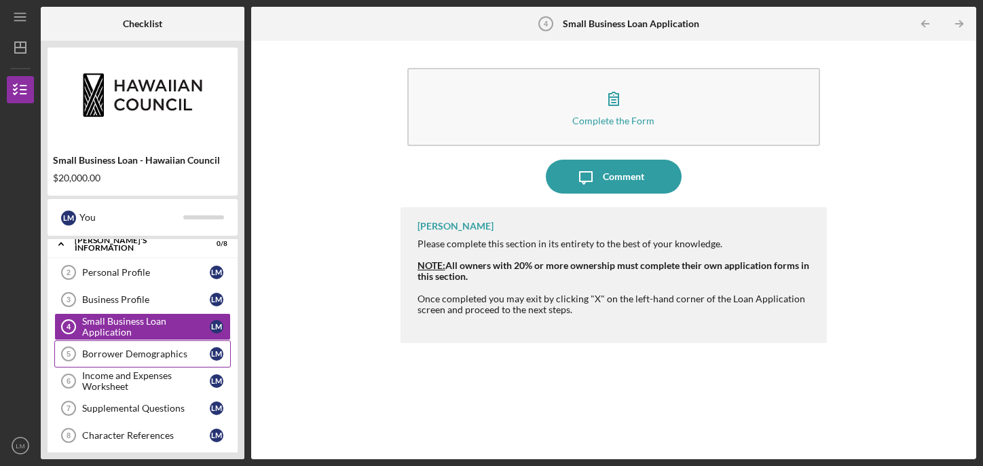
scroll to position [114, 0]
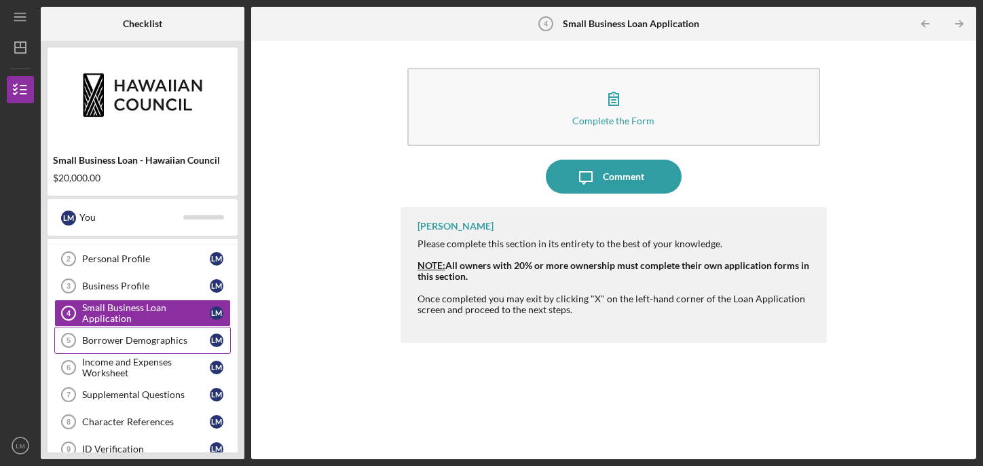
click at [132, 342] on div "Borrower Demographics" at bounding box center [146, 340] width 128 height 11
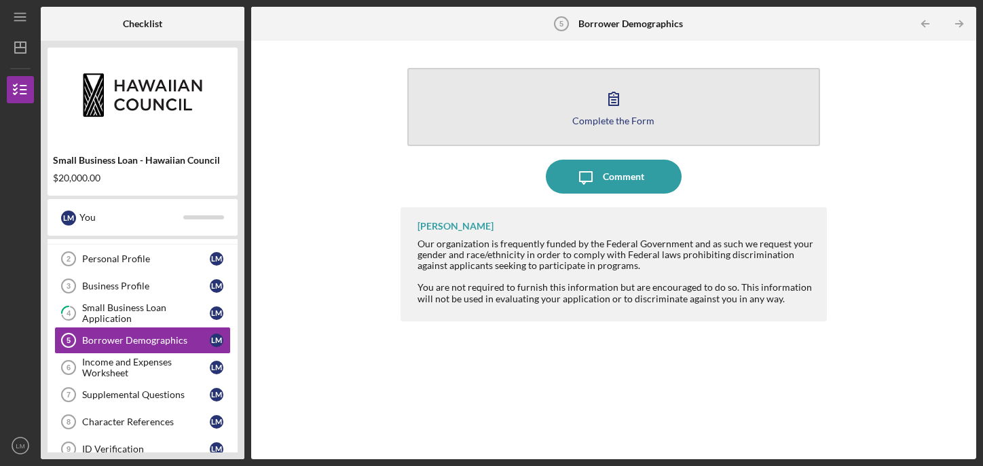
click at [553, 96] on button "Complete the Form Form" at bounding box center [613, 107] width 413 height 78
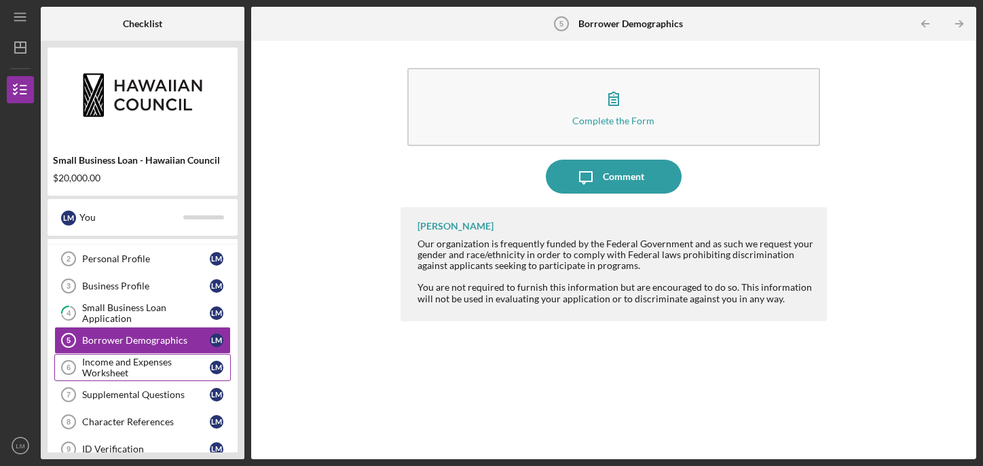
click at [131, 367] on div "Income and Expenses Worksheet" at bounding box center [146, 367] width 128 height 22
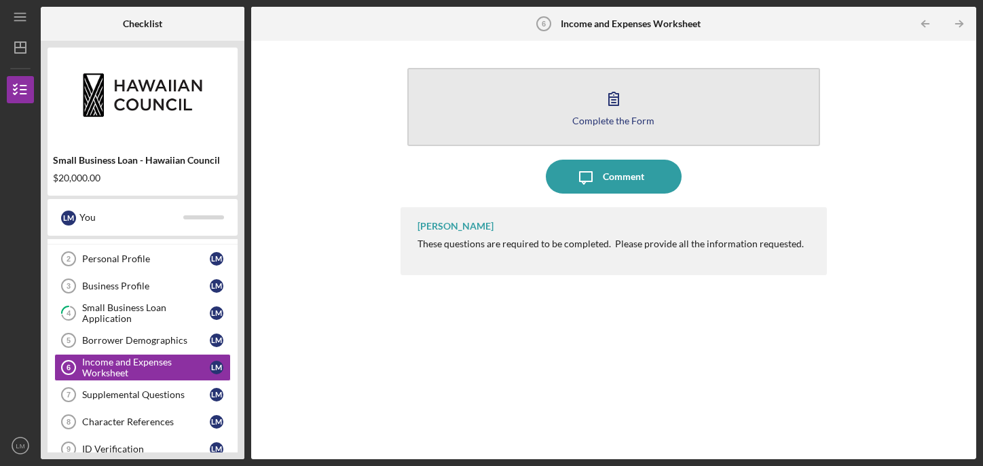
click at [570, 103] on button "Complete the Form Form" at bounding box center [613, 107] width 413 height 78
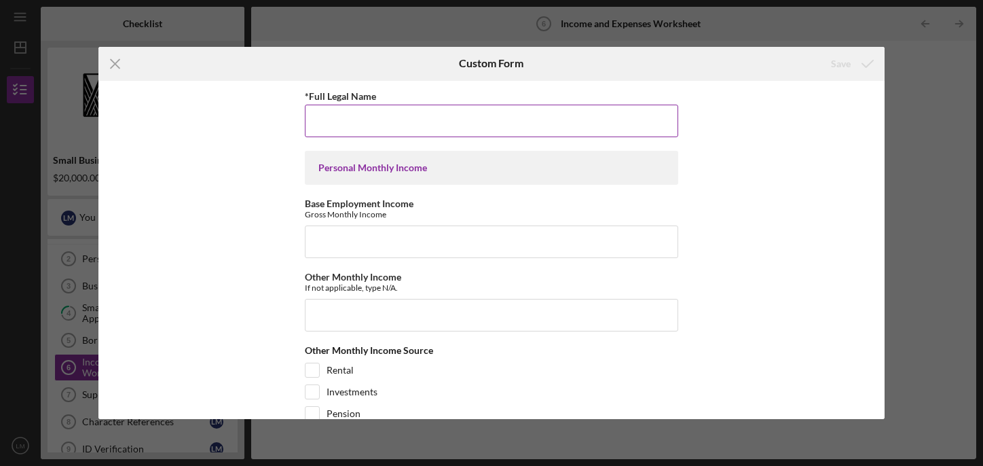
click at [364, 125] on input "*Full Legal Name" at bounding box center [491, 121] width 373 height 33
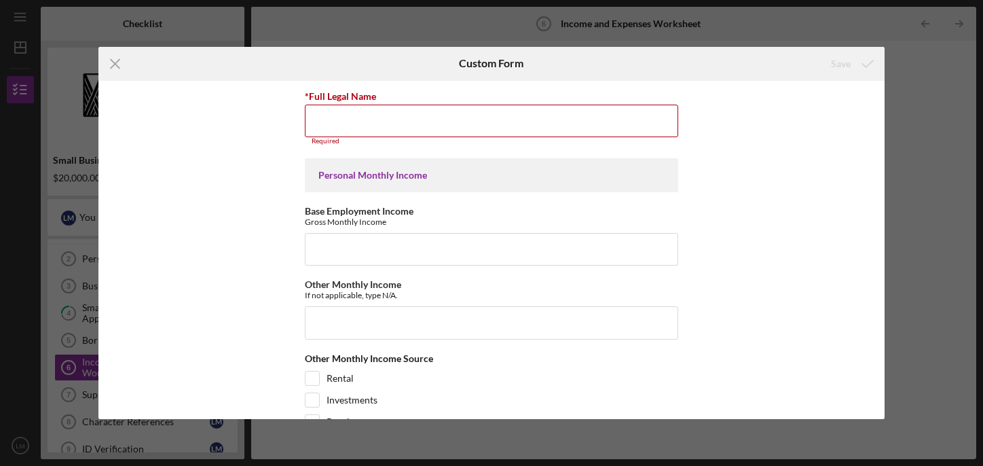
click at [391, 166] on div "Personal Monthly Income" at bounding box center [491, 175] width 373 height 34
click at [344, 119] on input "*Full Legal Name" at bounding box center [491, 121] width 373 height 33
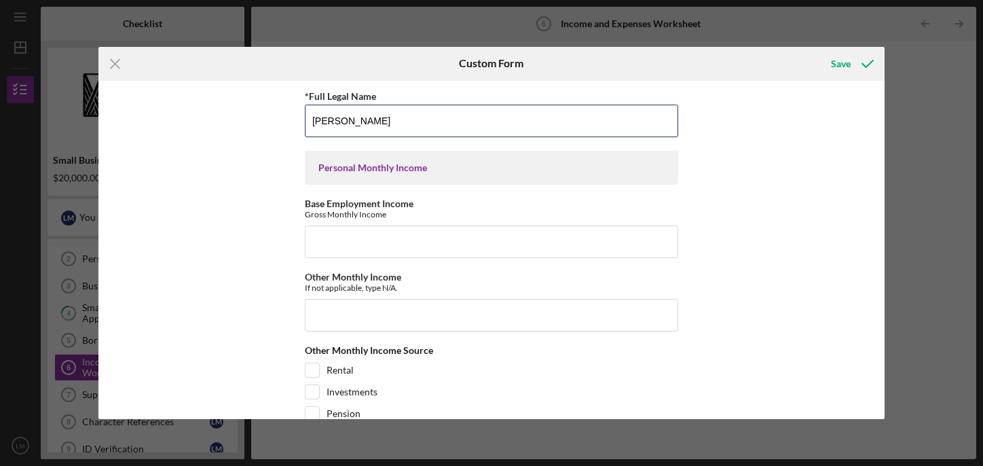
type input "[PERSON_NAME]"
click at [352, 175] on div "Personal Monthly Income" at bounding box center [491, 168] width 373 height 34
click at [353, 241] on input "Base Employment Income" at bounding box center [491, 241] width 373 height 33
click at [377, 174] on div "Personal Monthly Income" at bounding box center [491, 168] width 373 height 34
click at [377, 169] on div "Personal Monthly Income" at bounding box center [491, 167] width 346 height 11
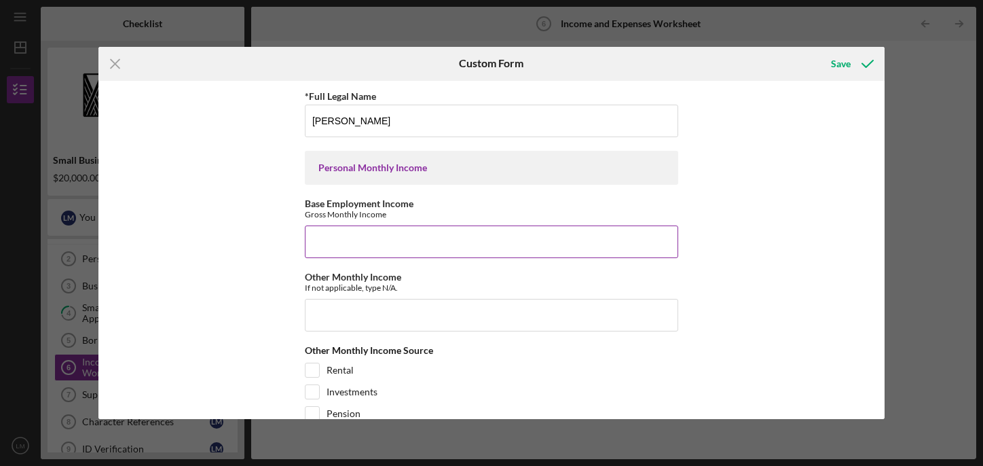
click at [348, 235] on input "Base Employment Income" at bounding box center [491, 241] width 373 height 33
click at [326, 318] on input "Other Monthly Income" at bounding box center [491, 315] width 373 height 33
click at [343, 243] on input "2500" at bounding box center [491, 241] width 373 height 33
type input "2500.00"
click at [322, 324] on input "Other Monthly Income" at bounding box center [491, 315] width 373 height 33
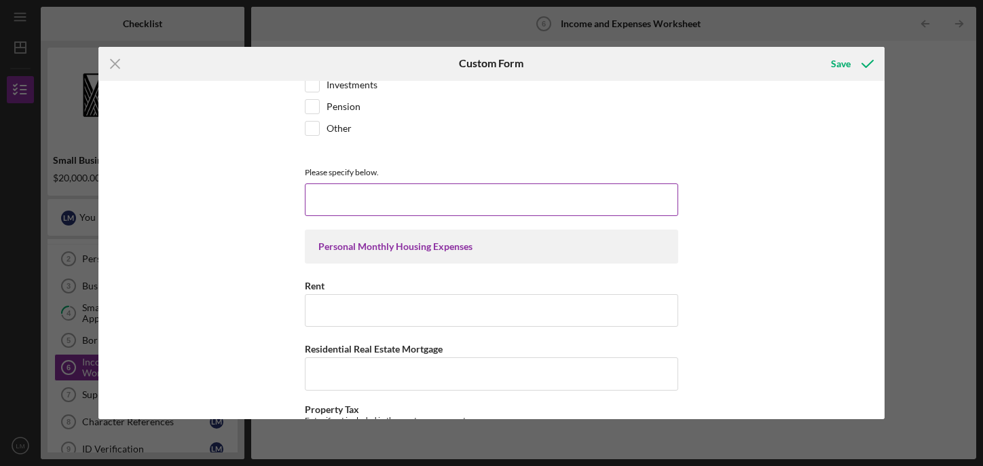
scroll to position [316, 0]
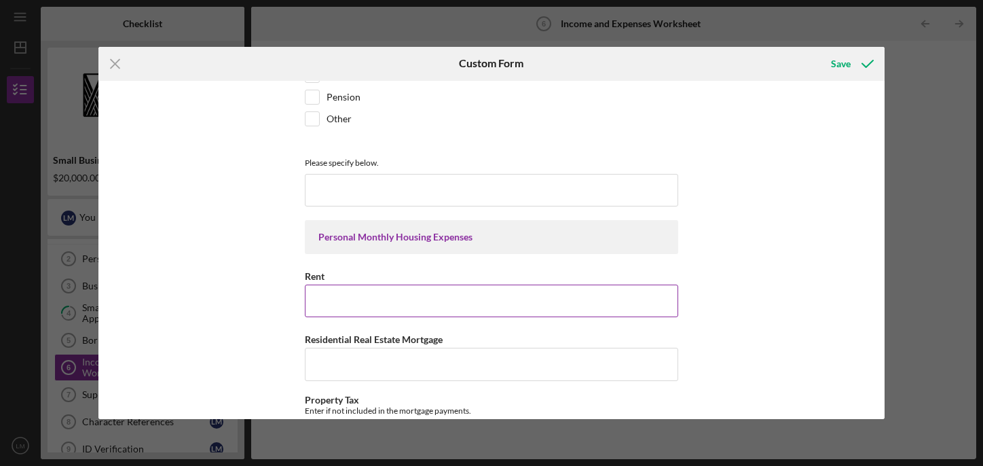
type input "none"
click at [337, 298] on input "Rent" at bounding box center [491, 300] width 373 height 33
type input "1600."
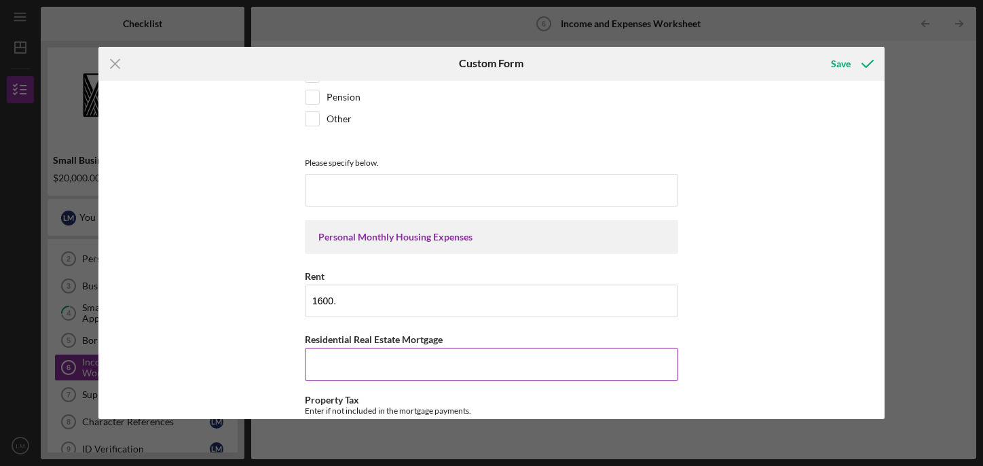
click at [326, 363] on input "Residential Real Estate Mortgage" at bounding box center [491, 363] width 373 height 33
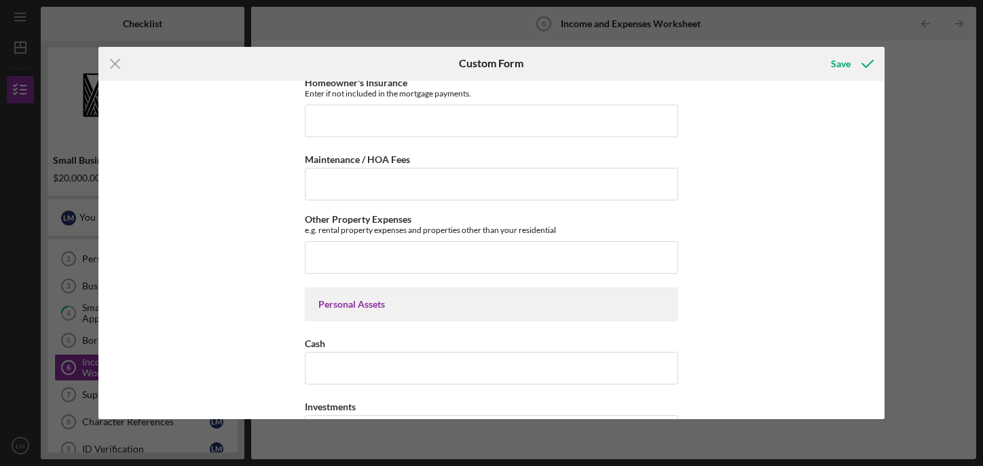
scroll to position [808, 0]
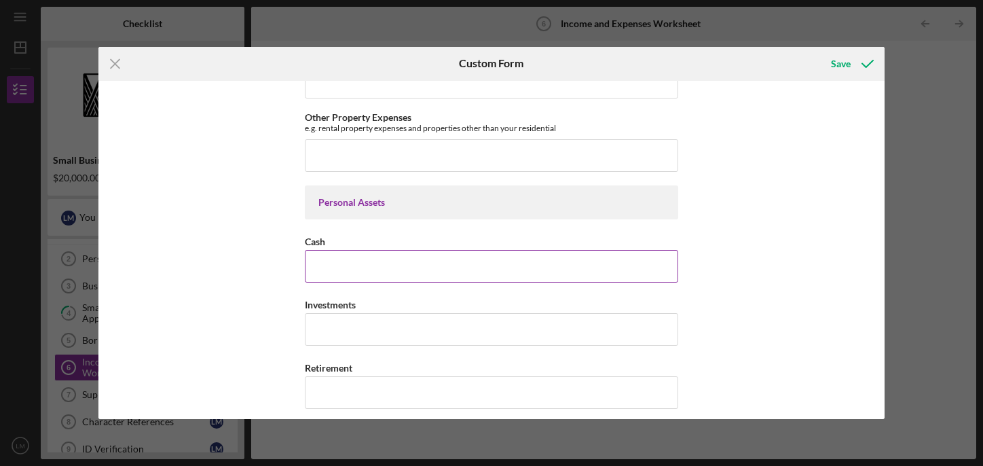
click at [328, 273] on input "Cash" at bounding box center [491, 266] width 373 height 33
type input "none"
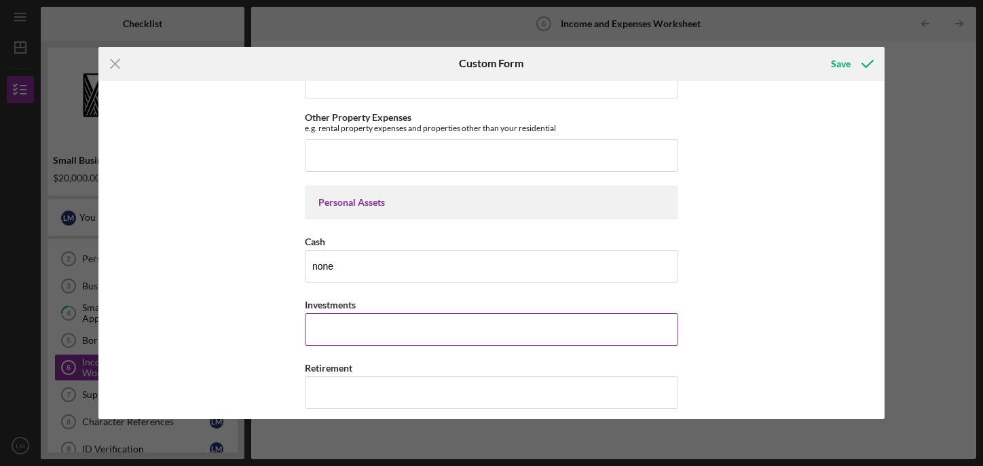
click at [324, 334] on input "Investments" at bounding box center [491, 329] width 373 height 33
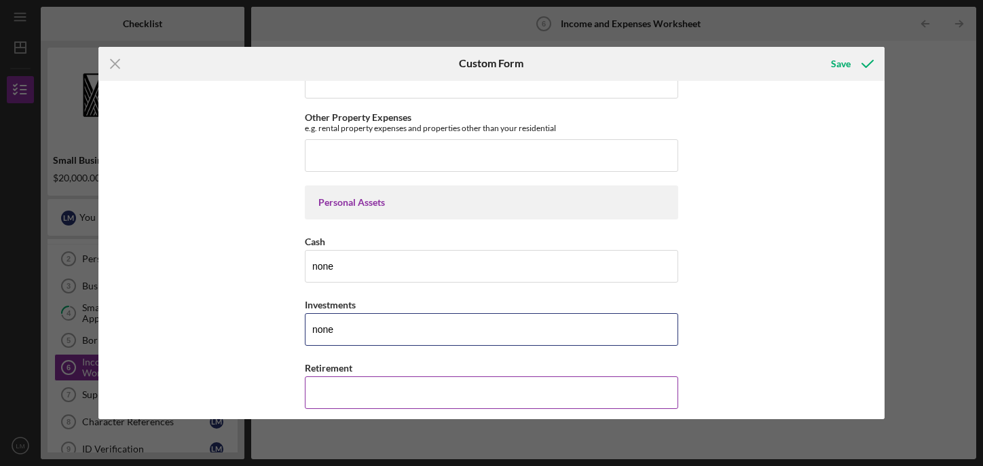
type input "none"
click at [319, 389] on input "Retirement" at bounding box center [491, 392] width 373 height 33
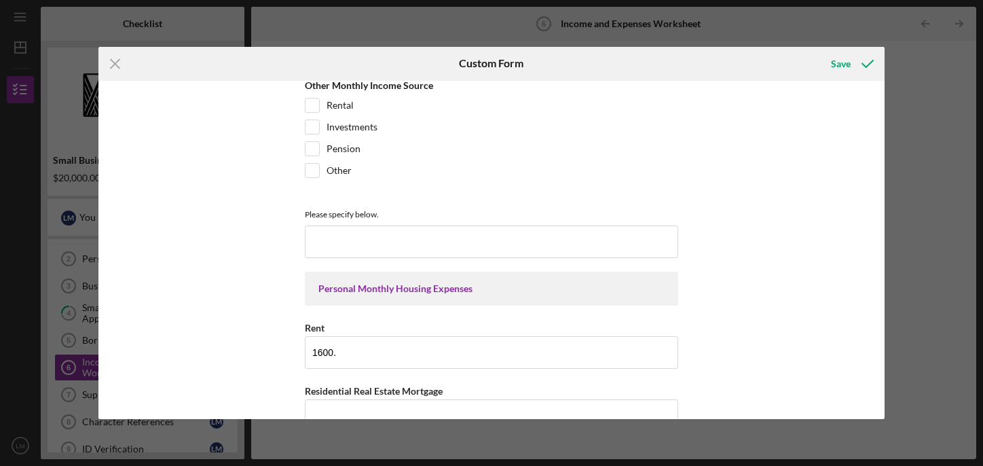
scroll to position [265, 0]
type input "none"
click at [341, 245] on input at bounding box center [491, 241] width 373 height 33
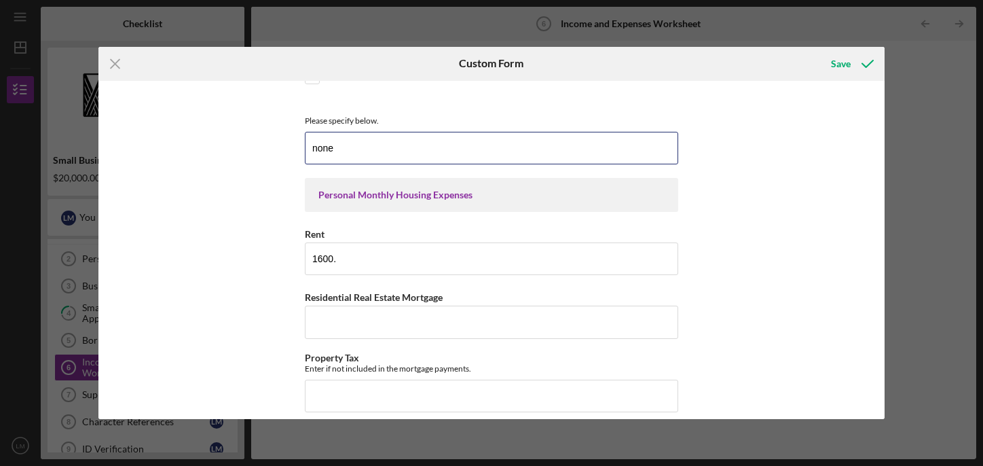
scroll to position [396, 0]
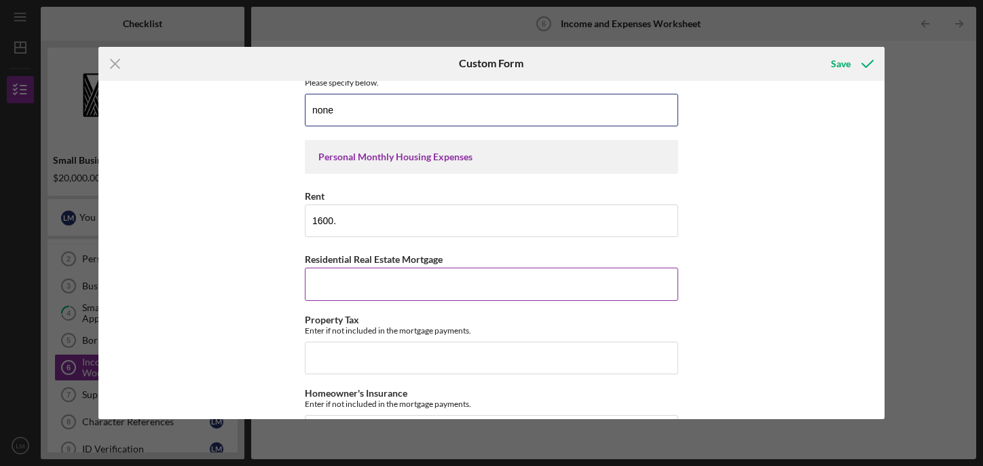
type input "none"
click at [343, 293] on input "Residential Real Estate Mortgage" at bounding box center [491, 283] width 373 height 33
type input "none"
click at [330, 358] on input "Property Tax" at bounding box center [491, 357] width 373 height 33
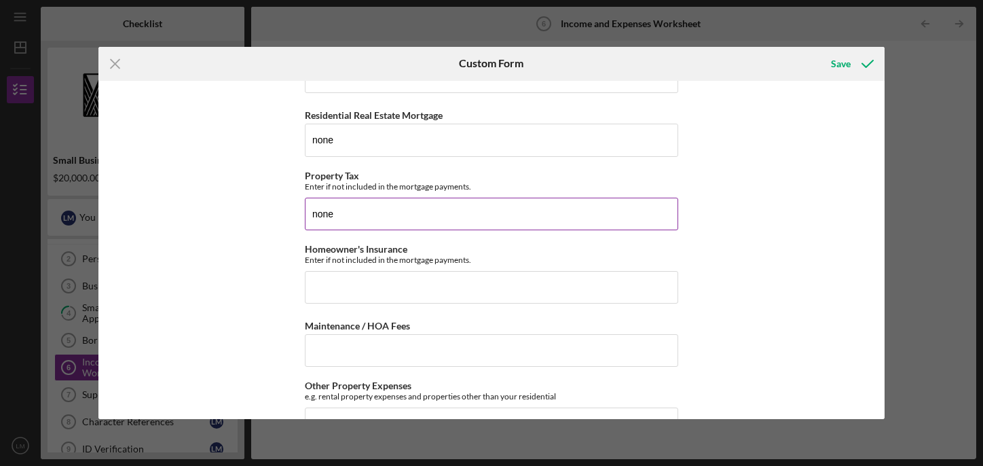
scroll to position [542, 0]
type input "none"
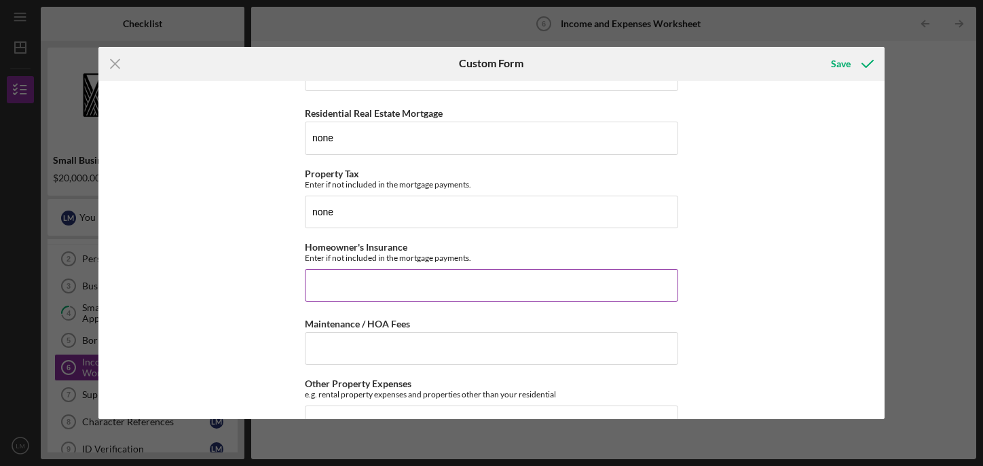
click at [331, 293] on input "Homeowner's Insurance" at bounding box center [491, 285] width 373 height 33
type input "none"
click at [333, 345] on input "Maintenance / HOA Fees" at bounding box center [491, 348] width 373 height 33
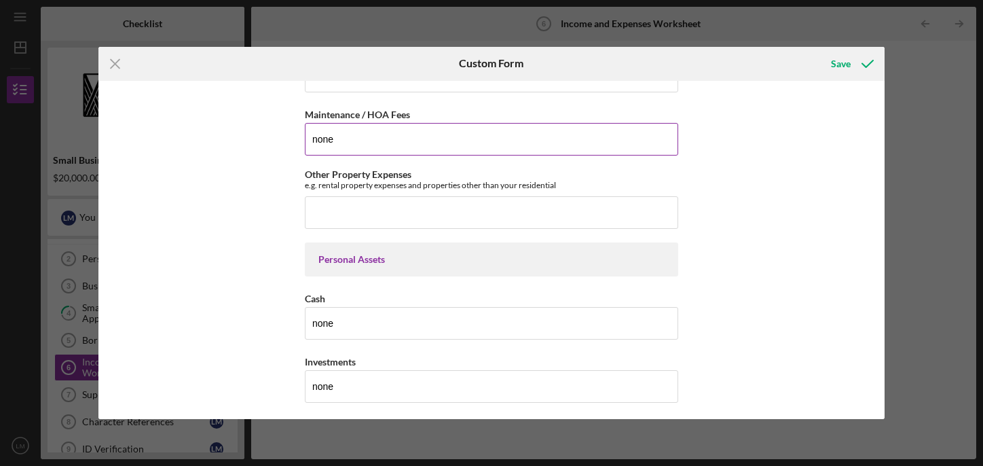
scroll to position [752, 0]
type input "none"
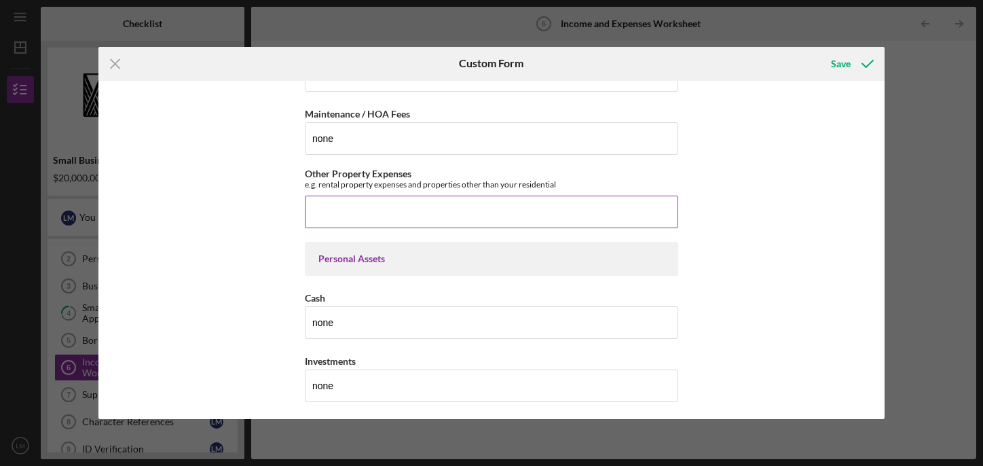
click at [345, 190] on div "Other Property Expenses e.g. rental property expenses and properties other than…" at bounding box center [491, 198] width 373 height 60
click at [340, 210] on input "Other Property Expenses" at bounding box center [491, 211] width 373 height 33
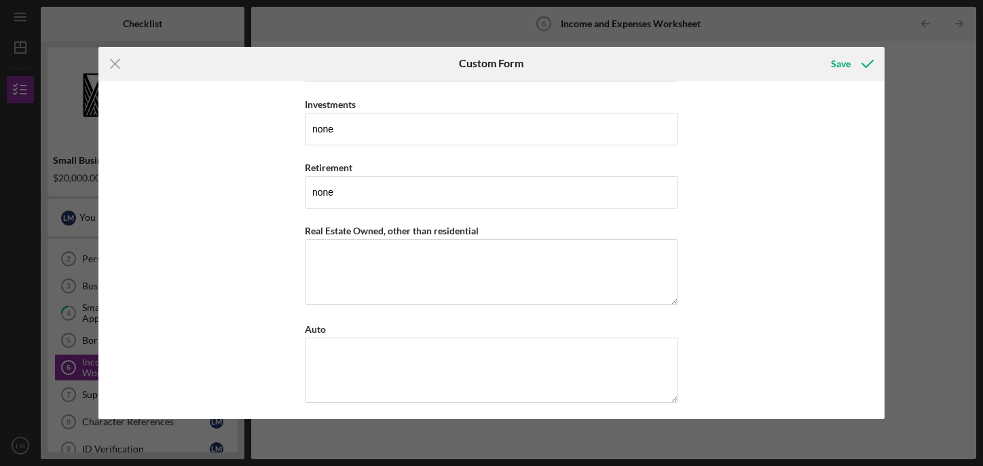
scroll to position [1042, 0]
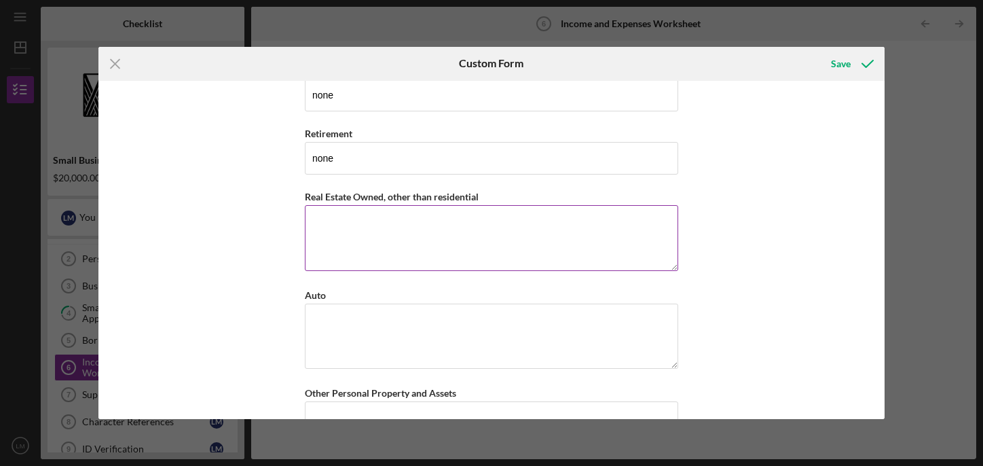
type input "none"
click at [321, 226] on textarea "Real Estate Owned, other than residential" at bounding box center [491, 237] width 373 height 65
type textarea "none"
click at [324, 316] on textarea "Auto" at bounding box center [491, 335] width 373 height 65
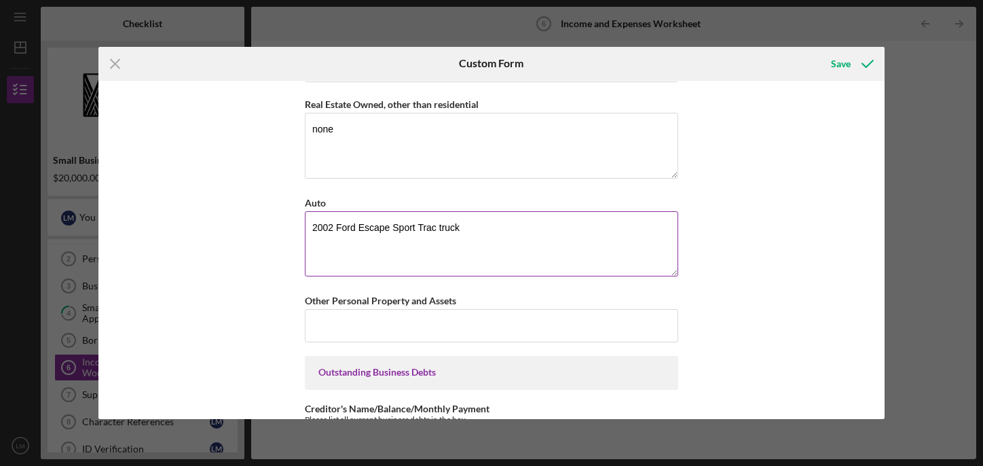
scroll to position [1136, 0]
type textarea "2002 Ford Escape Sport Trac truck"
click at [363, 331] on input "Other Personal Property and Assets" at bounding box center [491, 323] width 373 height 33
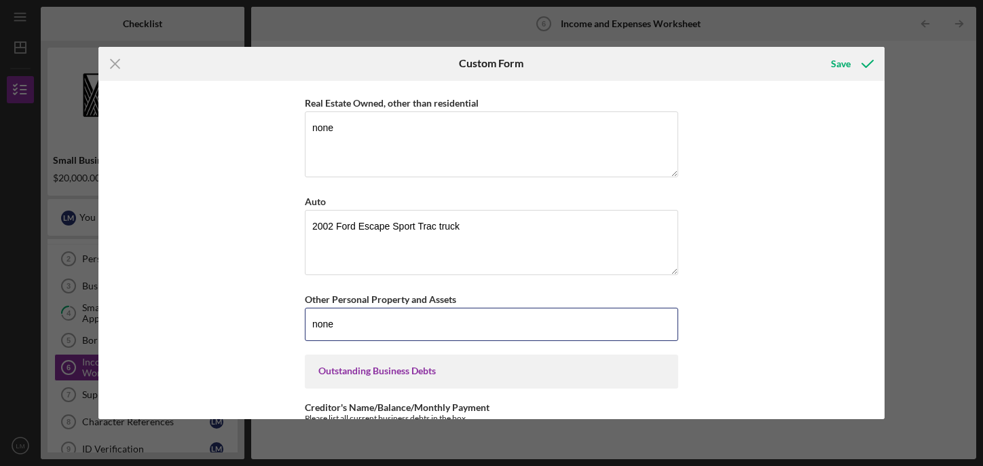
type input "none"
click at [218, 284] on div "*Full Legal Name Lani Morris Personal Monthly Income Base Employment Income Gro…" at bounding box center [491, 250] width 786 height 339
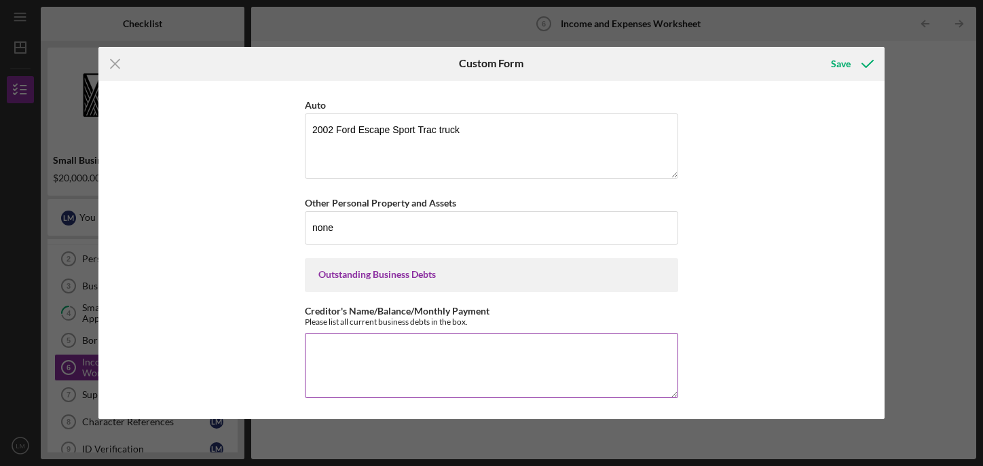
click at [320, 342] on textarea "Creditor's Name/Balance/Monthly Payment" at bounding box center [491, 365] width 373 height 65
click at [405, 348] on textarea "SBA $31,000 $150 SQUARE $35,000 20% of daily sales" at bounding box center [491, 365] width 373 height 65
click at [491, 363] on textarea "SBA $31,000 $150 SQUARE $35,000 20% of daily sales" at bounding box center [491, 365] width 373 height 65
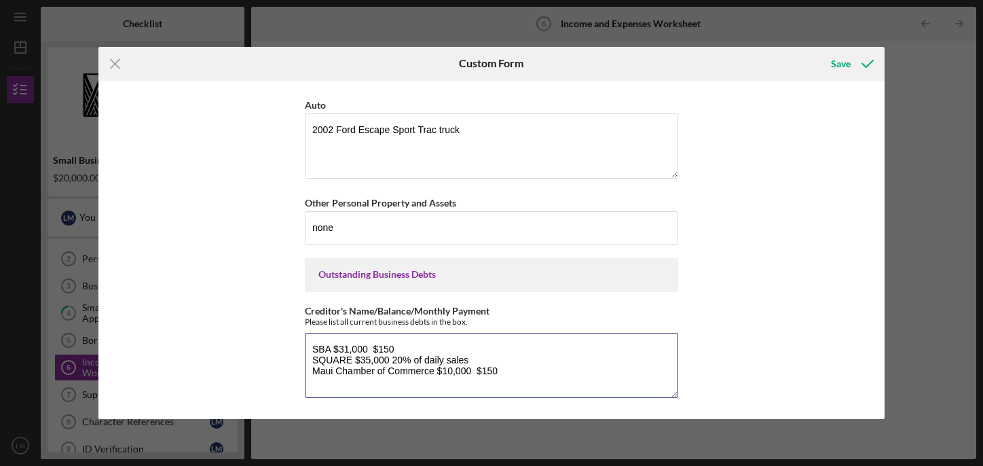
type textarea "SBA $31,000 $150 SQUARE $35,000 20% of daily sales Maui Chamber of Commerce $10…"
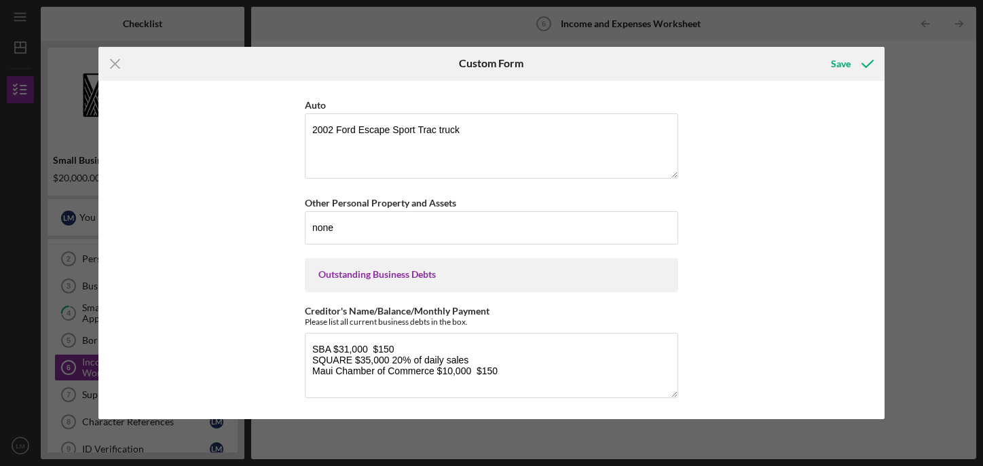
click at [719, 242] on div "*Full Legal Name Lani Morris Personal Monthly Income Base Employment Income Gro…" at bounding box center [491, 250] width 786 height 339
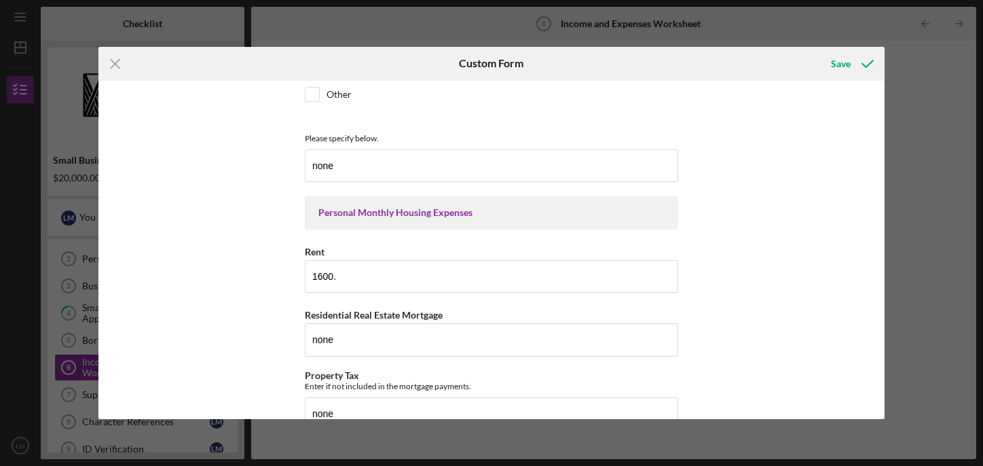
scroll to position [0, 0]
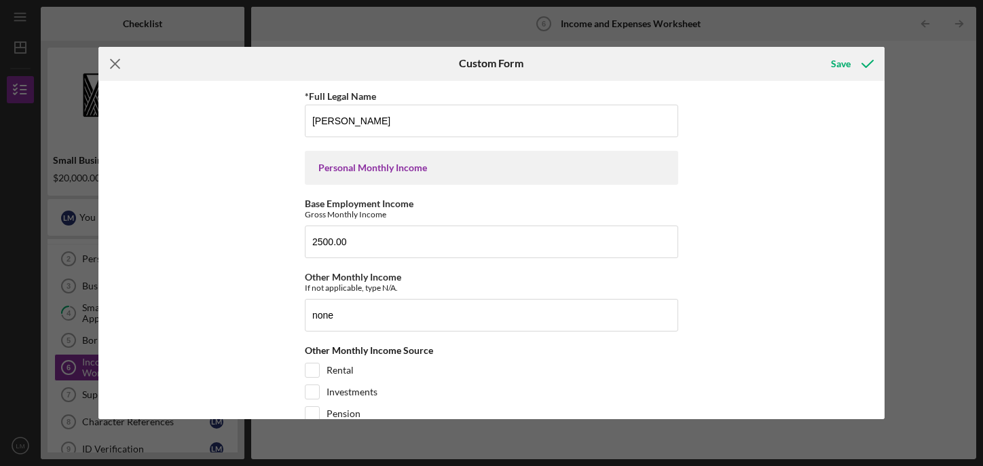
click at [115, 59] on icon "Icon/Menu Close" at bounding box center [115, 64] width 34 height 34
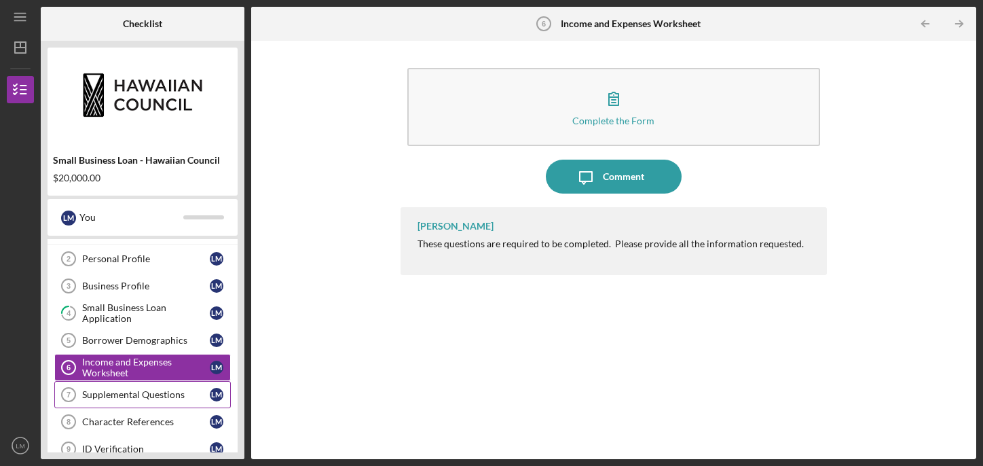
click at [121, 398] on div "Supplemental Questions" at bounding box center [146, 394] width 128 height 11
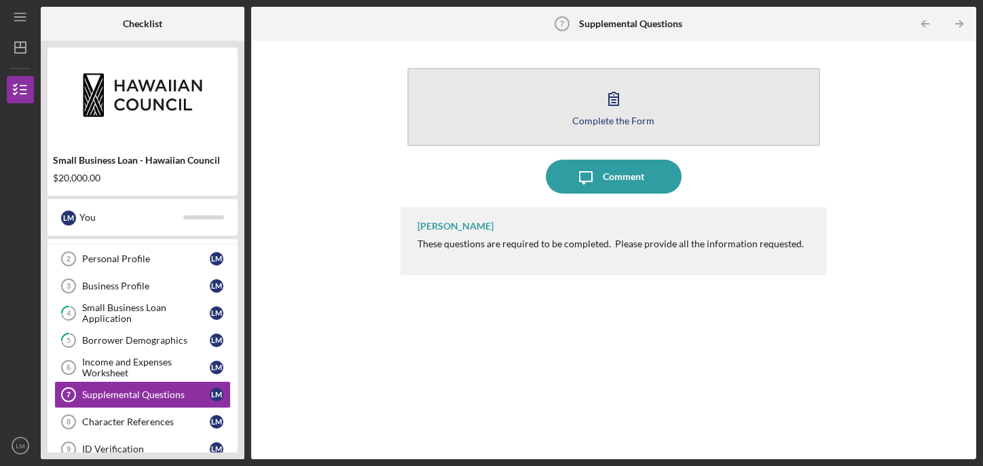
click at [599, 112] on icon "button" at bounding box center [614, 98] width 34 height 34
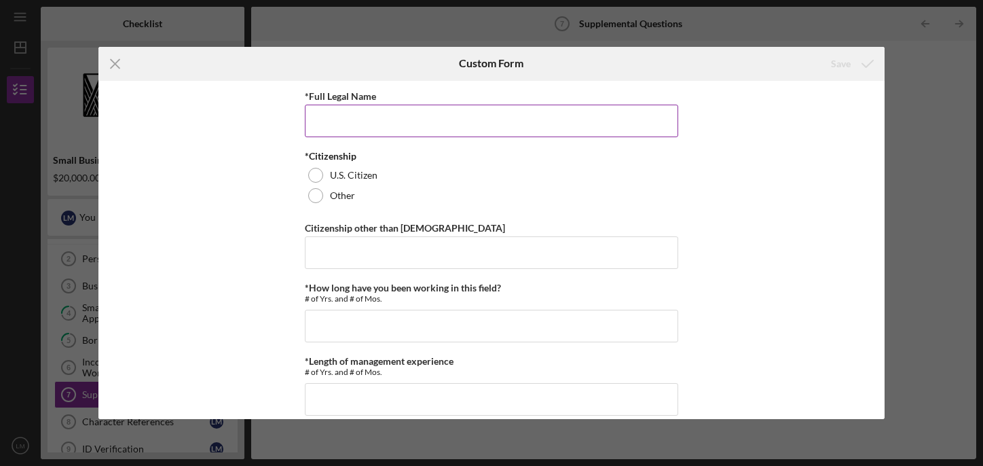
click at [378, 107] on input "*Full Legal Name" at bounding box center [491, 121] width 373 height 33
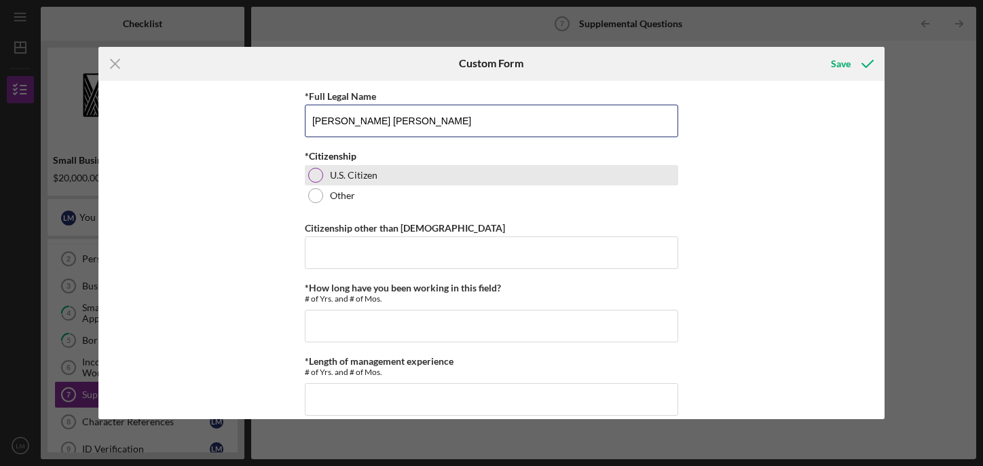
type input "Lani Kim Morris"
click at [316, 175] on div at bounding box center [315, 175] width 15 height 15
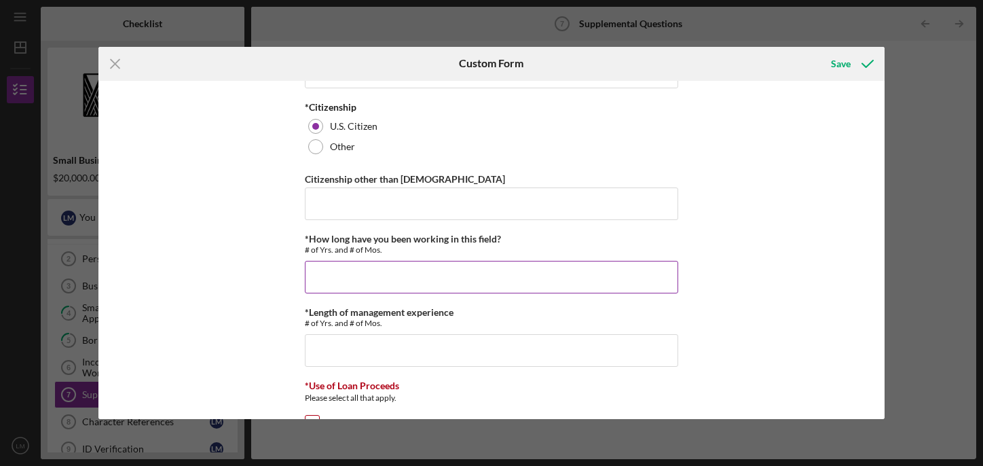
scroll to position [65, 0]
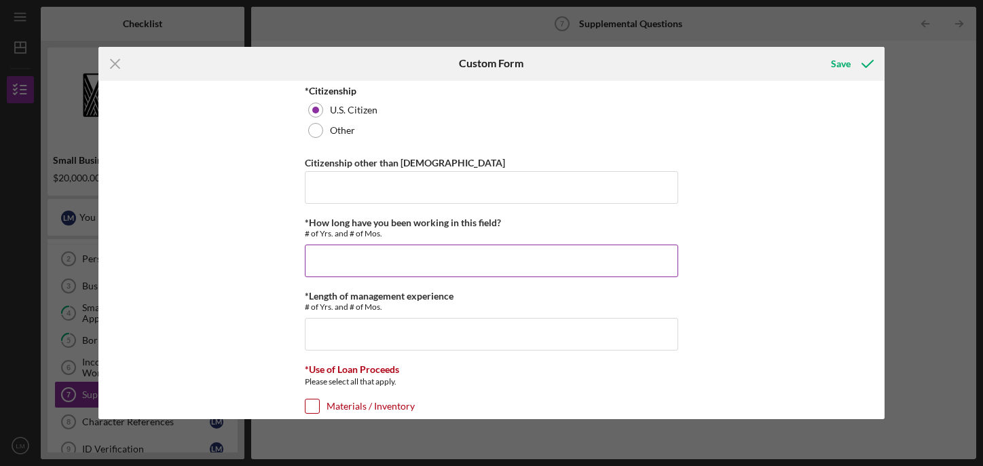
click at [324, 260] on input "*How long have you been working in this field?" at bounding box center [491, 260] width 373 height 33
type input "20 years"
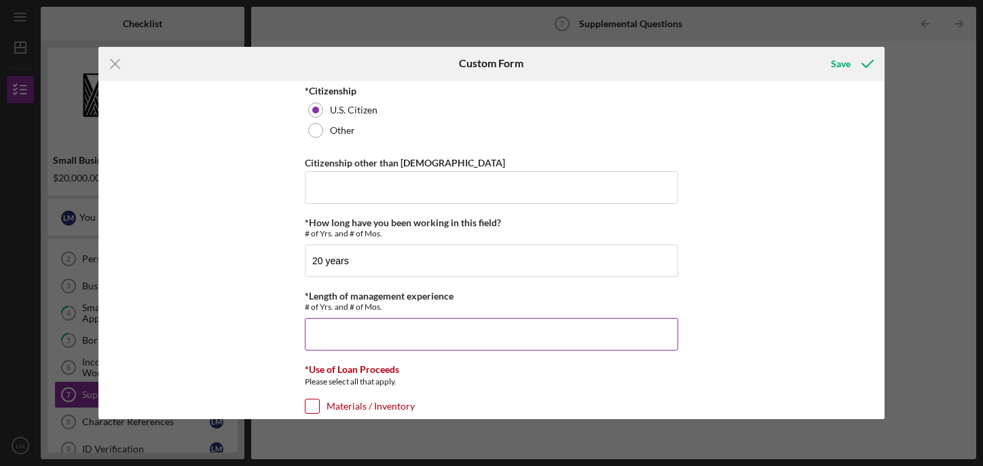
click at [323, 333] on input "*Length of management experience" at bounding box center [491, 334] width 373 height 33
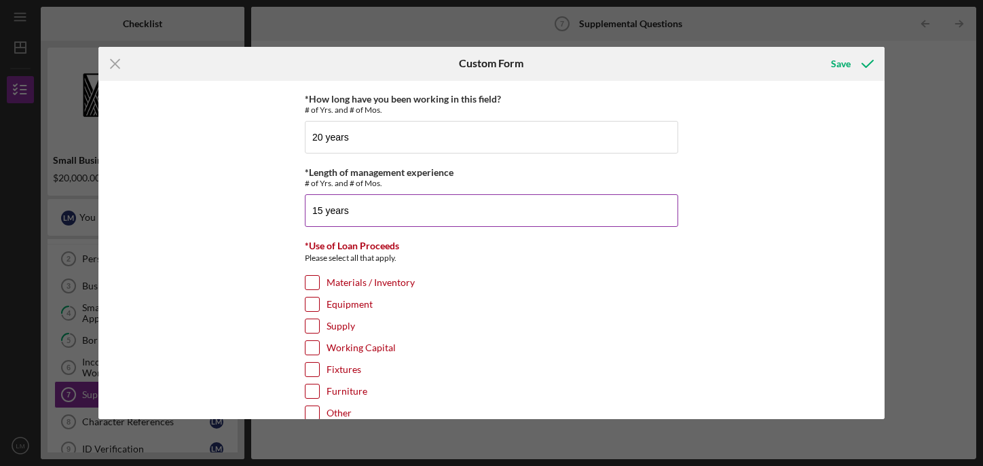
scroll to position [191, 0]
type input "15 years"
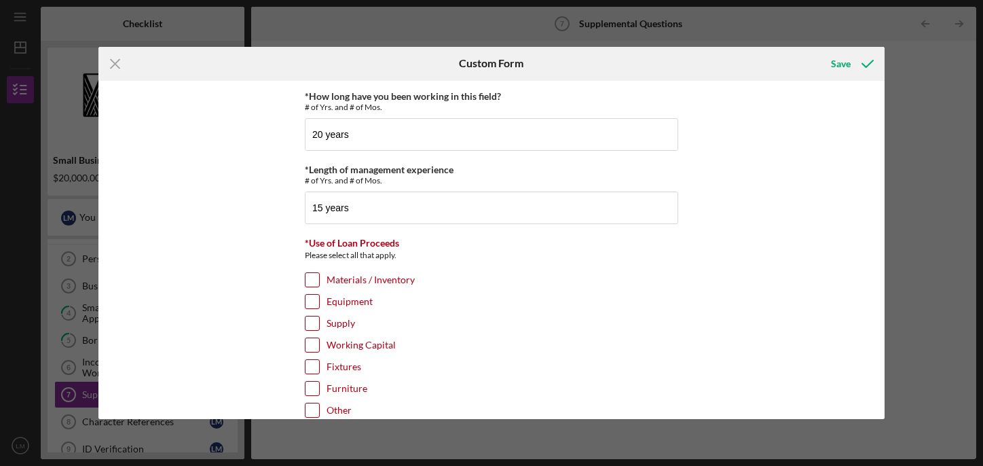
click at [314, 278] on input "Materials / Inventory" at bounding box center [312, 280] width 14 height 14
checkbox input "true"
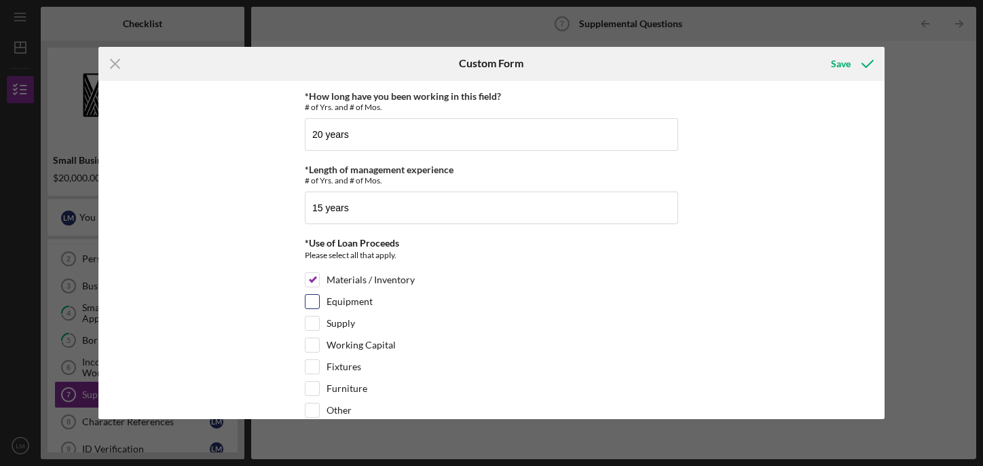
click at [312, 300] on input "Equipment" at bounding box center [312, 302] width 14 height 14
checkbox input "true"
click at [311, 322] on input "Supply" at bounding box center [312, 323] width 14 height 14
checkbox input "true"
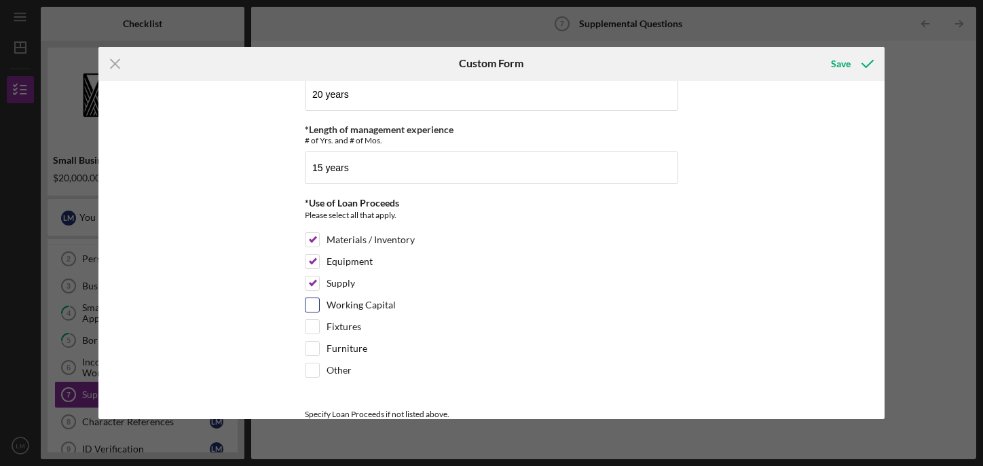
click at [315, 302] on input "Working Capital" at bounding box center [312, 305] width 14 height 14
checkbox input "true"
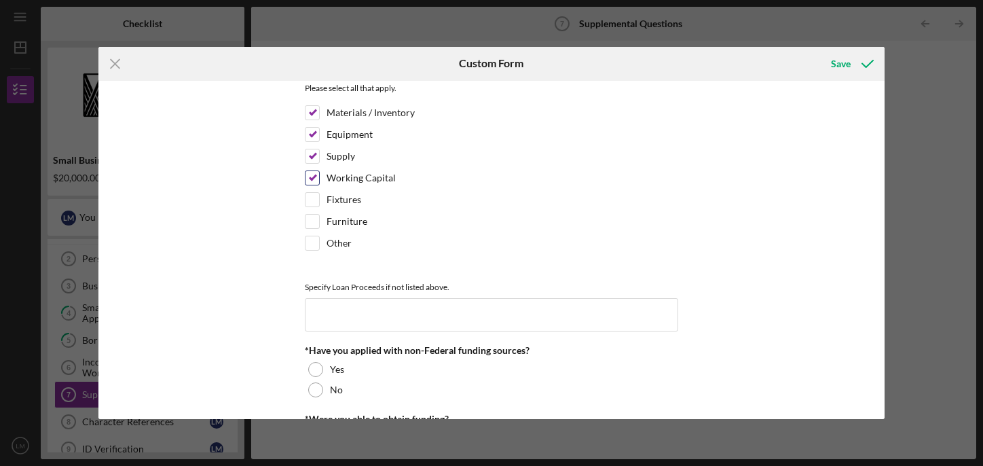
scroll to position [360, 0]
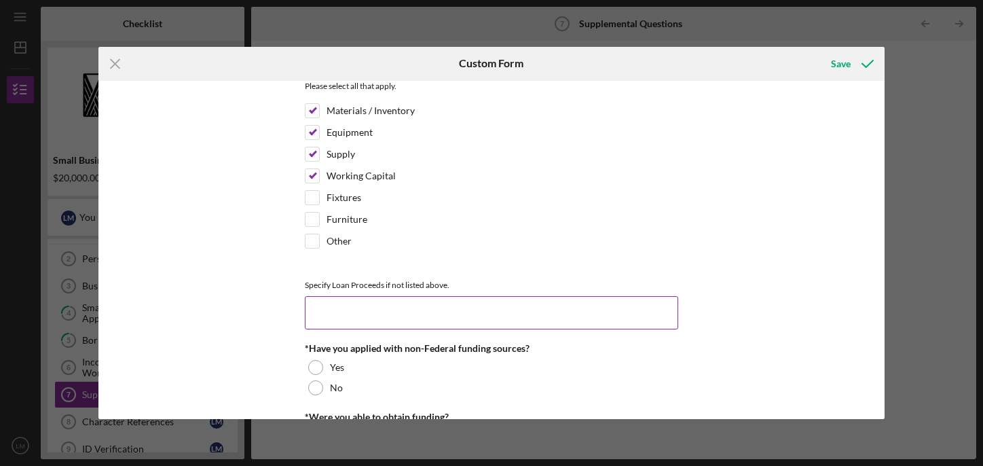
click at [345, 301] on input at bounding box center [491, 312] width 373 height 33
click at [312, 241] on input "Other" at bounding box center [312, 241] width 14 height 14
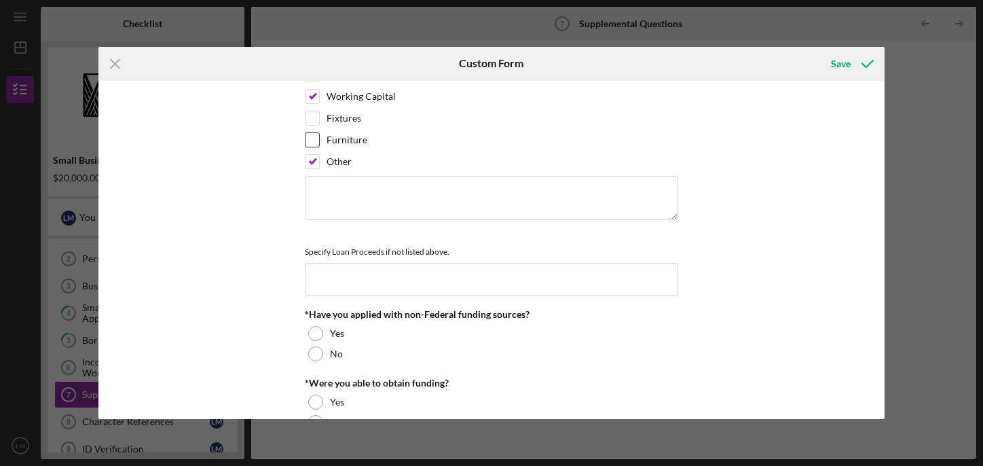
scroll to position [336, 0]
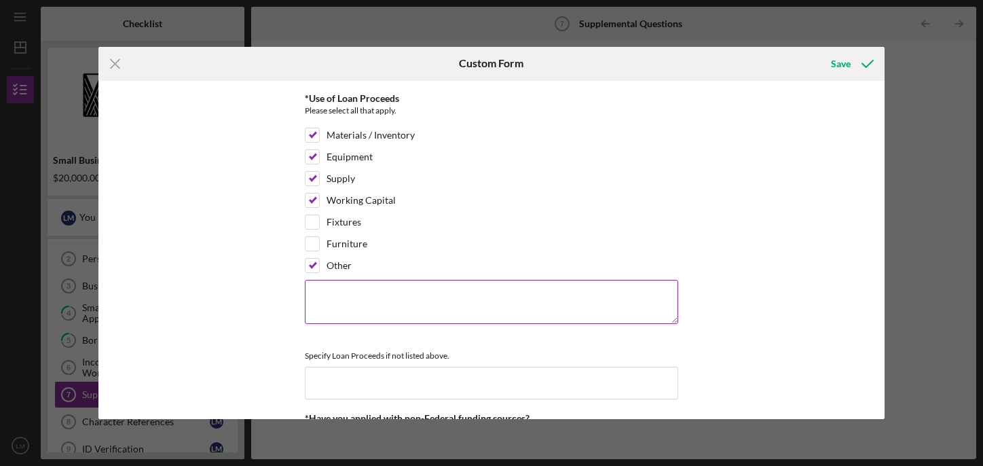
click at [335, 295] on textarea at bounding box center [491, 301] width 373 height 43
click at [314, 267] on input "Other" at bounding box center [312, 266] width 14 height 14
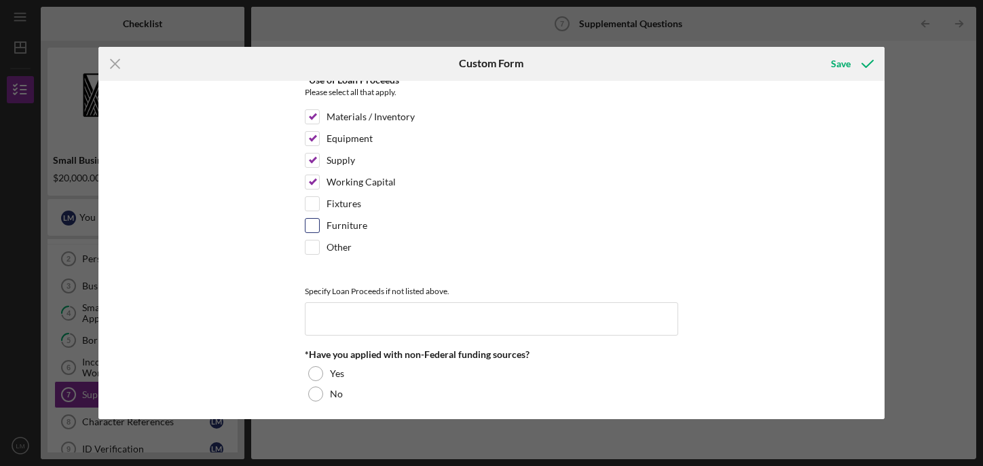
scroll to position [341, 0]
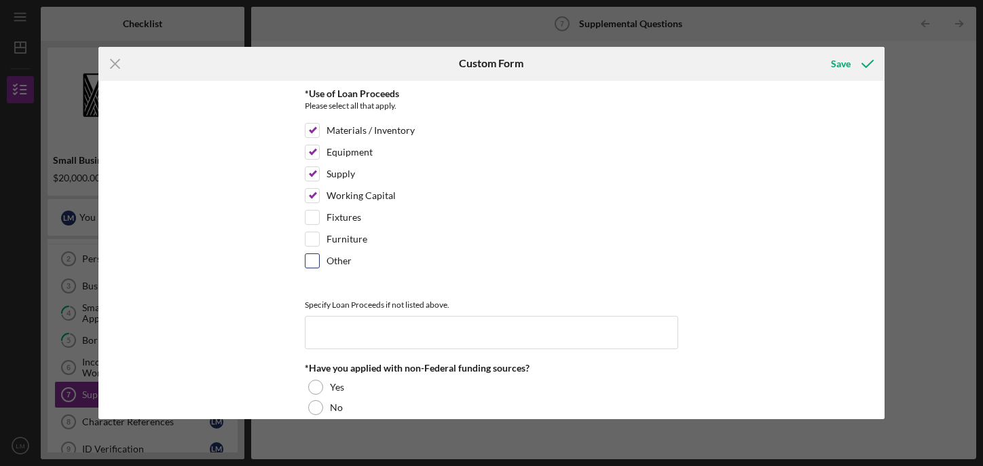
click at [318, 263] on div "Other" at bounding box center [491, 264] width 373 height 22
click at [305, 261] on input "Other" at bounding box center [312, 261] width 14 height 14
checkbox input "true"
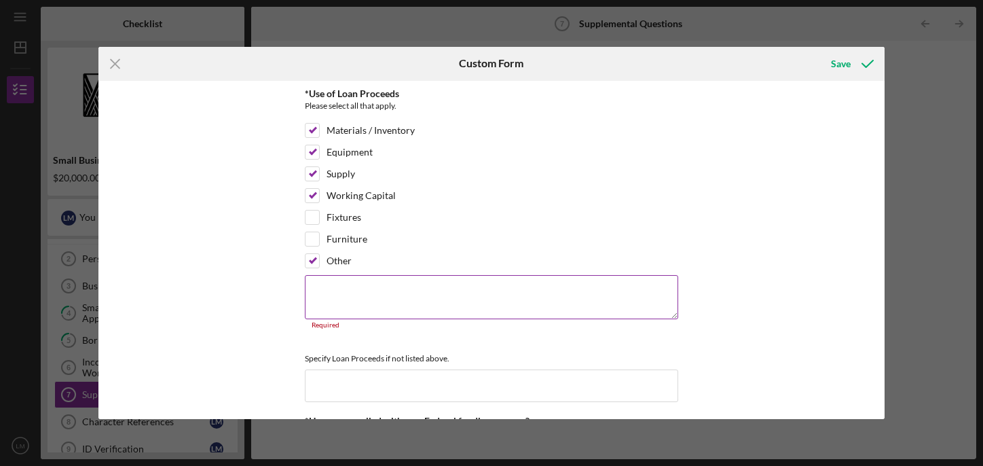
click at [330, 276] on textarea at bounding box center [491, 296] width 373 height 43
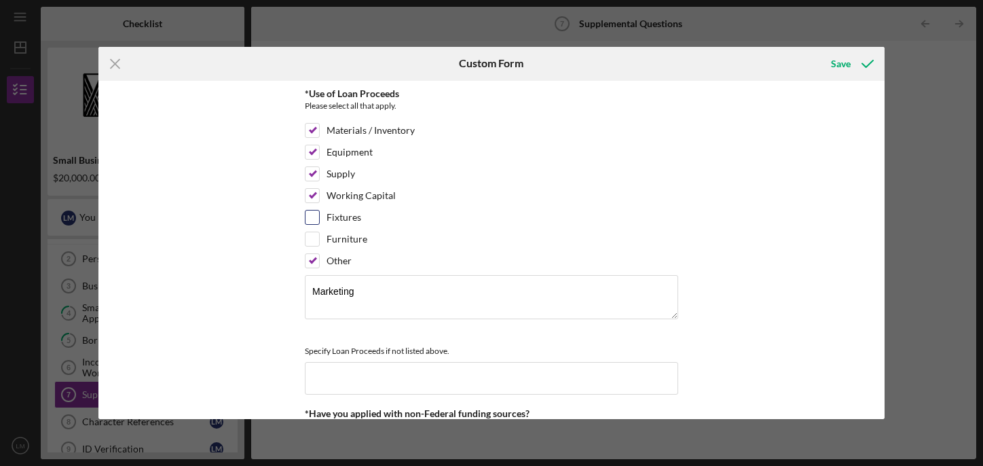
click at [484, 228] on div "Fixtures" at bounding box center [491, 221] width 373 height 22
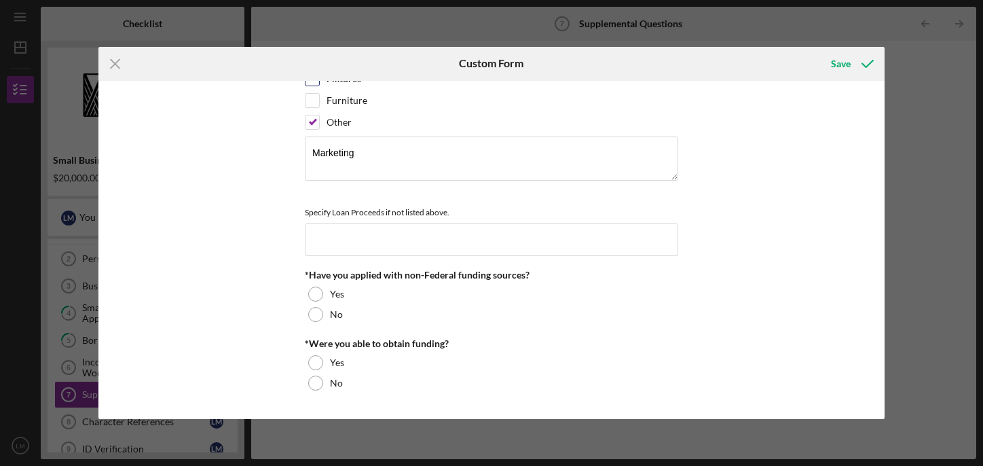
scroll to position [482, 0]
click at [382, 139] on textarea "Marketing" at bounding box center [491, 155] width 373 height 43
click at [375, 147] on textarea "Marketing" at bounding box center [491, 155] width 373 height 43
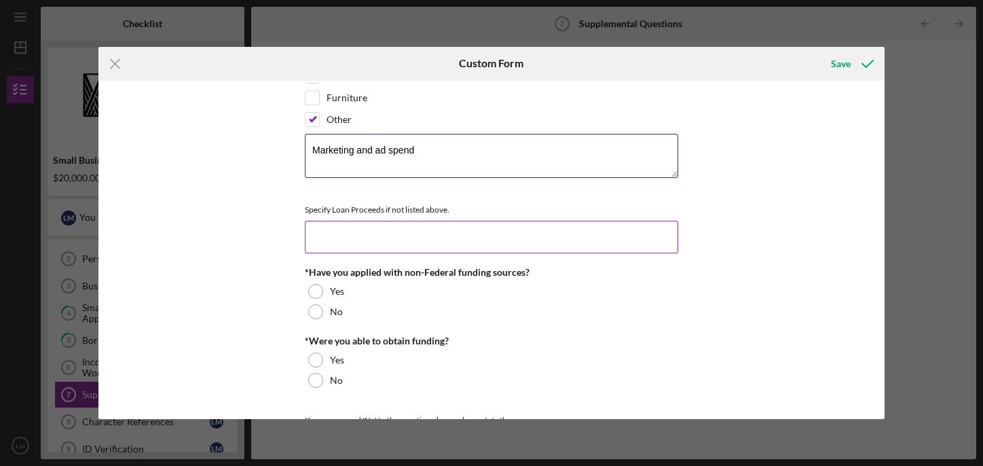
type textarea "Marketing and ad spend"
click at [355, 236] on input at bounding box center [491, 237] width 373 height 33
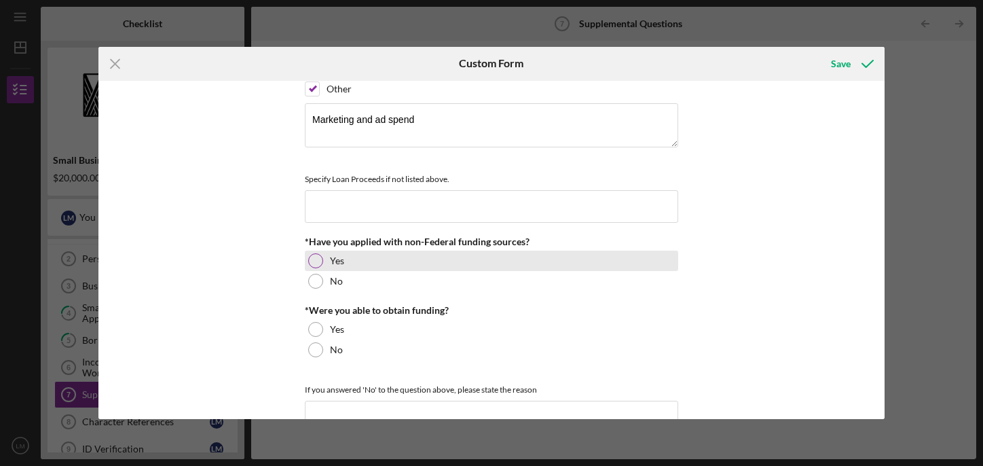
click at [315, 261] on div at bounding box center [315, 260] width 15 height 15
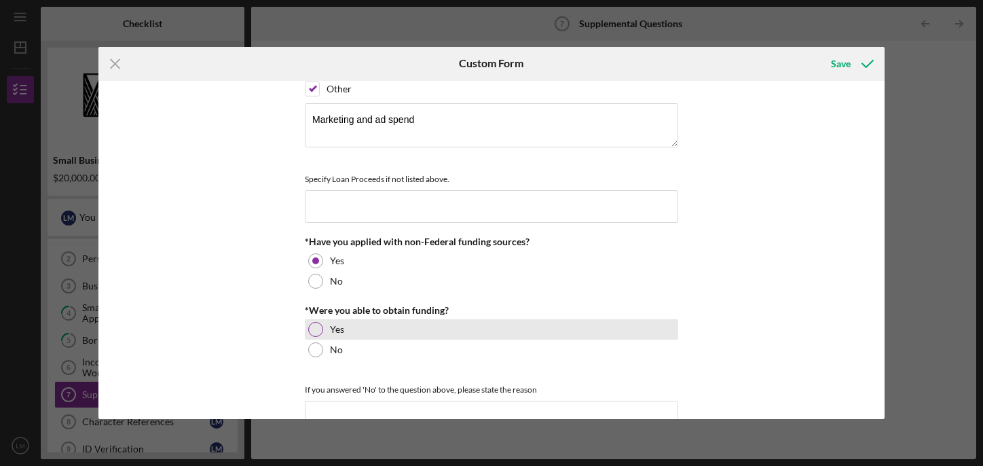
click at [319, 333] on div "Yes" at bounding box center [491, 329] width 373 height 20
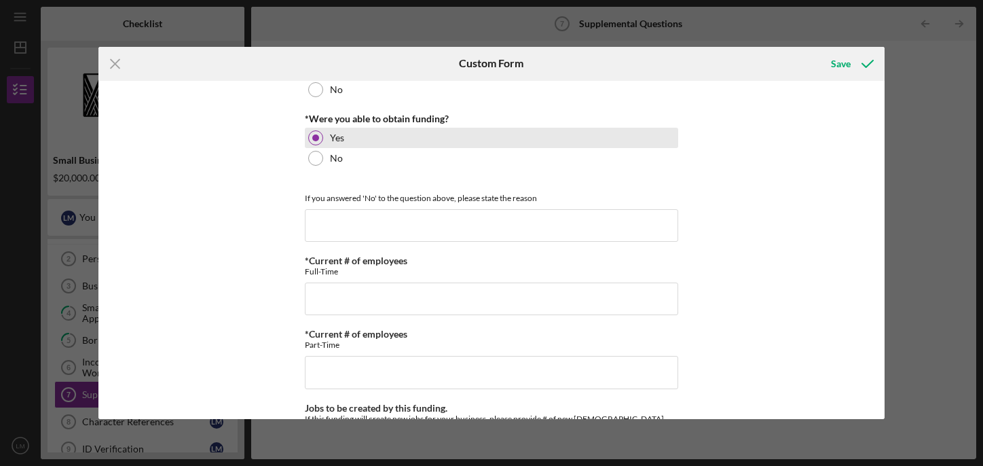
scroll to position [730, 0]
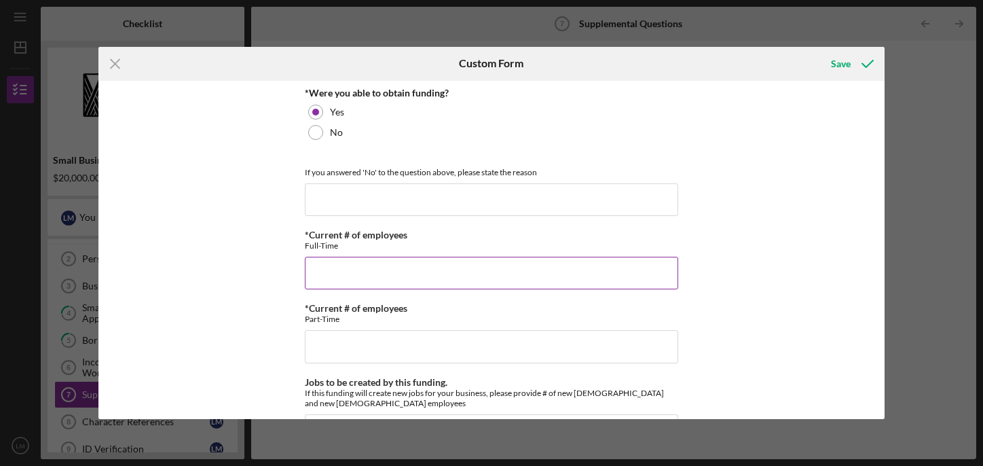
click at [322, 274] on input "*Current # of employees" at bounding box center [491, 273] width 373 height 33
type input "1, myself"
click at [318, 352] on input "*Current # of employees" at bounding box center [491, 346] width 373 height 33
type input "8"
click at [241, 337] on div "*Full Legal Name Lani Kim Morris *Citizenship U.S. Citizen Other Citizenship ot…" at bounding box center [491, 250] width 786 height 339
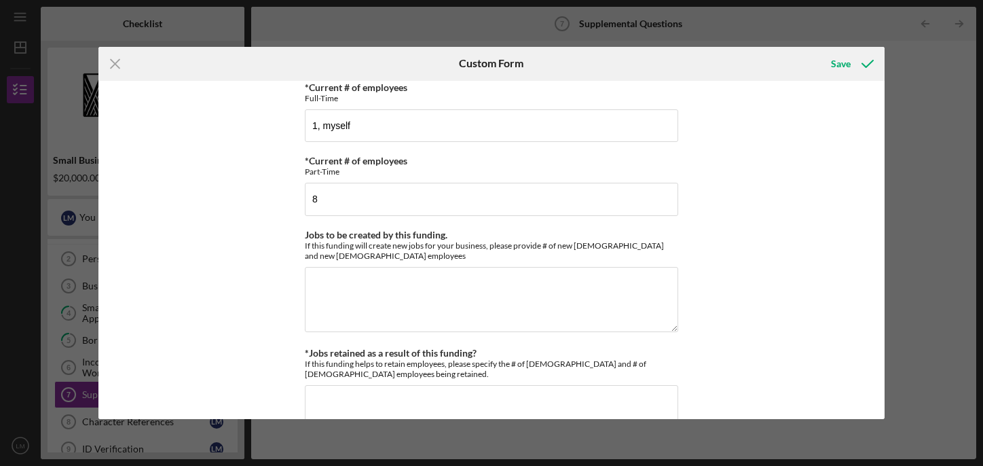
scroll to position [878, 0]
click at [328, 283] on textarea "Jobs to be created by this funding." at bounding box center [491, 297] width 373 height 65
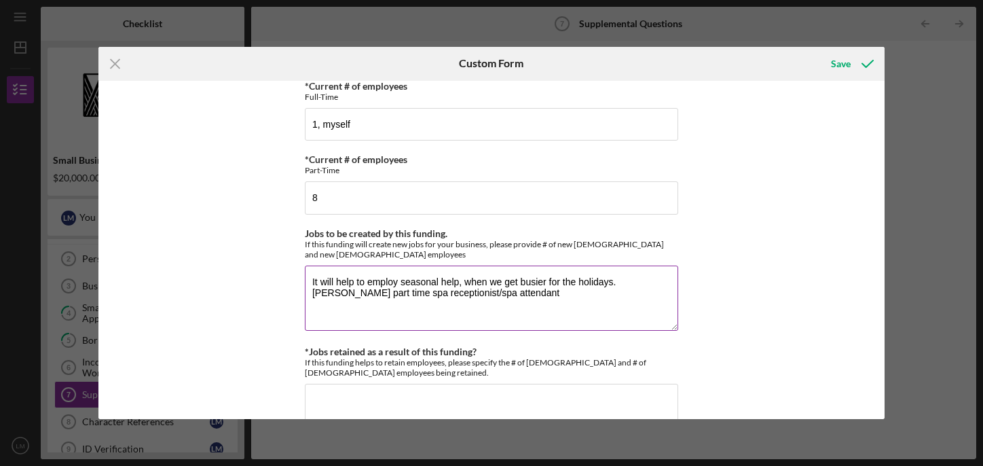
click at [615, 282] on textarea "It will help to employ seasonal help, when we get busier for the holidays. Leil…" at bounding box center [491, 297] width 373 height 65
click at [529, 295] on textarea "It will help to employ seasonal help, when we get busier for the holidays. Leil…" at bounding box center [491, 297] width 373 height 65
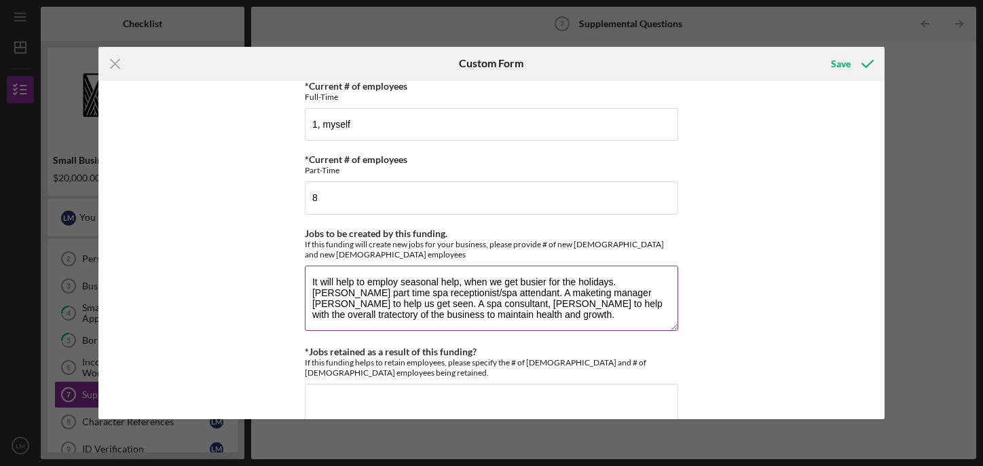
click at [612, 293] on textarea "It will help to employ seasonal help, when we get busier for the holidays. Leil…" at bounding box center [491, 297] width 373 height 65
click at [624, 293] on textarea "It will help to employ seasonal help, when we get busier for the holidays. Leil…" at bounding box center [491, 297] width 373 height 65
click at [538, 294] on textarea "It will help to employ seasonal help, when we get busier for the holidays. Leil…" at bounding box center [491, 297] width 373 height 65
click at [566, 321] on textarea "It will help to employ seasonal help, when we get busier for the holidays. Leil…" at bounding box center [491, 297] width 373 height 65
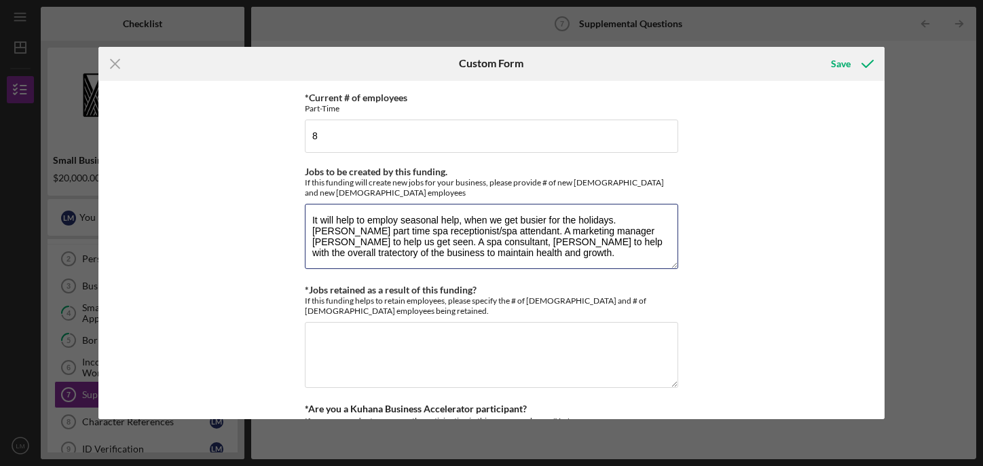
scroll to position [941, 0]
type textarea "It will help to employ seasonal help, when we get busier for the holidays. Leil…"
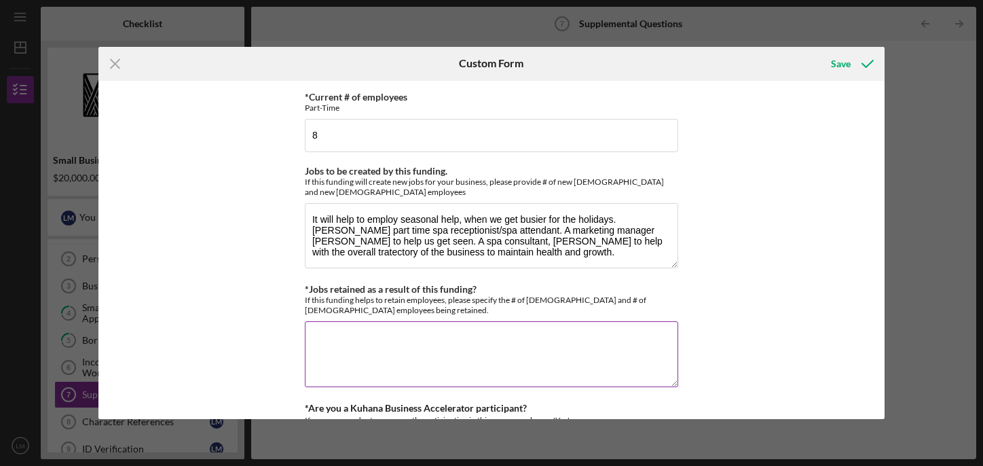
click at [360, 340] on textarea "*Jobs retained as a result of this funding?" at bounding box center [491, 353] width 373 height 65
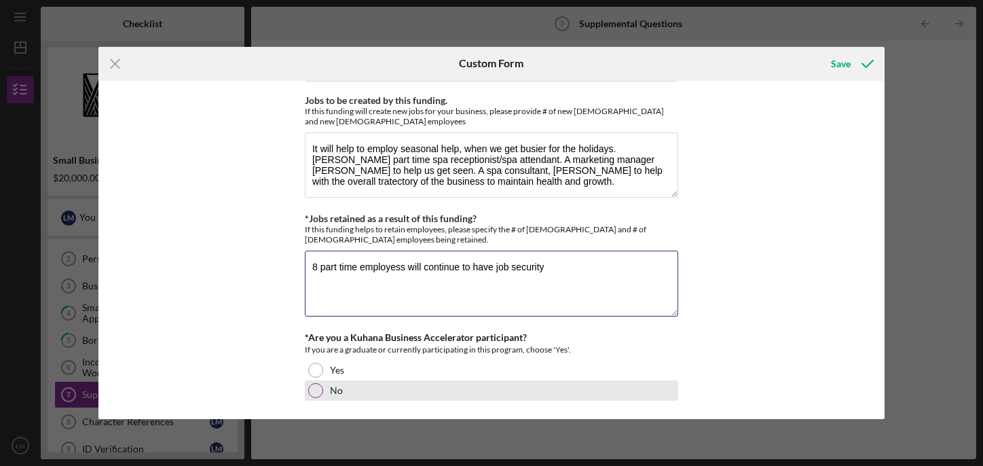
type textarea "8 part time employess will continue to have job security"
click at [316, 389] on div at bounding box center [315, 390] width 15 height 15
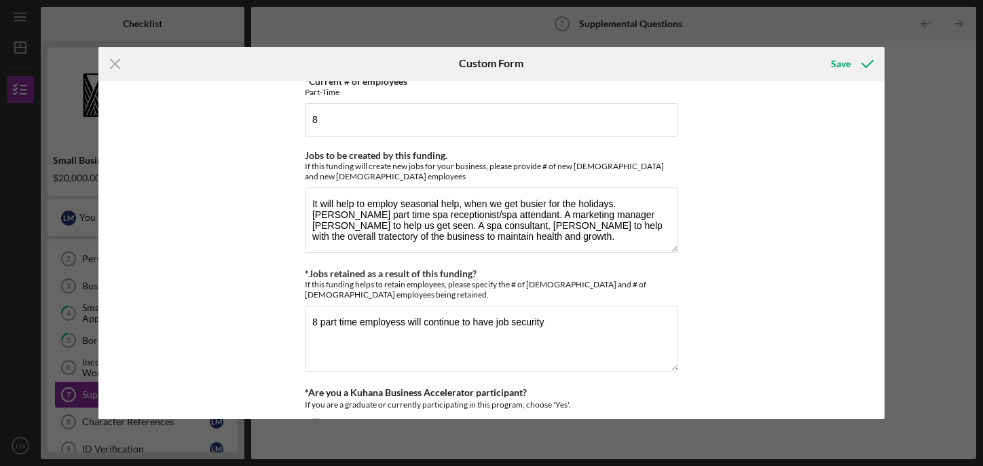
scroll to position [955, 0]
click at [324, 237] on textarea "It will help to employ seasonal help, when we get busier for the holidays. Leil…" at bounding box center [491, 221] width 373 height 65
click at [577, 242] on textarea "It will help to employ seasonal help, when we get busier for the holidays. Leil…" at bounding box center [491, 221] width 373 height 65
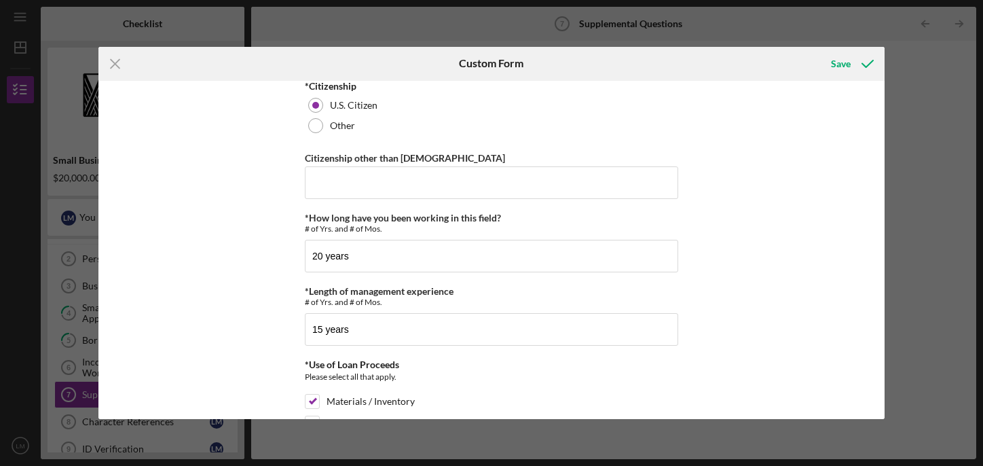
scroll to position [0, 0]
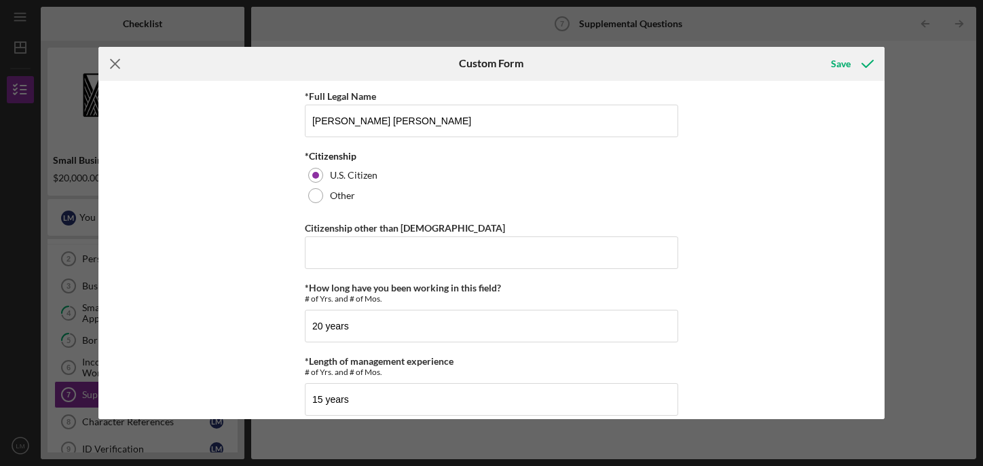
type textarea "It will help to employ seasonal help, when we get busier for the holidays. Leil…"
click at [111, 60] on icon "Icon/Menu Close" at bounding box center [115, 64] width 34 height 34
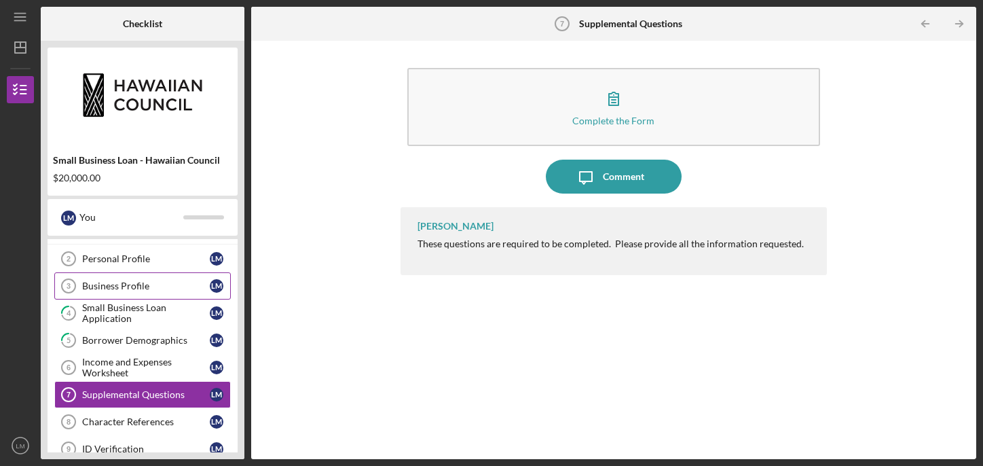
scroll to position [199, 0]
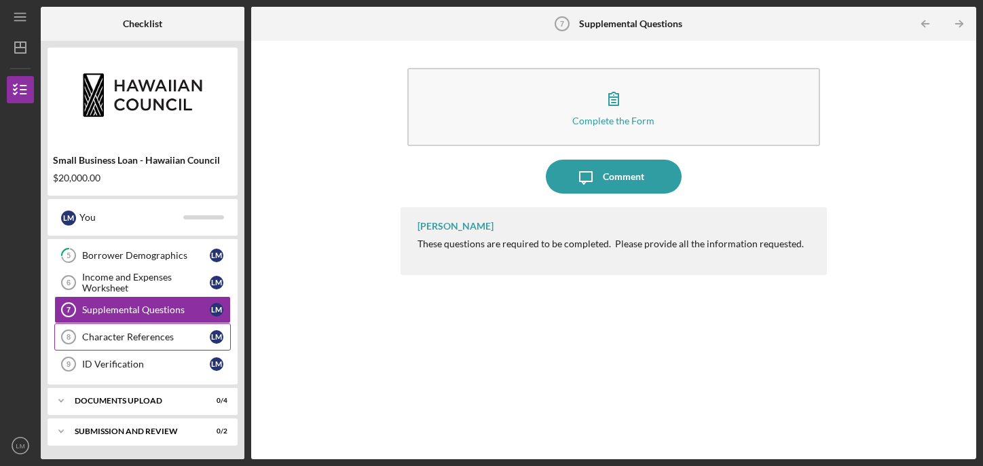
click at [119, 339] on div "Character References" at bounding box center [146, 336] width 128 height 11
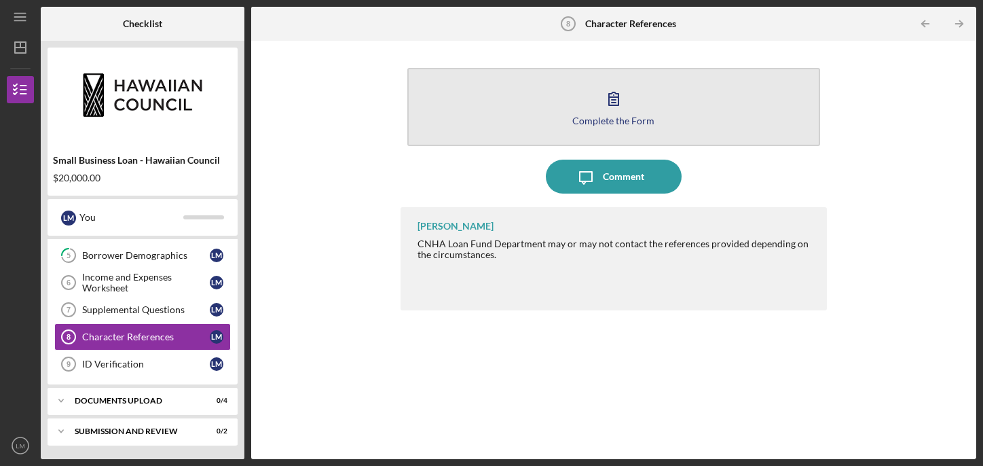
click at [590, 117] on div "Complete the Form" at bounding box center [613, 120] width 82 height 10
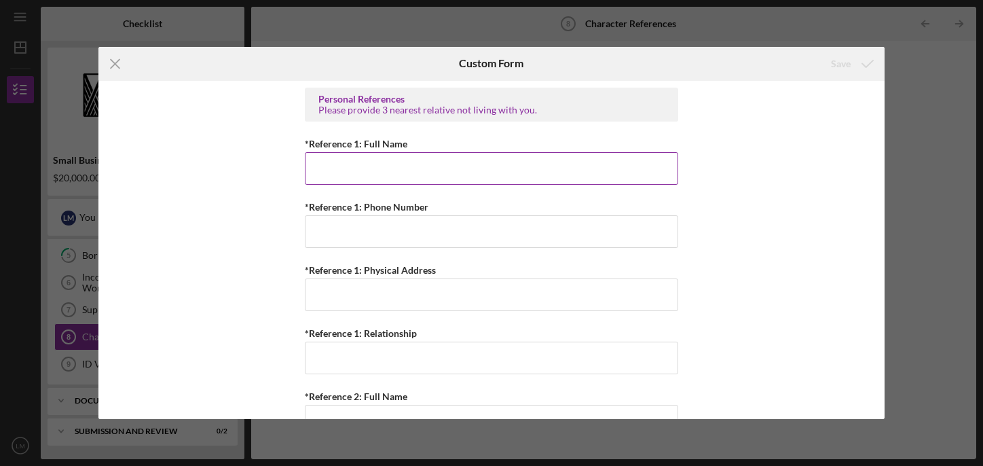
click at [384, 178] on input "*Reference 1: Full Name" at bounding box center [491, 168] width 373 height 33
type input "Carol Contreras"
click at [754, 194] on div "Personal References Please provide 3 nearest relative not living with you. *Ref…" at bounding box center [491, 250] width 786 height 339
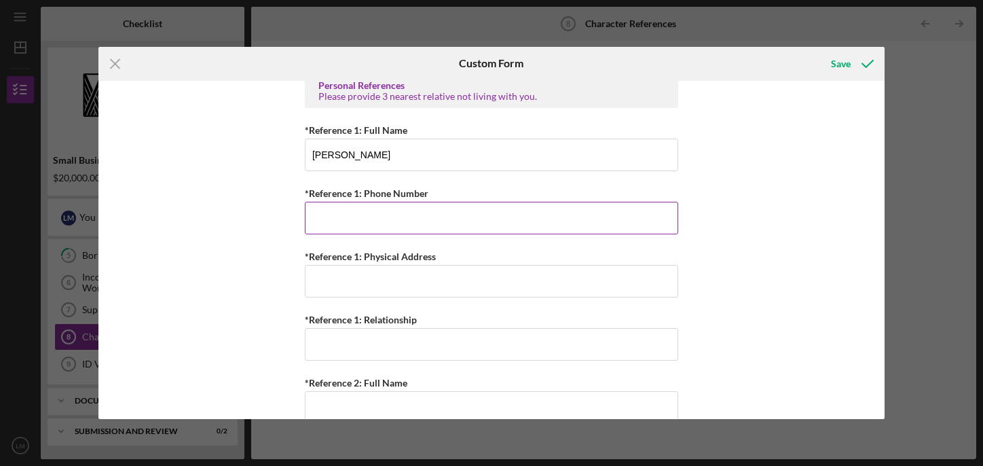
scroll to position [13, 0]
click at [326, 223] on input "*Reference 1: Phone Number" at bounding box center [491, 218] width 373 height 33
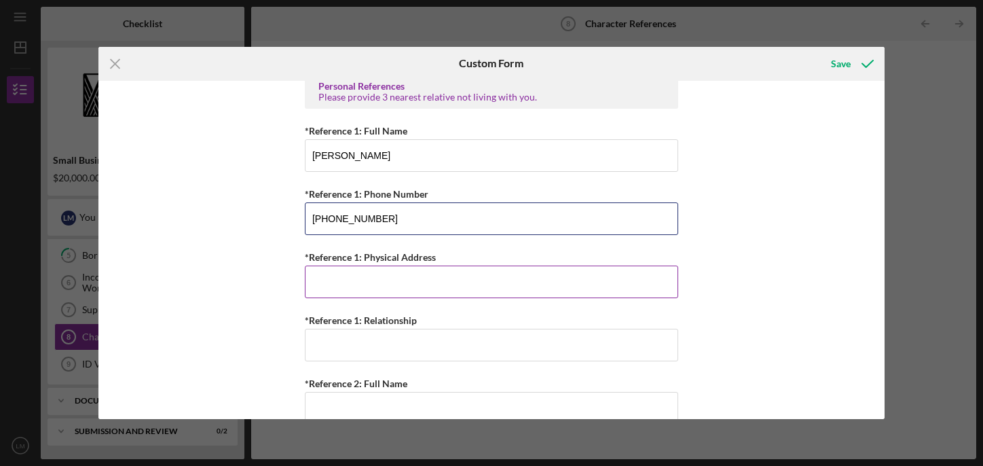
type input "(808) 283-4926"
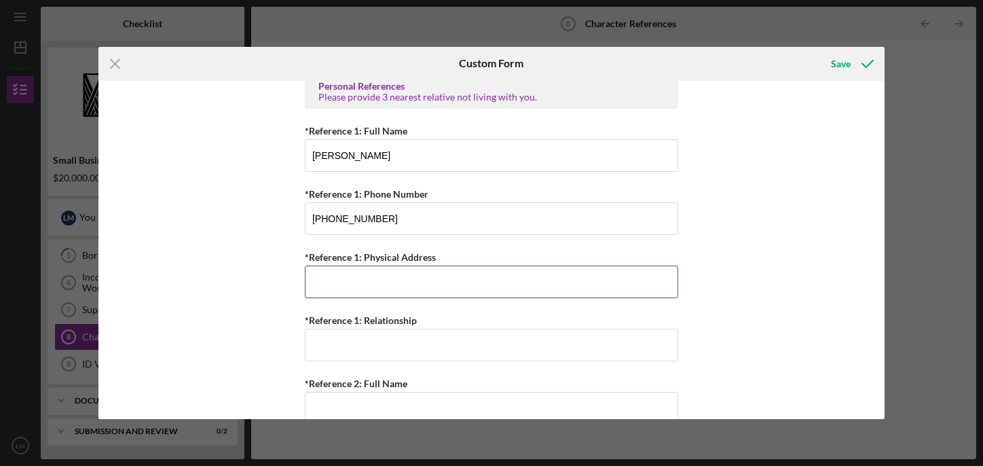
click at [320, 280] on input "*Reference 1: Physical Address" at bounding box center [491, 281] width 373 height 33
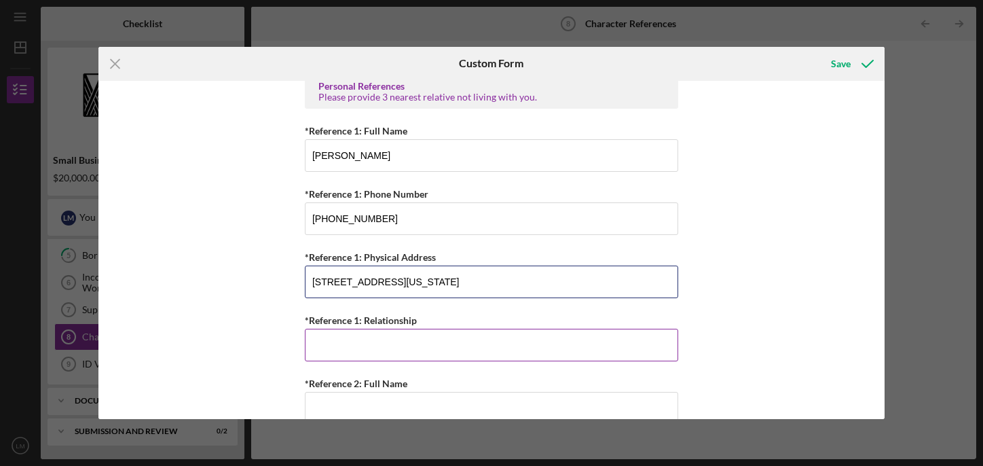
type input "2212 Haukai Place, Kihei Hawaii 96793"
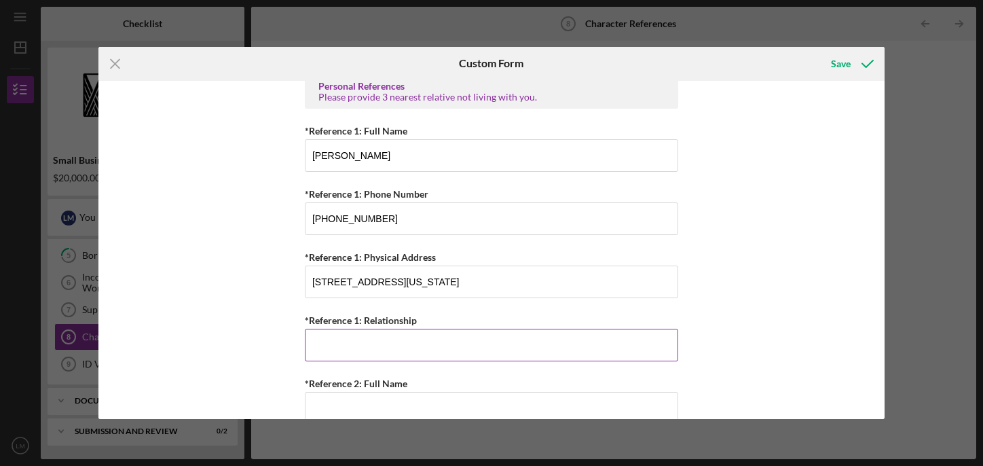
click at [373, 358] on input "*Reference 1: Relationship" at bounding box center [491, 344] width 373 height 33
type input "K"
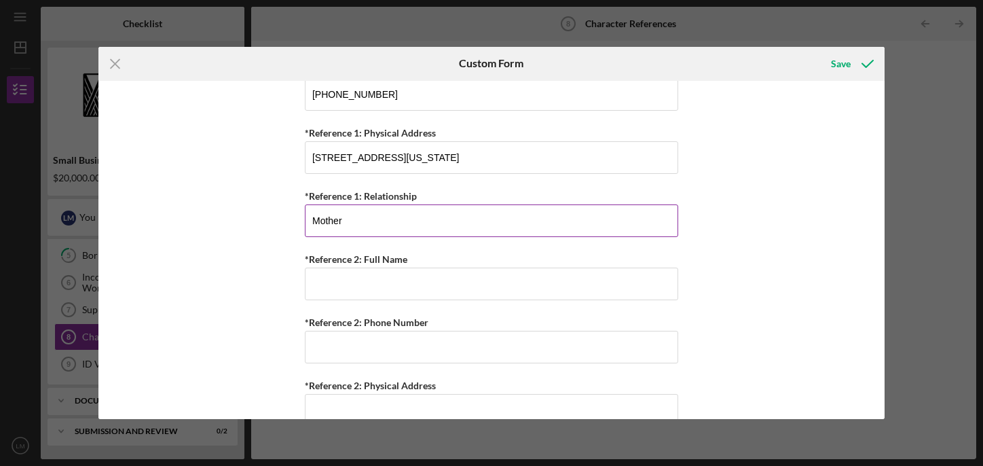
scroll to position [138, 0]
type input "Mother"
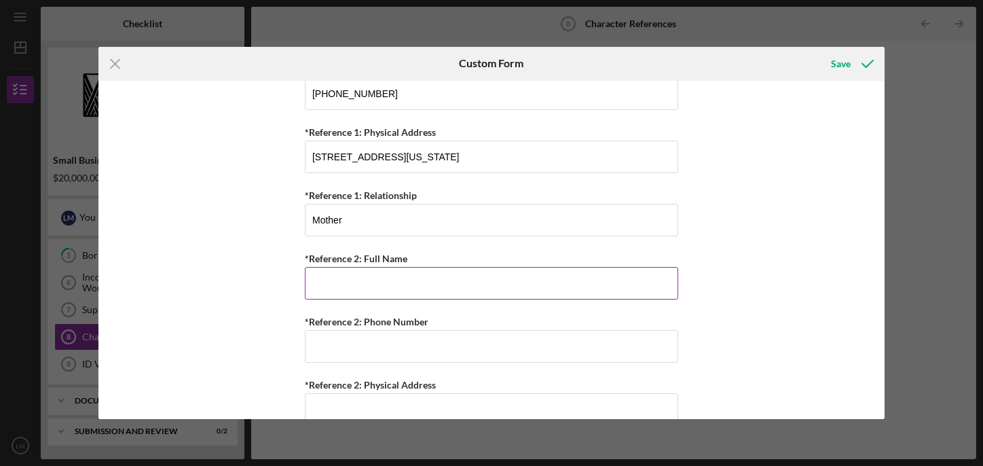
click at [353, 278] on input "*Reference 2: Full Name" at bounding box center [491, 283] width 373 height 33
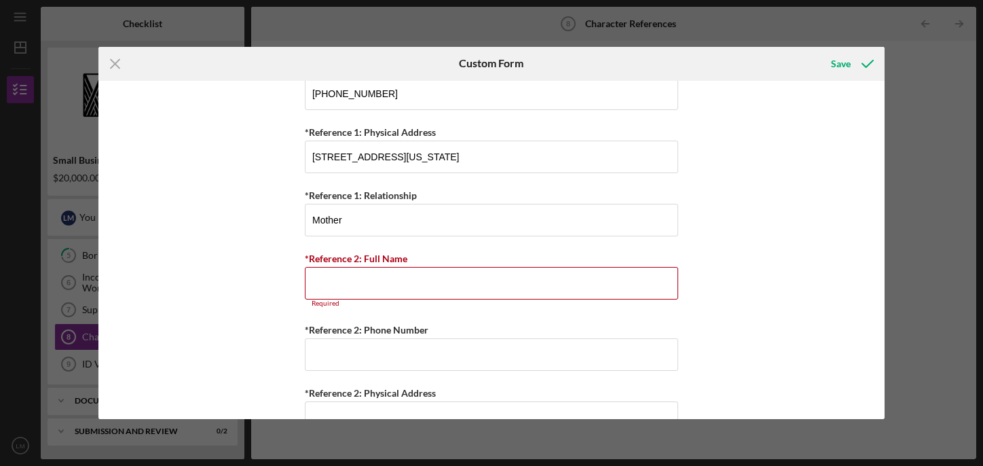
click at [249, 317] on div "Personal References Please provide 3 nearest relative not living with you. *Ref…" at bounding box center [491, 250] width 786 height 339
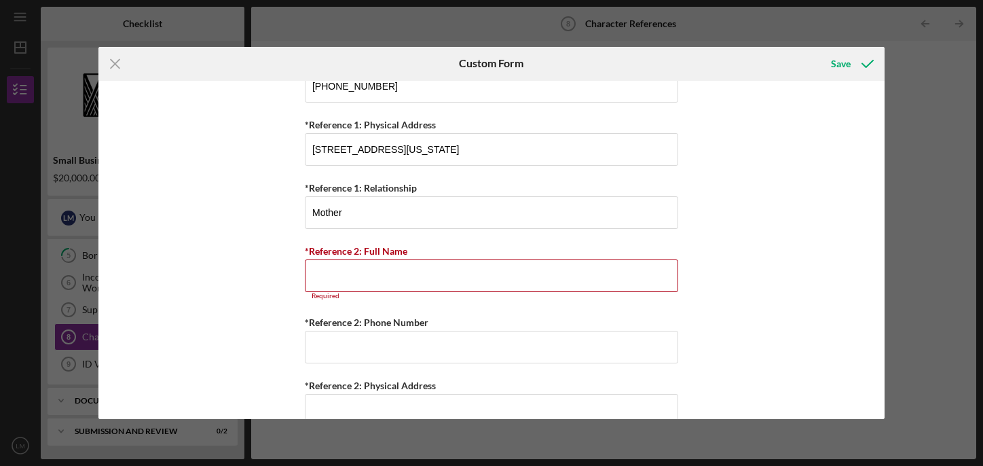
scroll to position [146, 0]
click at [320, 278] on input "*Reference 2: Full Name" at bounding box center [491, 275] width 373 height 33
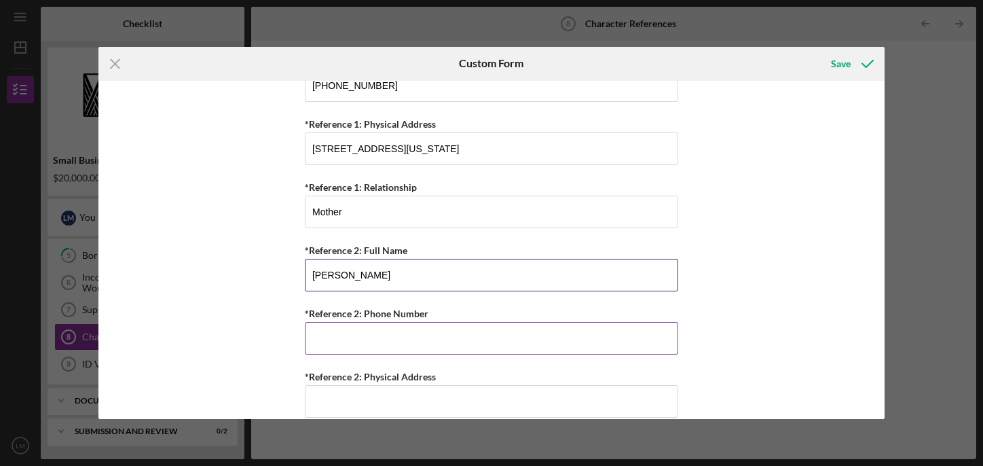
type input "Kai Hemmitt"
click at [324, 347] on input "*Reference 2: Phone Number" at bounding box center [491, 338] width 373 height 33
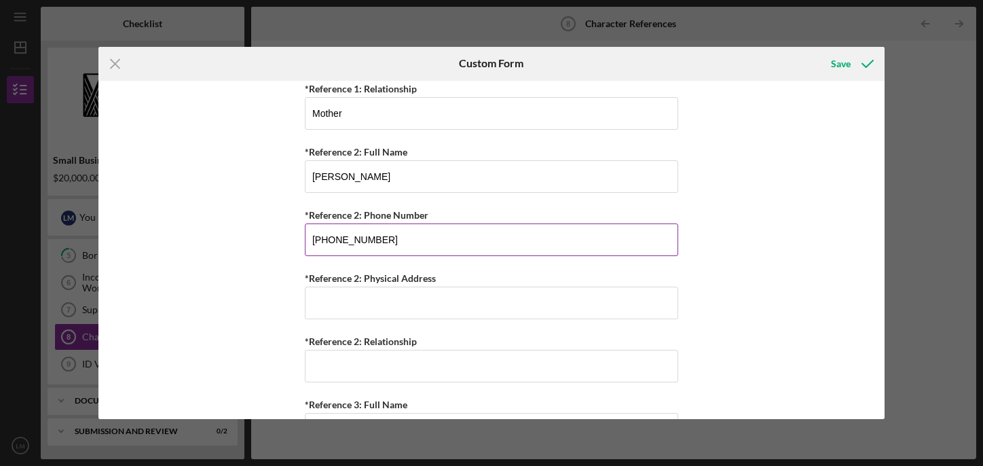
scroll to position [246, 0]
type input "(808) 462-2154"
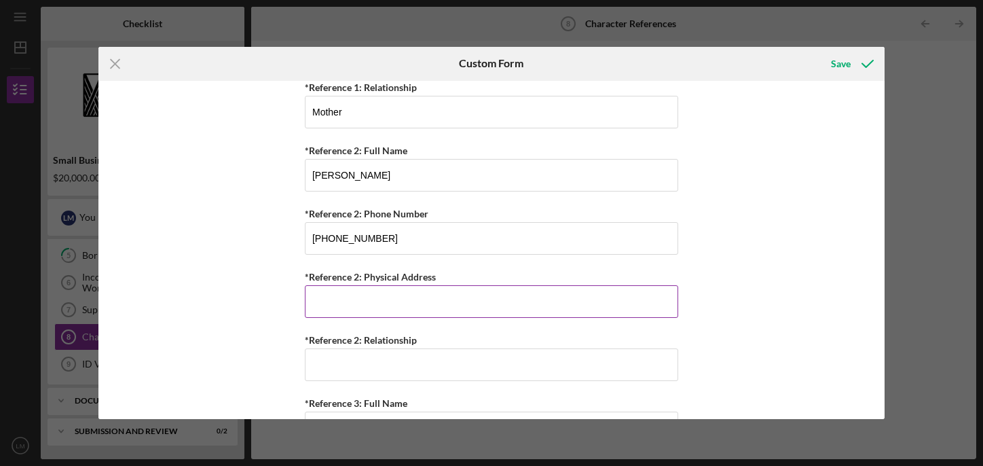
click at [349, 301] on input "*Reference 2: Physical Address" at bounding box center [491, 301] width 373 height 33
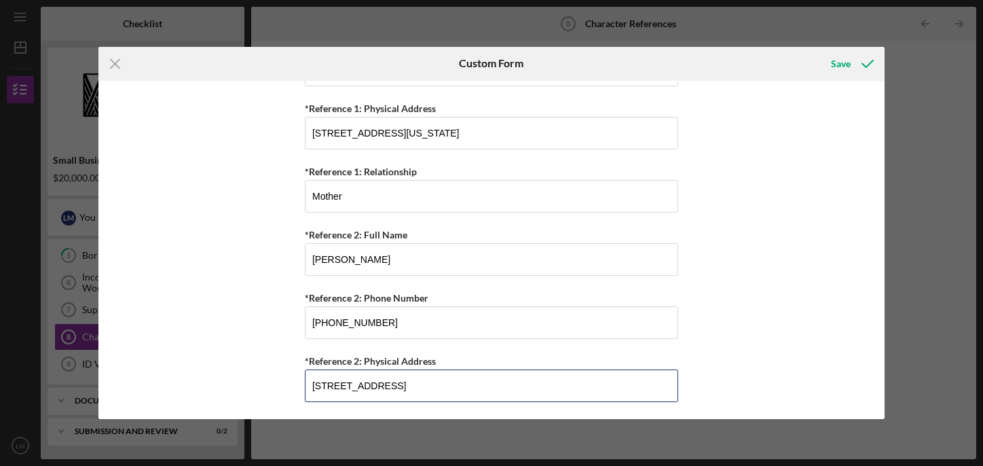
scroll to position [132, 0]
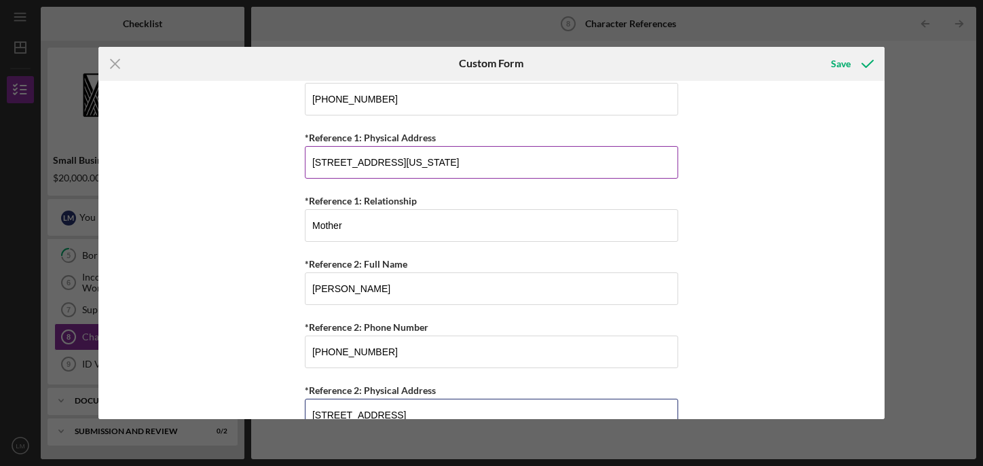
type input "2212 Haukai Place, Kihei, HI 96753"
click at [470, 162] on input "2212 Haukai Place, Kihei Hawaii 96793" at bounding box center [491, 162] width 373 height 33
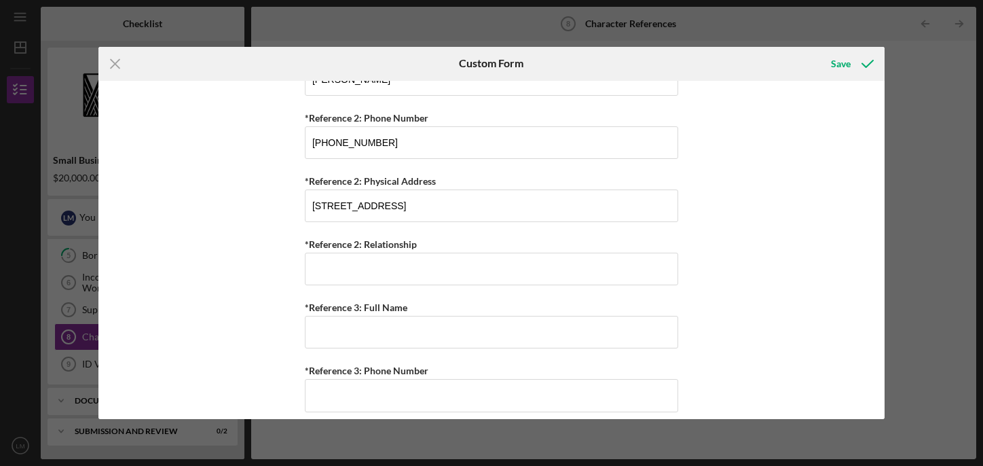
scroll to position [344, 0]
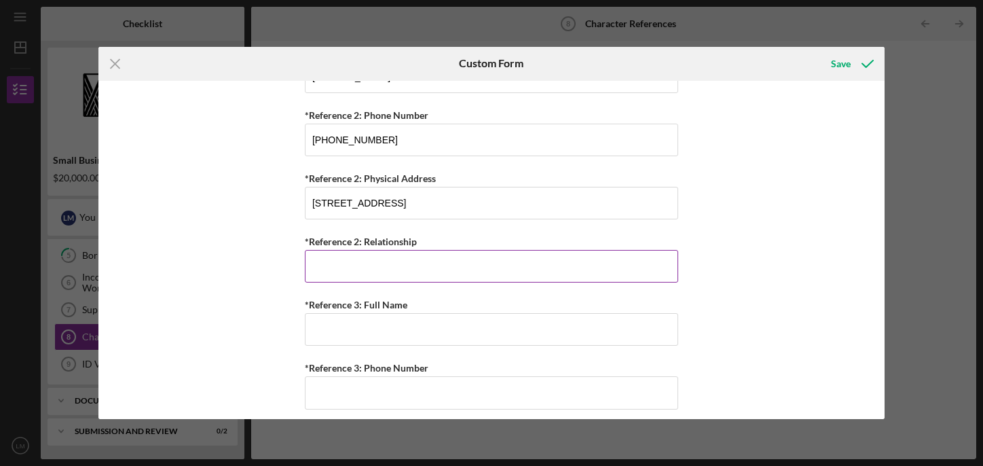
type input "2212 Haukai Place, Kihei Hawaii 96753"
click at [347, 260] on input "*Reference 2: Relationship" at bounding box center [491, 266] width 373 height 33
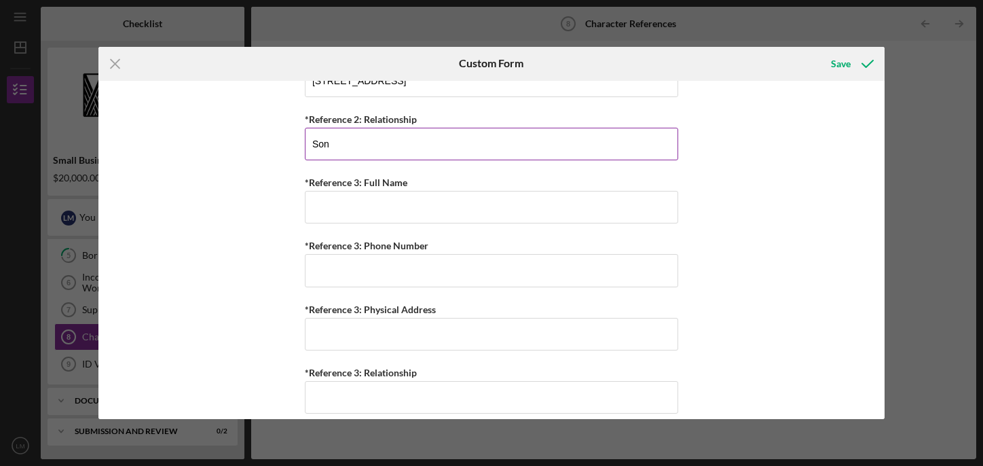
scroll to position [467, 0]
type input "Son"
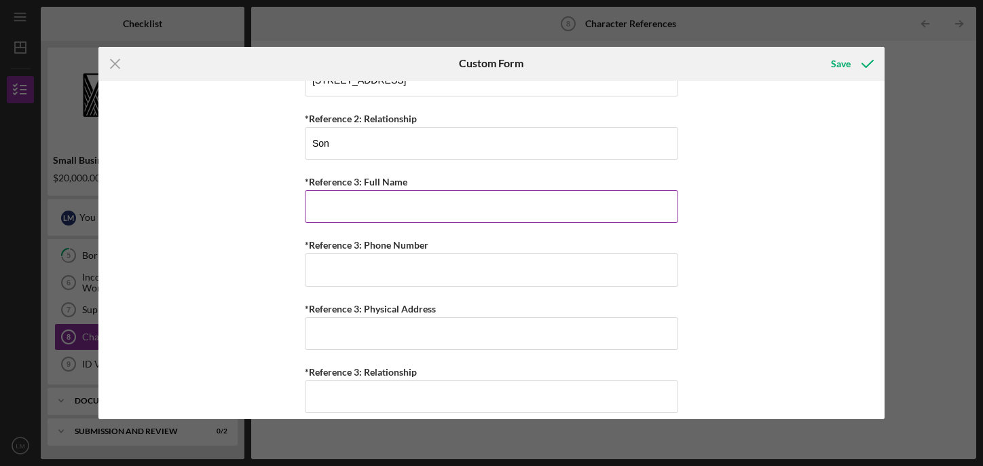
click at [339, 204] on input "*Reference 3: Full Name" at bounding box center [491, 206] width 373 height 33
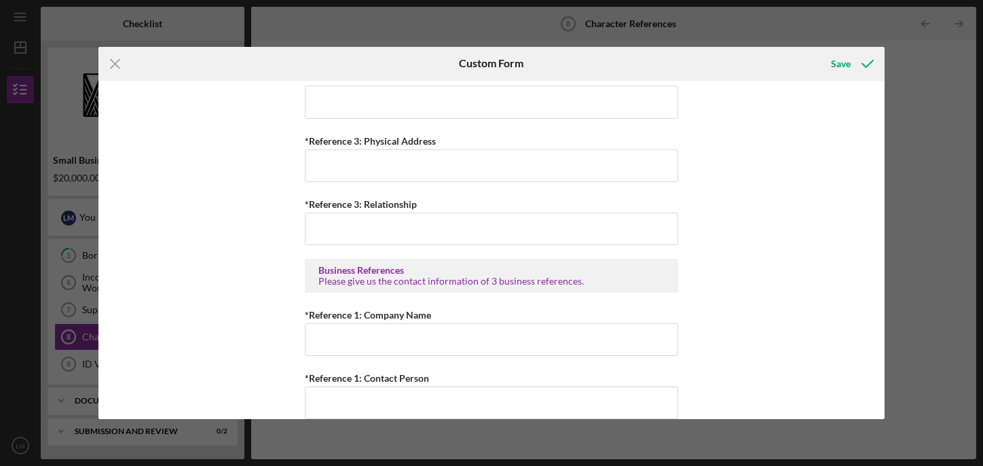
scroll to position [489, 0]
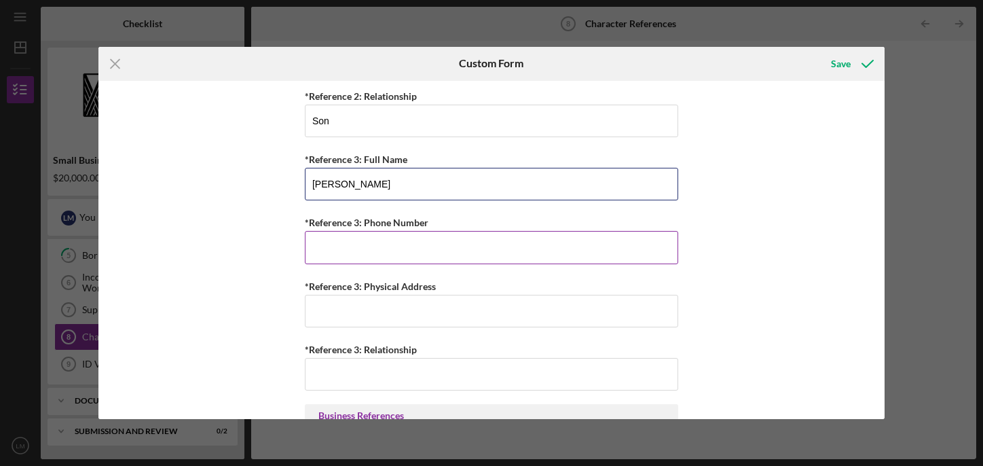
type input "Chrissy Kapoor"
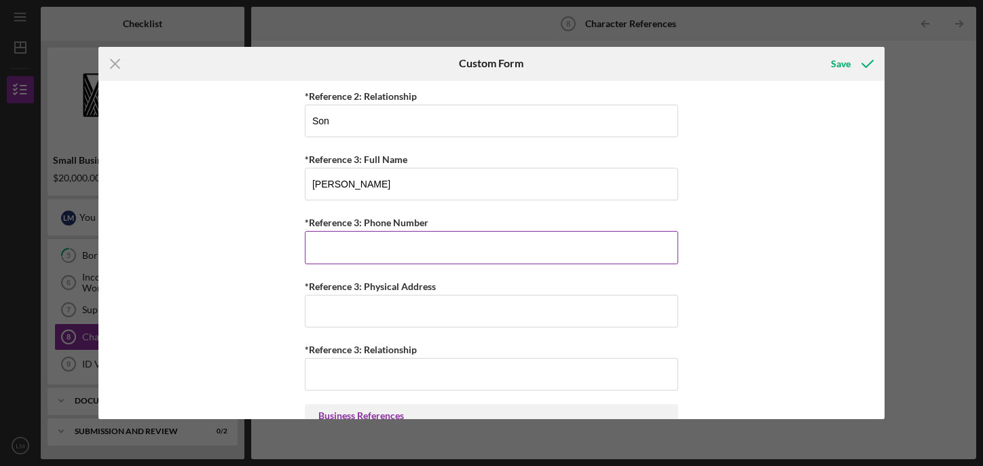
click at [390, 254] on input "*Reference 3: Phone Number" at bounding box center [491, 247] width 373 height 33
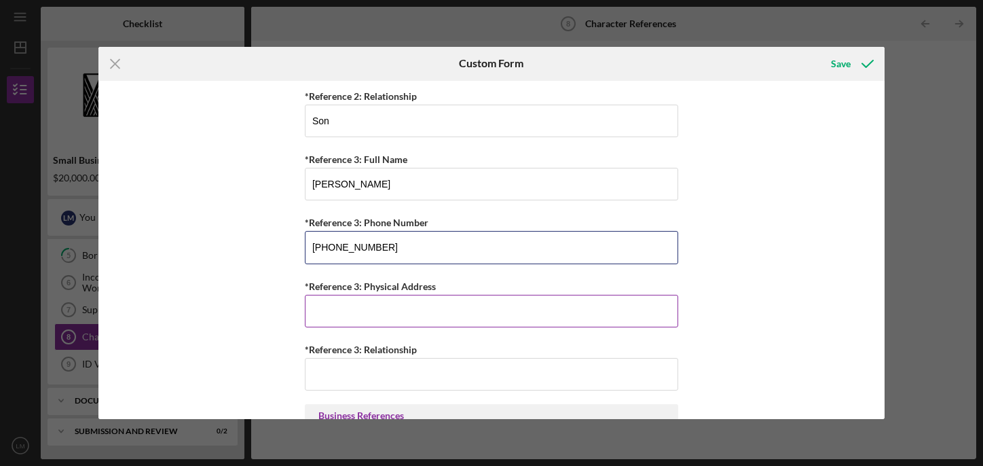
type input "(808) 276-0367"
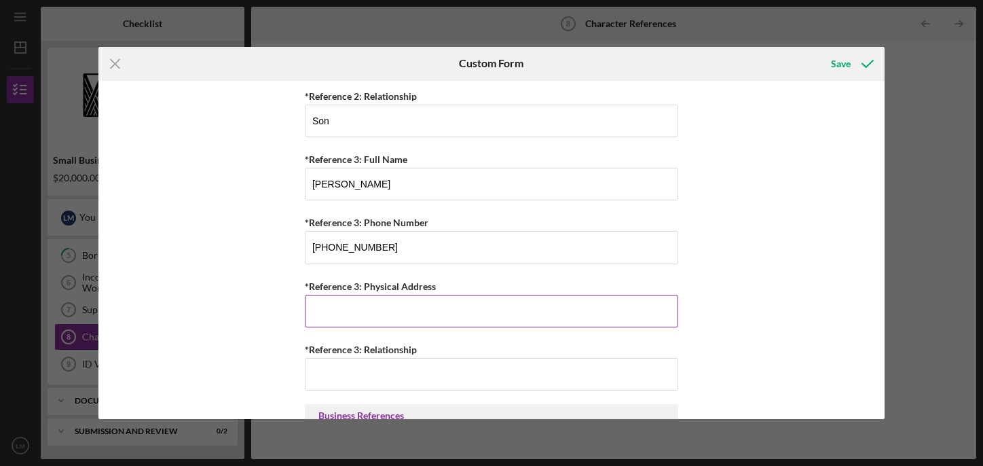
click at [339, 307] on input "*Reference 3: Physical Address" at bounding box center [491, 311] width 373 height 33
type input "1500 Lower Kula Drive, Kula, HI 9670"
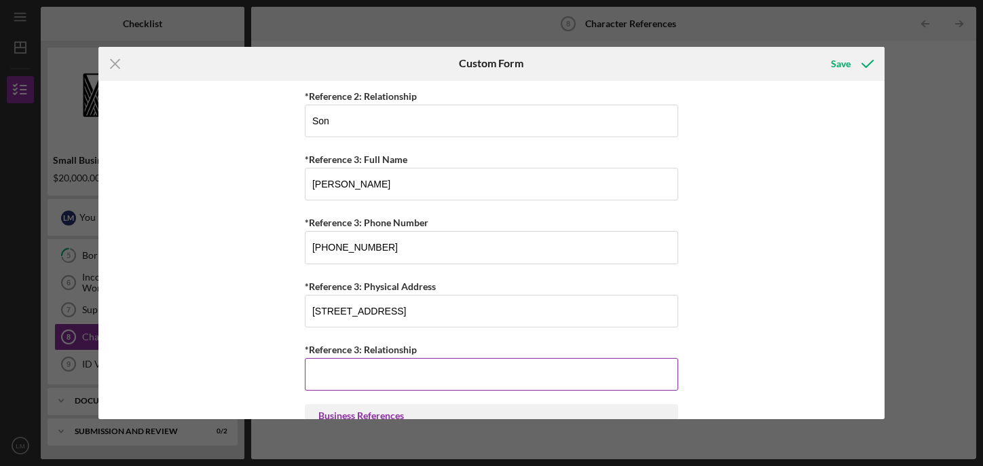
click at [330, 378] on input "*Reference 3: Relationship" at bounding box center [491, 374] width 373 height 33
click at [200, 320] on div "Personal References Please provide 3 nearest relative not living with you. *Ref…" at bounding box center [491, 250] width 786 height 339
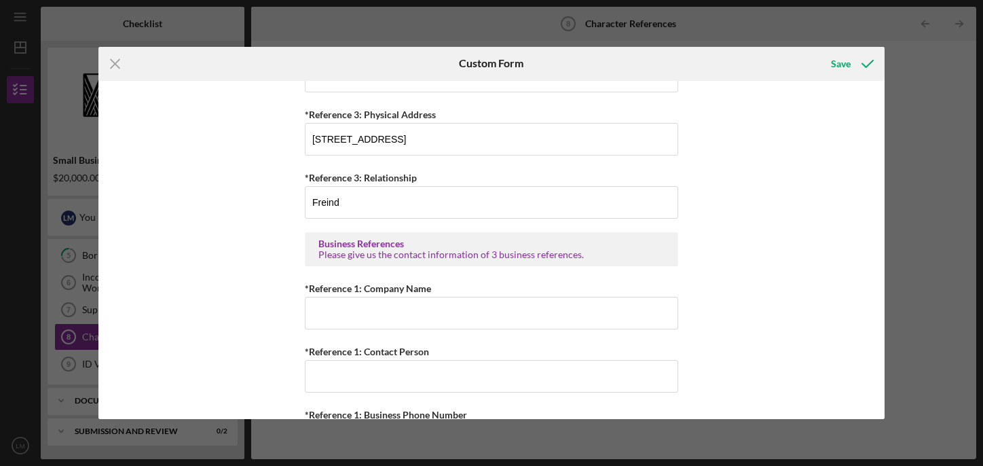
scroll to position [662, 0]
click at [326, 202] on input "Freind" at bounding box center [491, 201] width 373 height 33
type input "Friend"
click at [176, 186] on div "Personal References Please provide 3 nearest relative not living with you. *Ref…" at bounding box center [491, 250] width 786 height 339
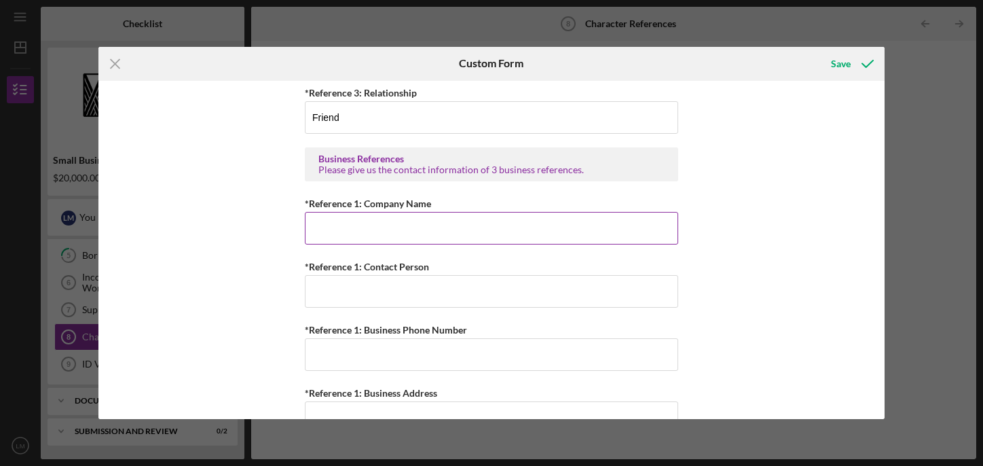
scroll to position [745, 0]
click at [364, 229] on input "*Reference 1: Company Name" at bounding box center [491, 228] width 373 height 33
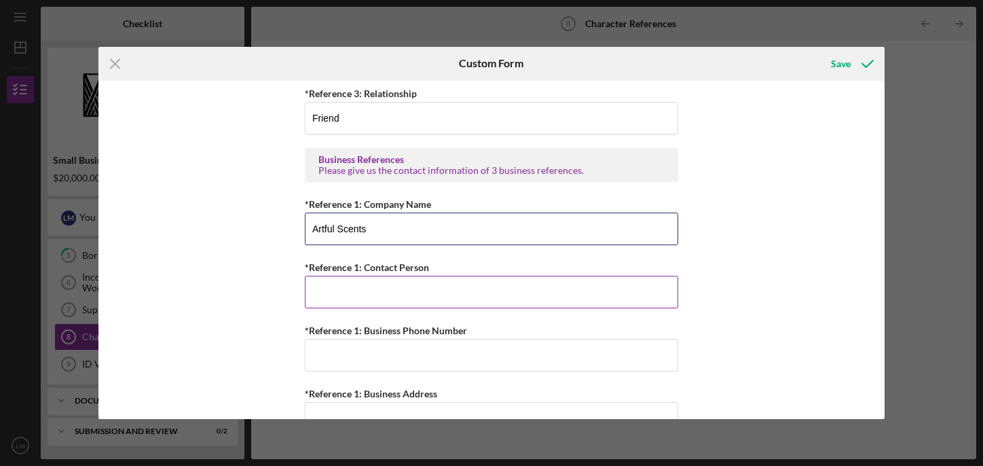
type input "Artful Scents"
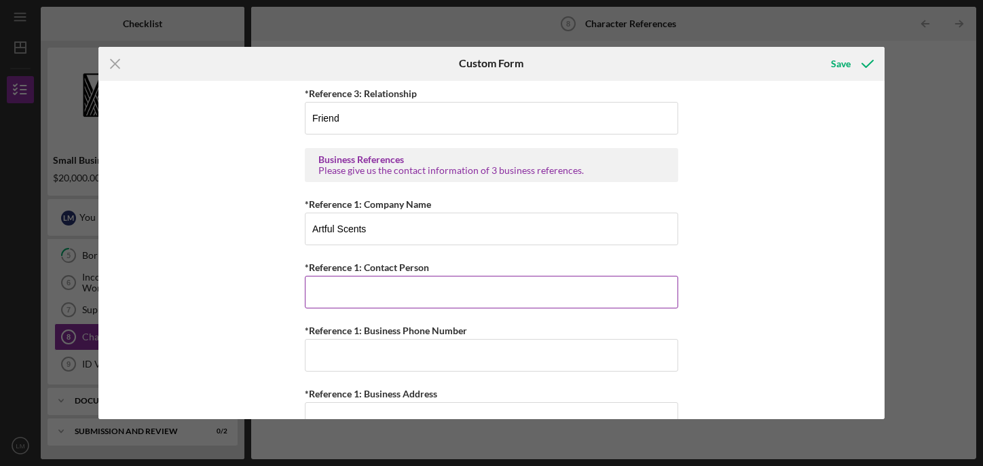
click at [333, 290] on input "*Reference 1: Contact Person" at bounding box center [491, 292] width 373 height 33
type input "Jennifer Stephens"
click at [328, 352] on input "*Reference 1: Business Phone Number" at bounding box center [491, 355] width 373 height 33
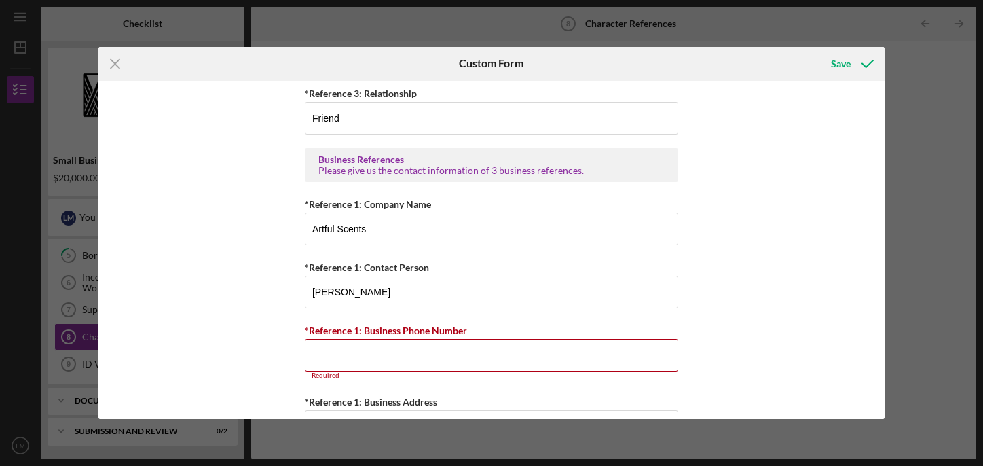
click at [267, 254] on div "Personal References Please provide 3 nearest relative not living with you. *Ref…" at bounding box center [491, 250] width 786 height 339
click at [339, 356] on input "*Reference 1: Business Phone Number" at bounding box center [491, 355] width 373 height 33
click at [331, 364] on input "*Reference 1: Business Phone Number" at bounding box center [491, 355] width 373 height 33
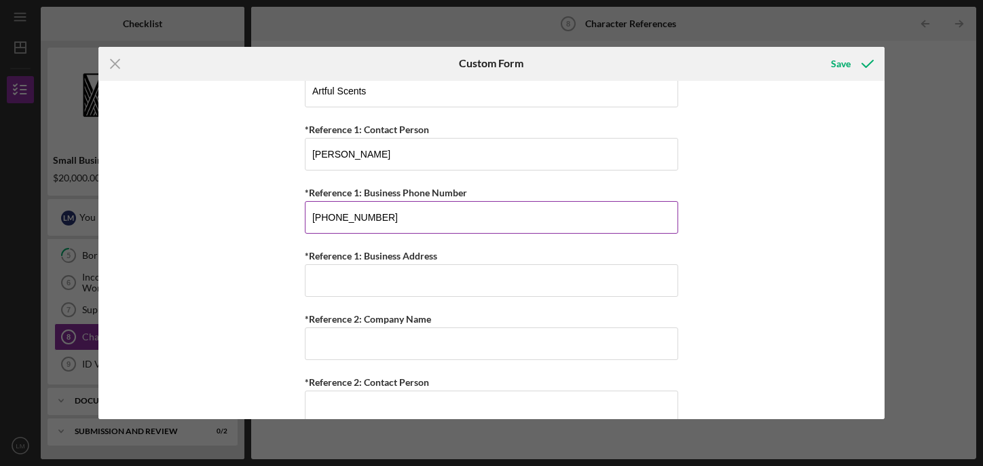
scroll to position [891, 0]
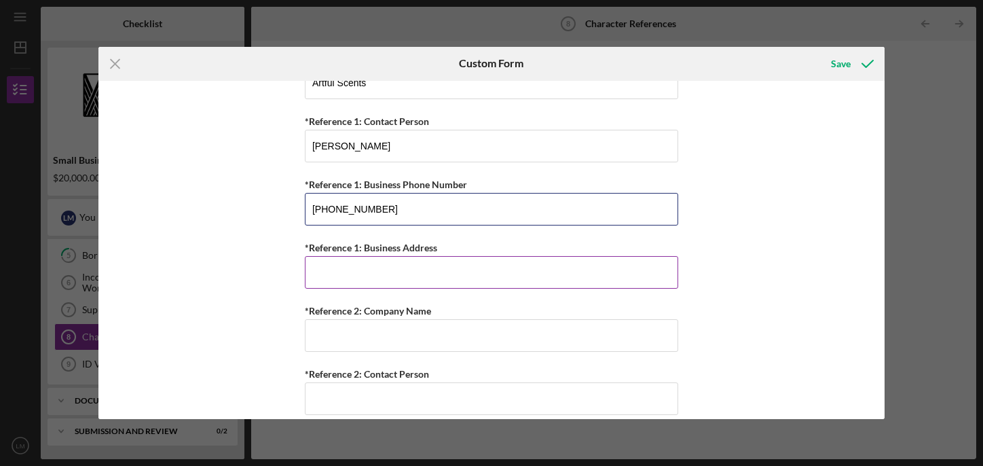
type input "(808) 276-2314"
click at [347, 267] on input "*Reference 1: Business Address" at bounding box center [491, 272] width 373 height 33
type input "72 Hoonani Street Kihei HI 96793"
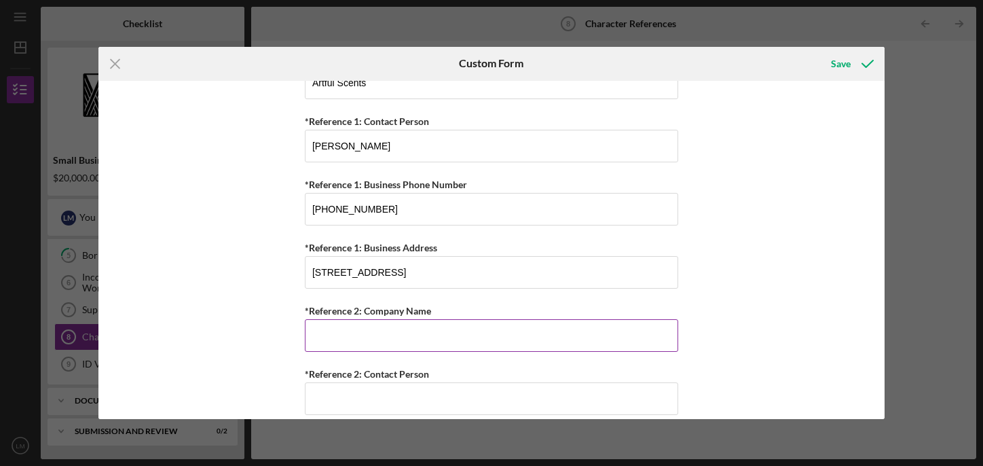
click at [327, 341] on input "*Reference 2: Company Name" at bounding box center [491, 335] width 373 height 33
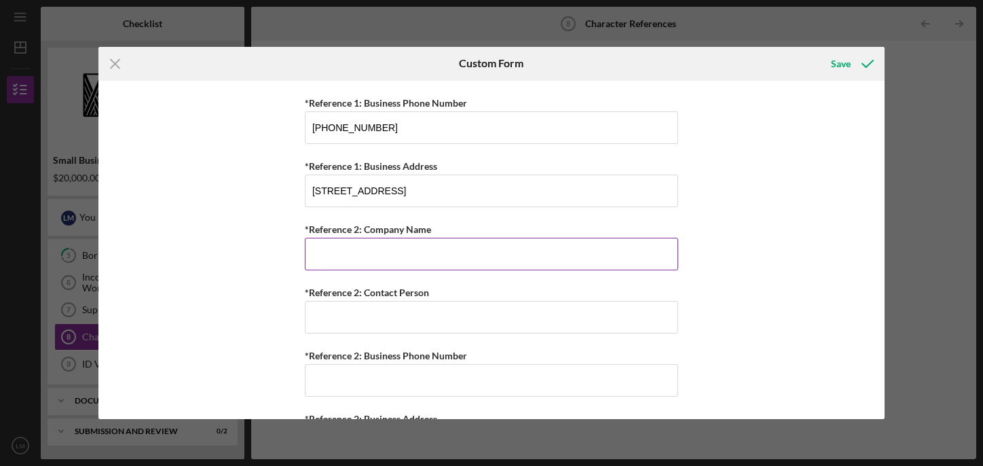
scroll to position [981, 0]
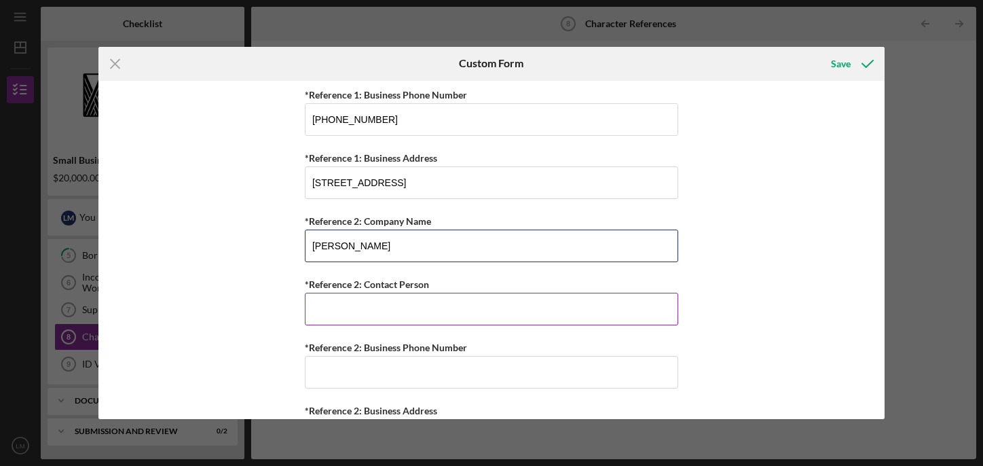
type input "Jessica Kapoor"
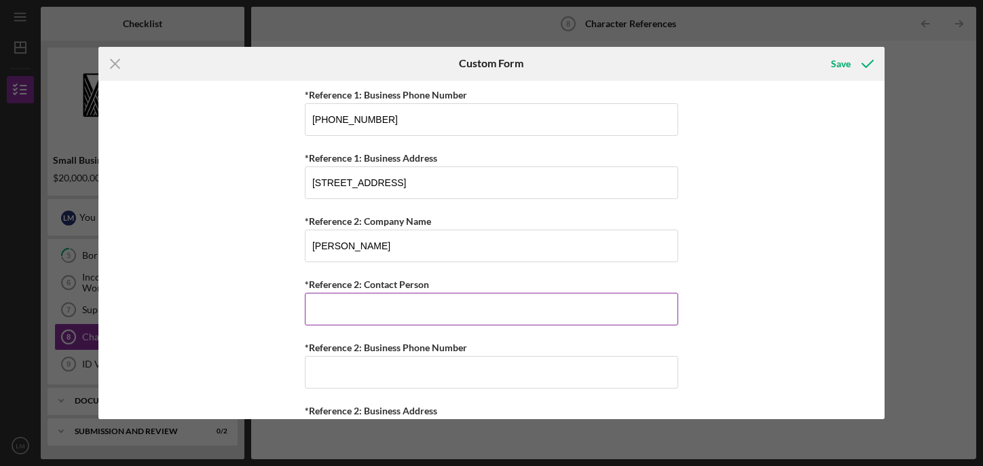
click at [341, 309] on input "*Reference 2: Contact Person" at bounding box center [491, 309] width 373 height 33
click at [254, 254] on div "Personal References Please provide 3 nearest relative not living with you. *Ref…" at bounding box center [491, 250] width 786 height 339
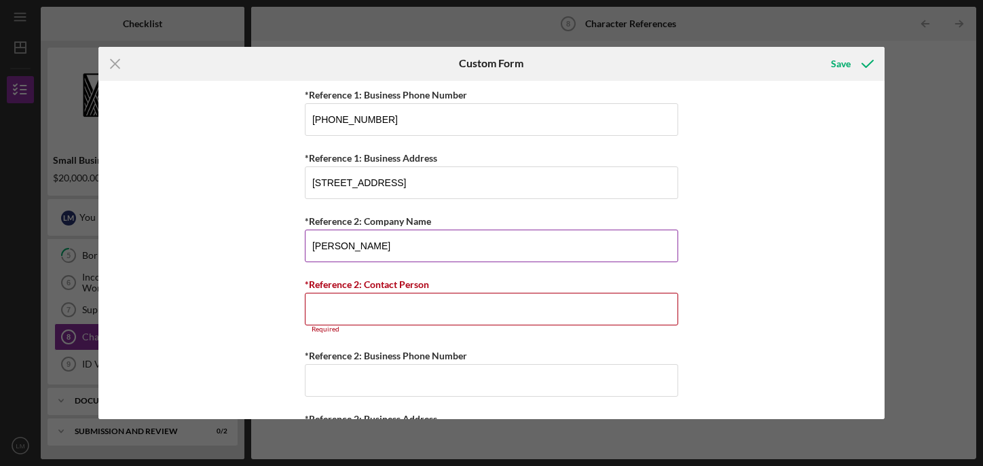
drag, startPoint x: 310, startPoint y: 245, endPoint x: 389, endPoint y: 247, distance: 78.8
click at [389, 247] on input "Jessica Kapoor" at bounding box center [491, 245] width 373 height 33
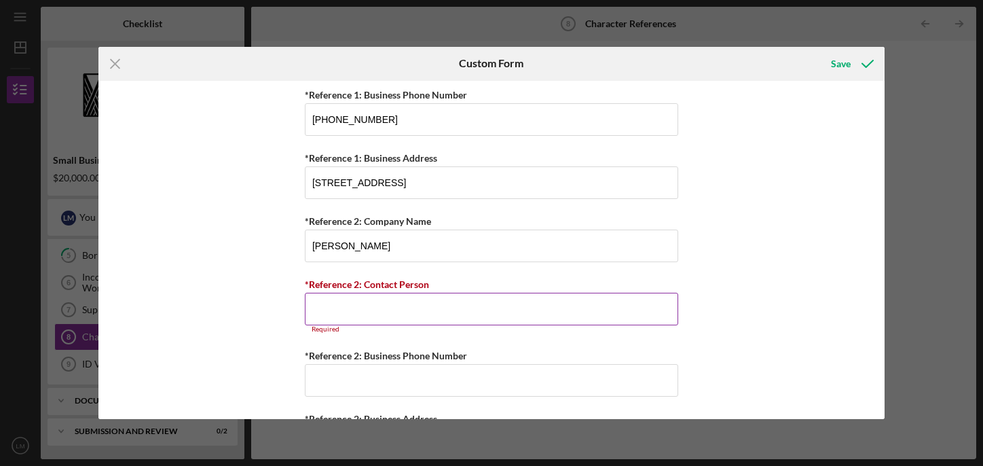
click at [339, 294] on input "*Reference 2: Contact Person" at bounding box center [491, 309] width 373 height 33
paste input "Jessica Kapoor"
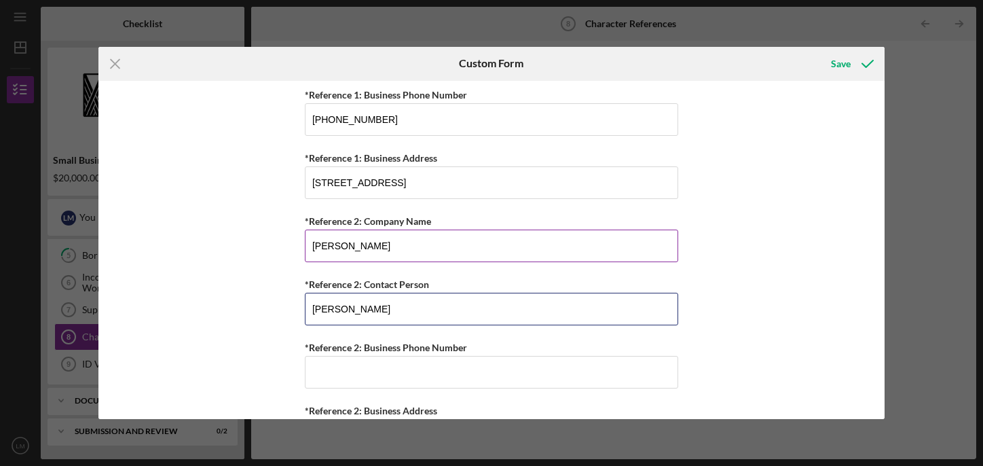
type input "Jessica Kapoor"
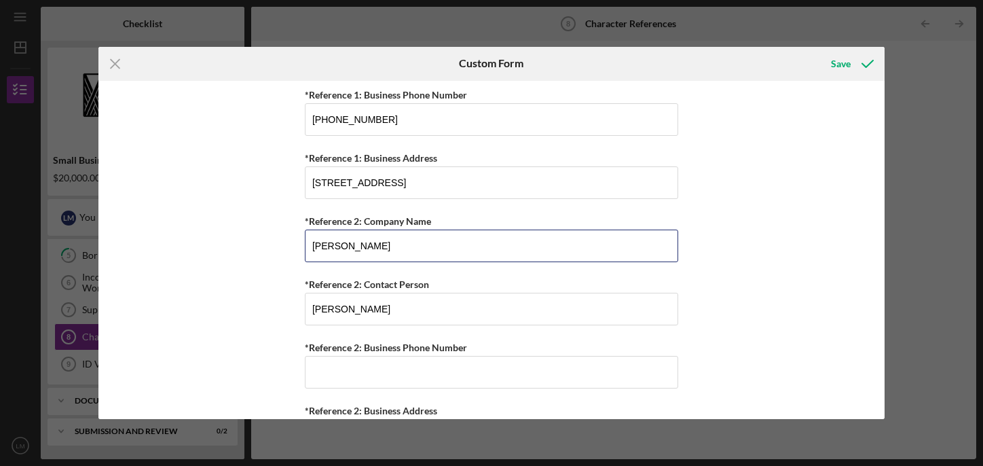
drag, startPoint x: 382, startPoint y: 244, endPoint x: 271, endPoint y: 227, distance: 112.0
click at [275, 228] on div "Personal References Please provide 3 nearest relative not living with you. *Ref…" at bounding box center [491, 250] width 786 height 339
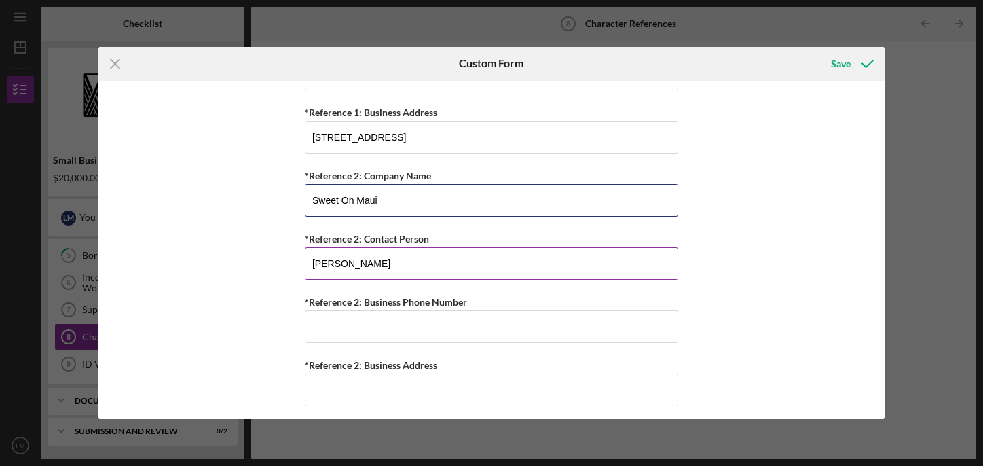
scroll to position [1036, 0]
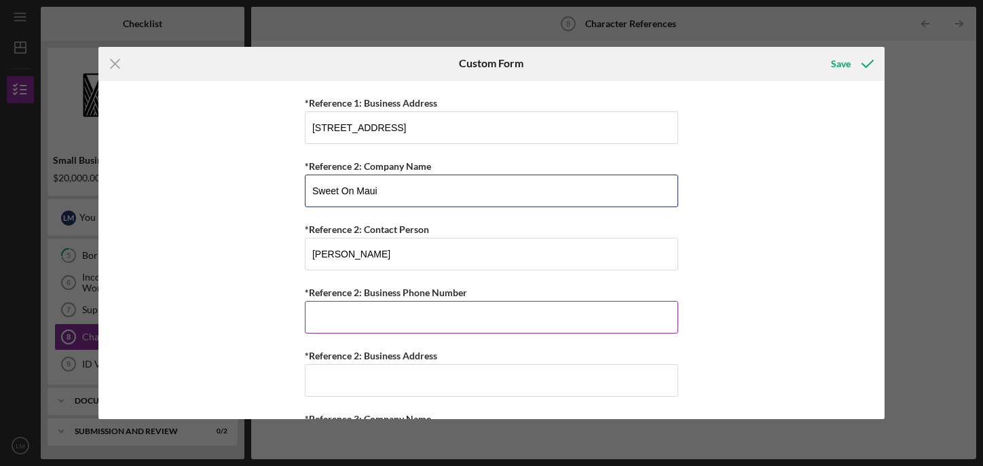
type input "Sweet On Maui"
click at [315, 312] on input "*Reference 2: Business Phone Number" at bounding box center [491, 317] width 373 height 33
type input "(3##) ###-####"
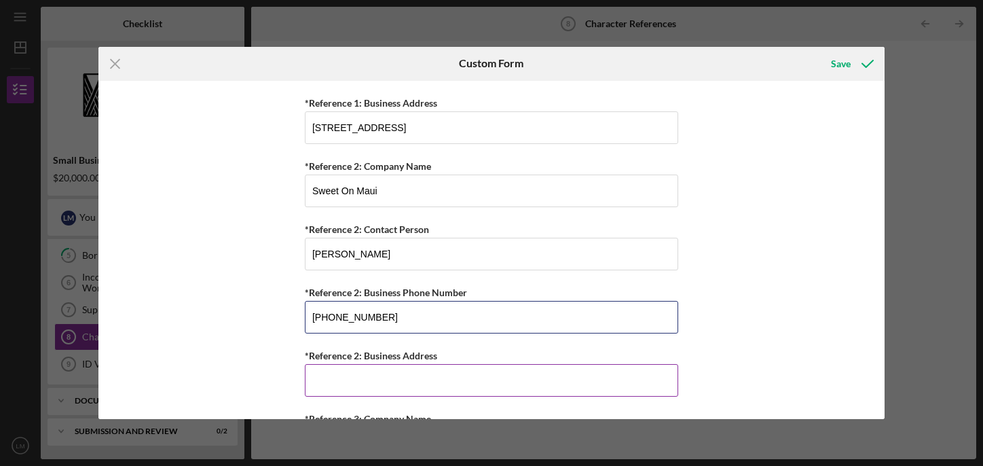
type input "(203) 394-7520"
click at [319, 386] on input "*Reference 2: Business Address" at bounding box center [491, 380] width 373 height 33
type input "140 Hoohana St. Suite 101 Kahului HI 96732"
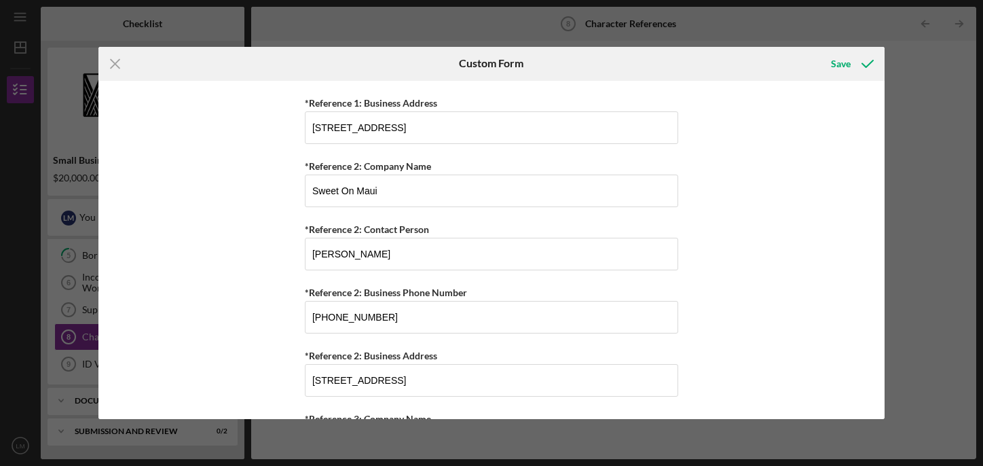
click at [754, 238] on div "Personal References Please provide 3 nearest relative not living with you. *Ref…" at bounding box center [491, 250] width 786 height 339
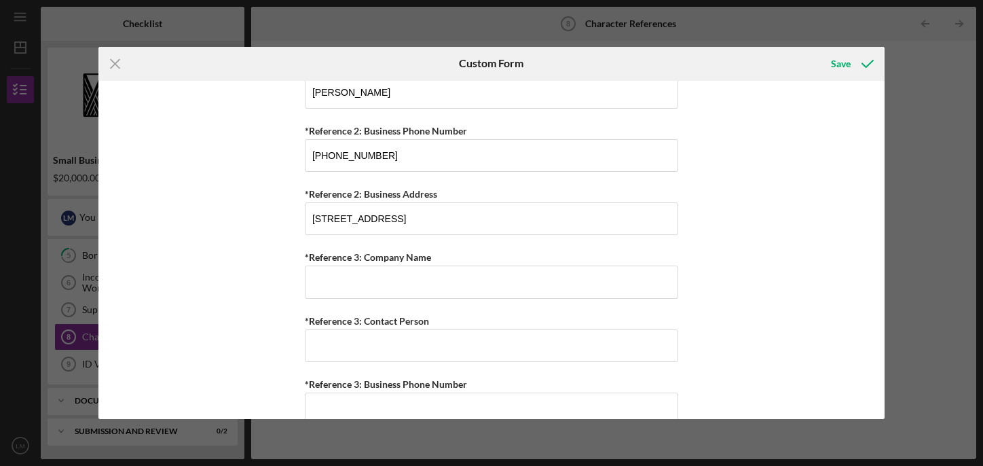
scroll to position [1199, 0]
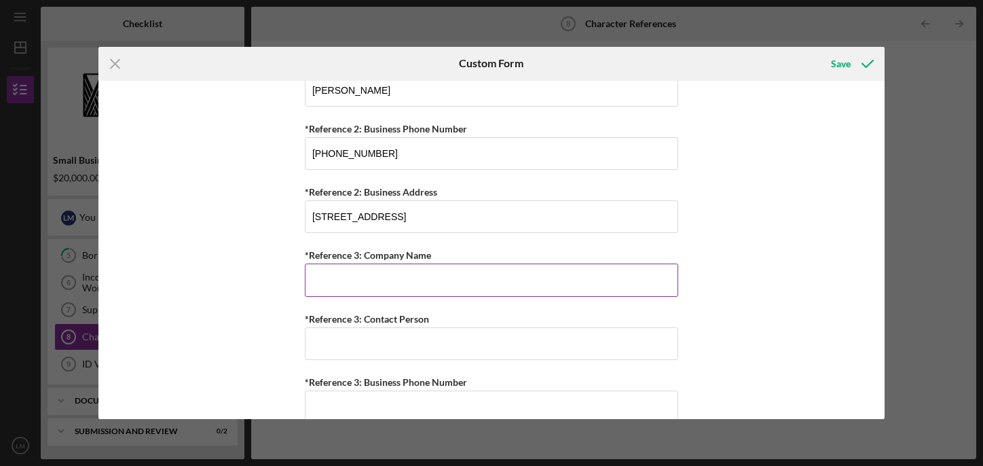
click at [360, 287] on input "*Reference 3: Company Name" at bounding box center [491, 279] width 373 height 33
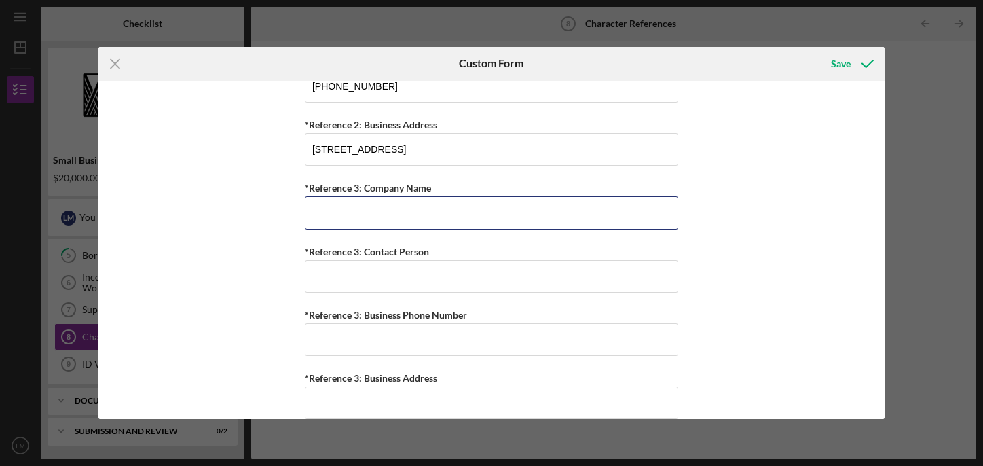
scroll to position [1286, 0]
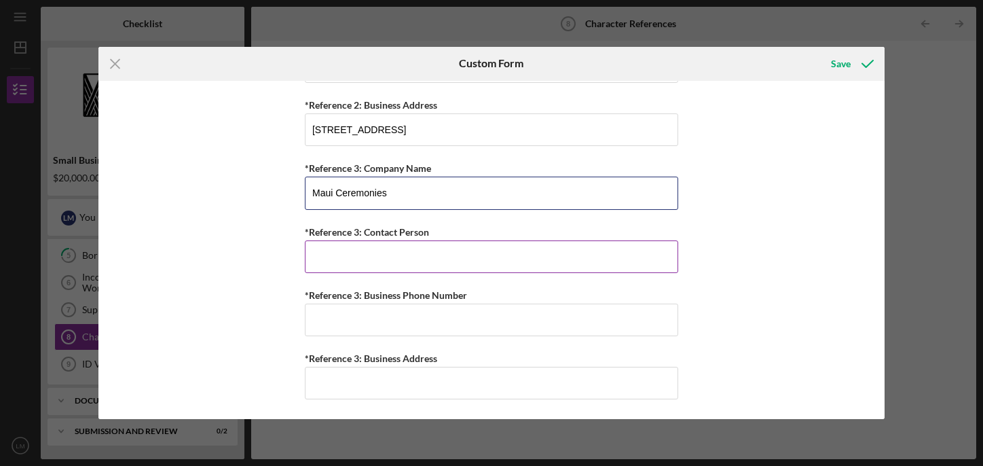
type input "Maui Ceremonies"
click at [356, 261] on input "*Reference 3: Contact Person" at bounding box center [491, 256] width 373 height 33
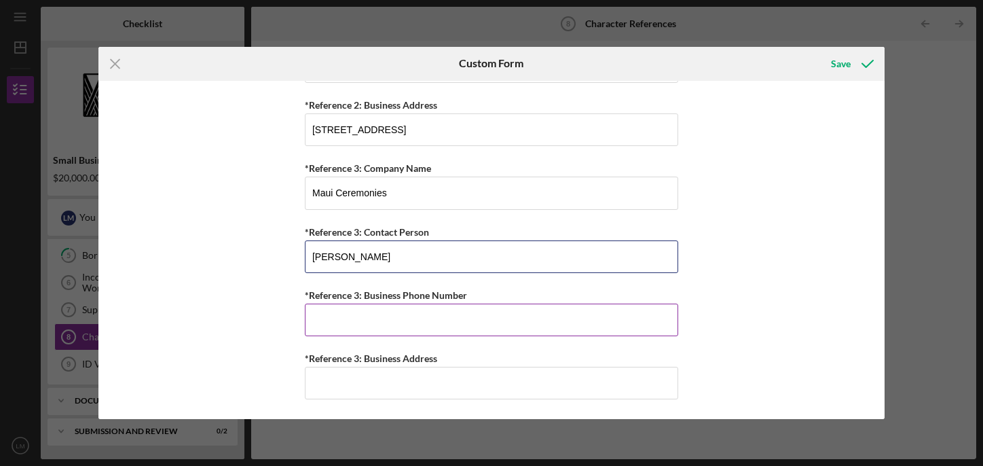
type input "Chrissy Kapoor"
click at [332, 320] on input "*Reference 3: Business Phone Number" at bounding box center [491, 319] width 373 height 33
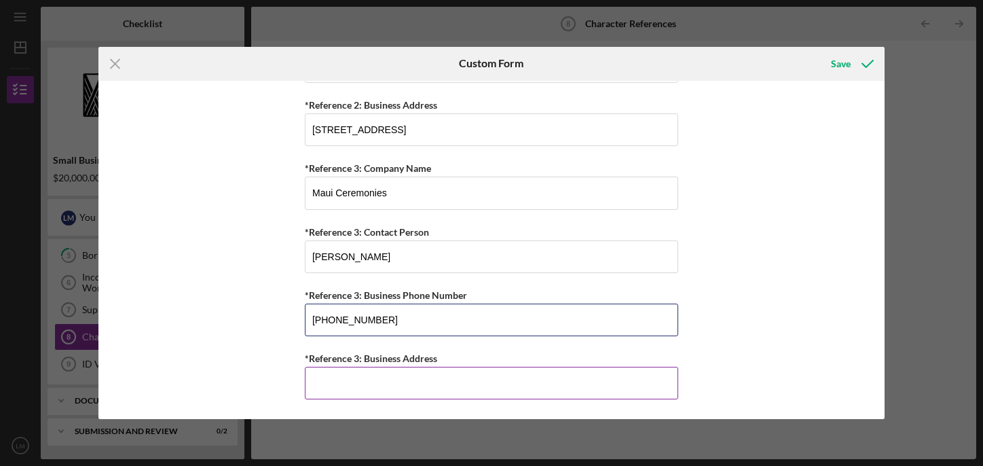
type input "(808) 276-0367"
click at [323, 377] on input "*Reference 3: Business Address" at bounding box center [491, 382] width 373 height 33
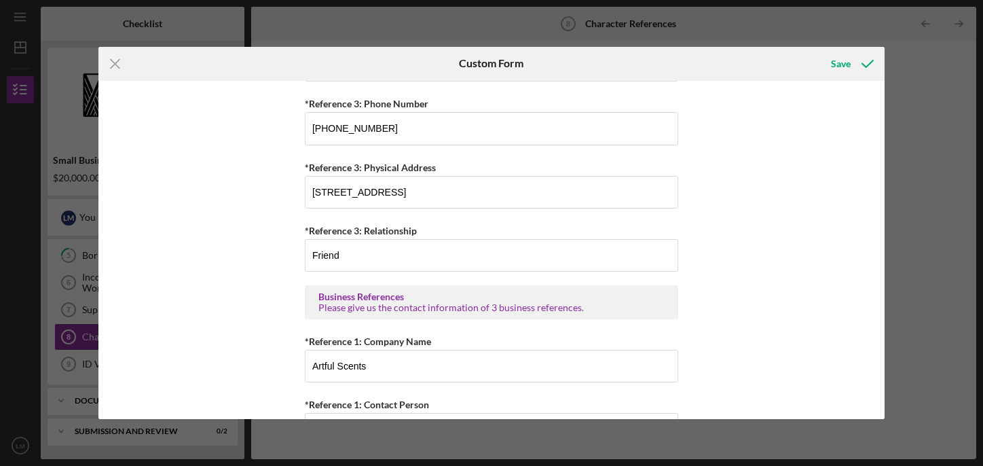
scroll to position [605, 0]
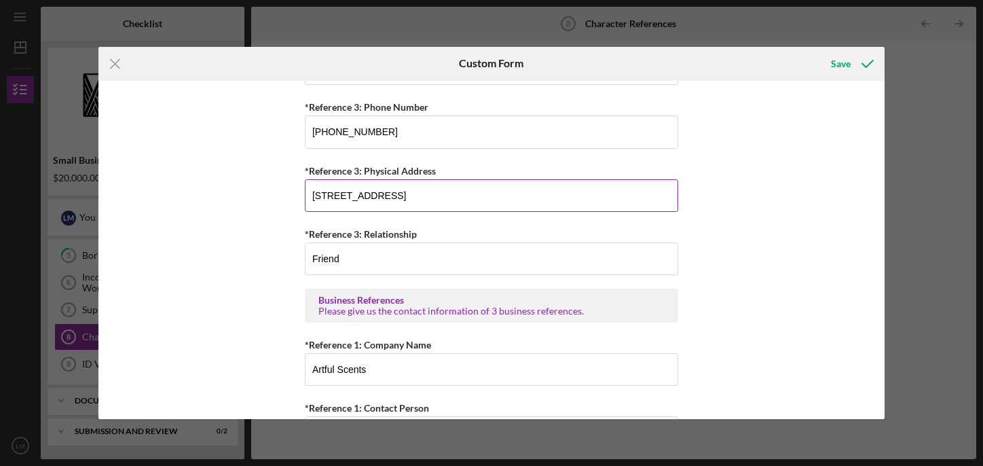
drag, startPoint x: 312, startPoint y: 194, endPoint x: 525, endPoint y: 206, distance: 214.1
click at [525, 206] on input "1500 Lower Kula Drive, Kula, HI 9670" at bounding box center [491, 195] width 373 height 33
click at [102, 242] on div "Personal References Please provide 3 nearest relative not living with you. *Ref…" at bounding box center [491, 250] width 786 height 339
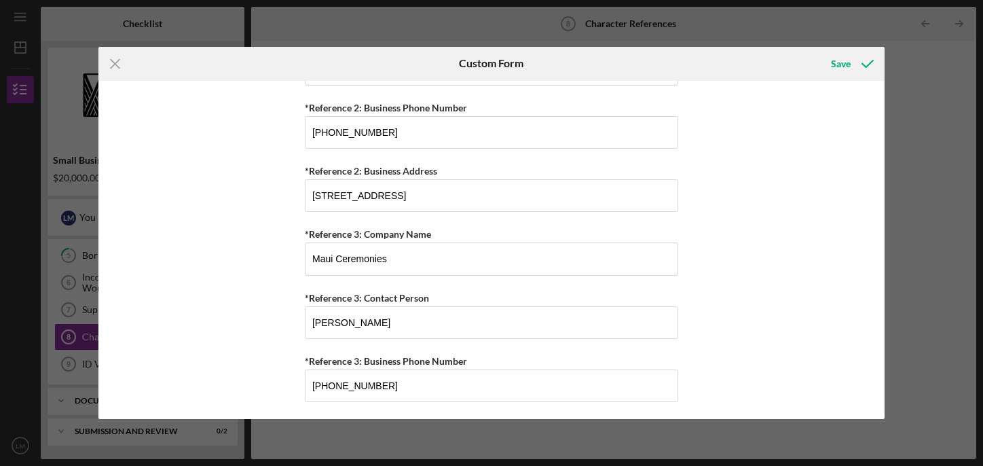
scroll to position [1294, 0]
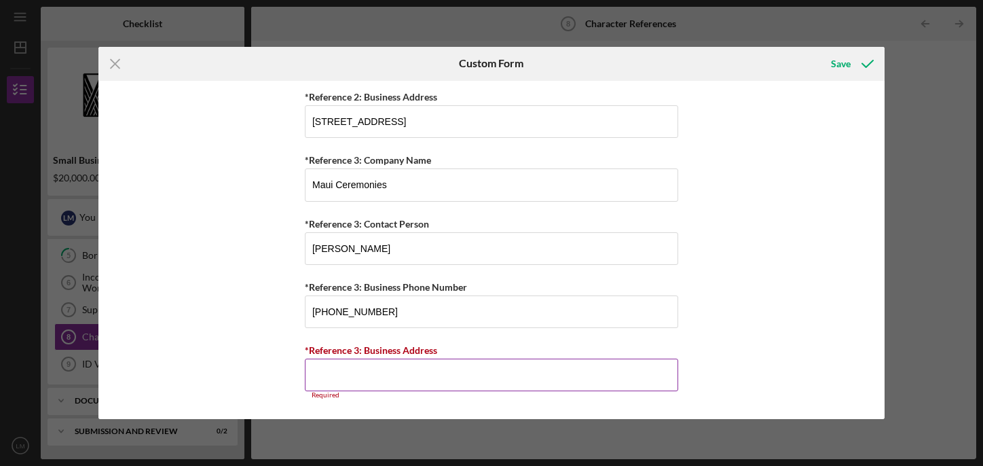
click at [319, 378] on input "*Reference 3: Business Address" at bounding box center [491, 374] width 373 height 33
paste input "1500 Lower Kula Drive, Kula, HI 9670"
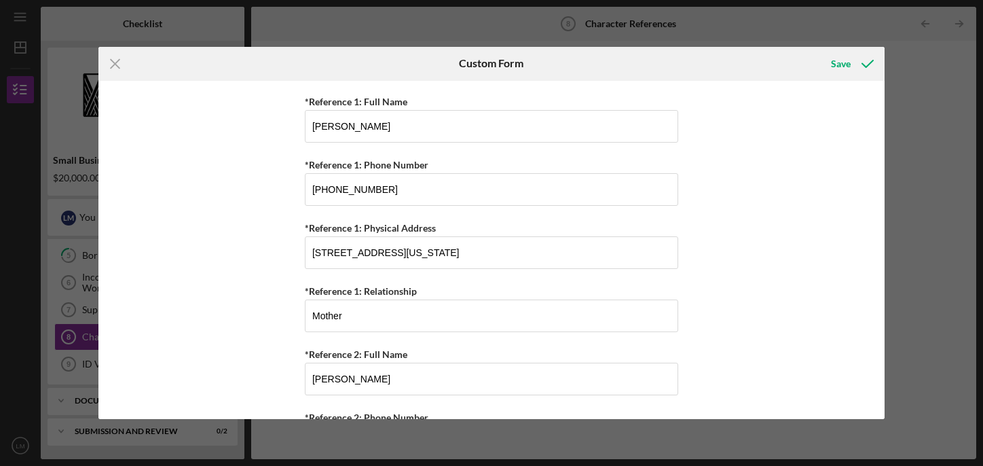
scroll to position [0, 0]
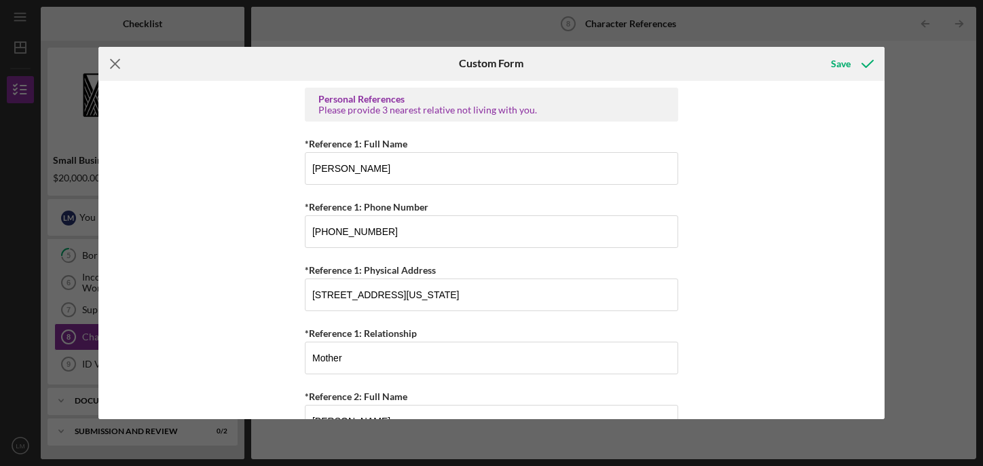
type input "1500 Lower Kula Drive, Kula, HI 9670"
click at [119, 62] on icon "Icon/Menu Close" at bounding box center [115, 64] width 34 height 34
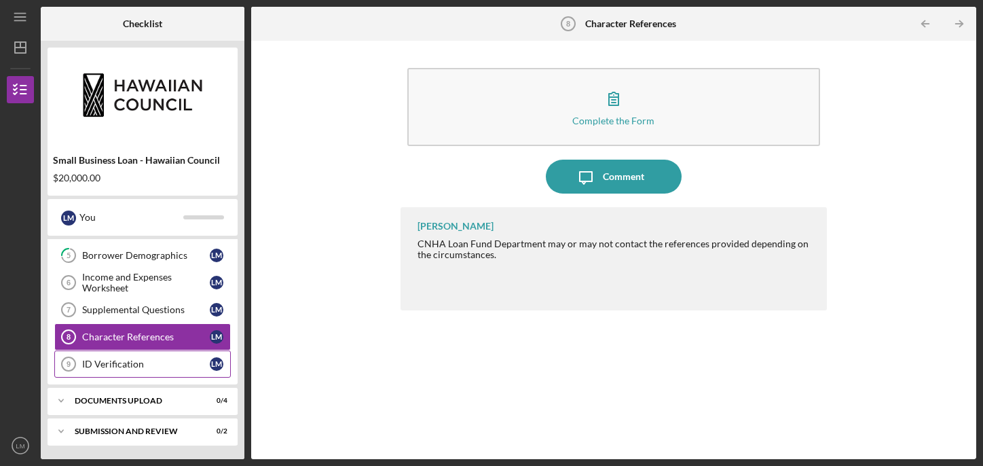
click at [117, 361] on div "ID Verification" at bounding box center [146, 363] width 128 height 11
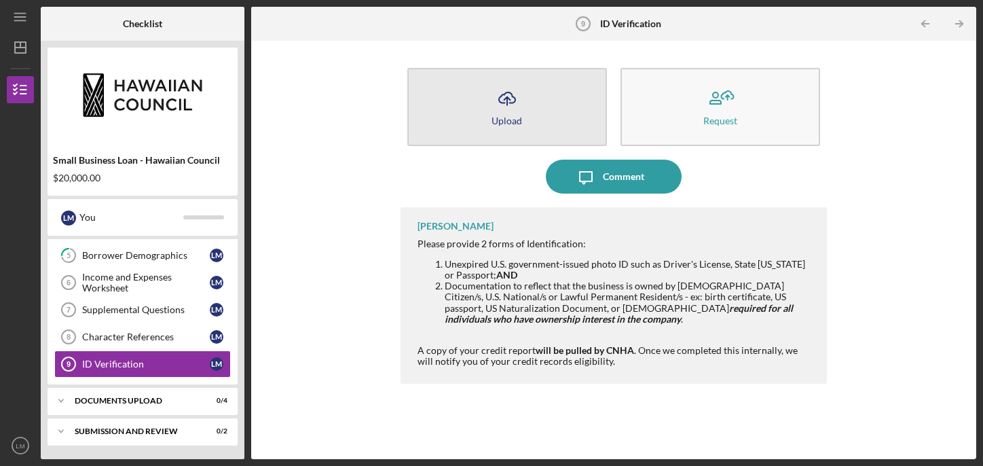
click at [510, 113] on icon "Icon/Upload" at bounding box center [507, 98] width 34 height 34
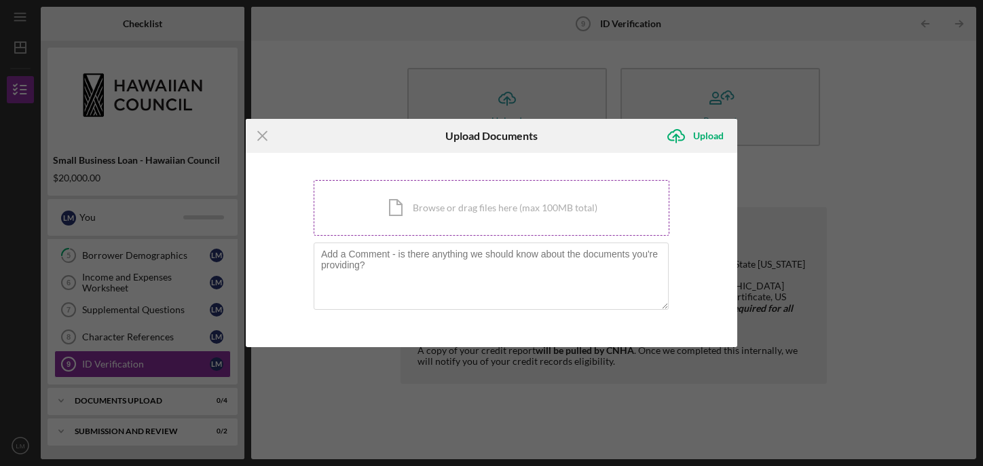
click at [439, 204] on div "Icon/Document Browse or drag files here (max 100MB total) Tap to choose files o…" at bounding box center [492, 208] width 356 height 56
click at [262, 138] on icon "Icon/Menu Close" at bounding box center [263, 136] width 34 height 34
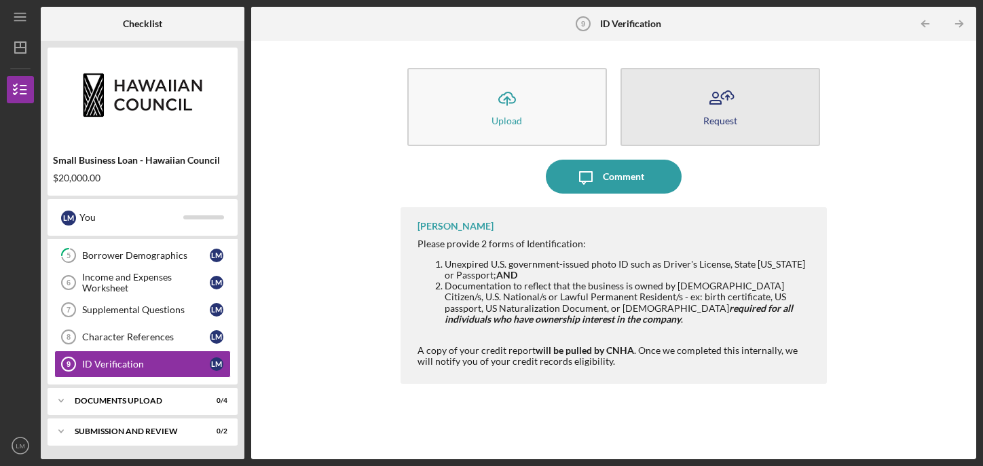
click at [713, 100] on icon "button" at bounding box center [715, 101] width 11 height 3
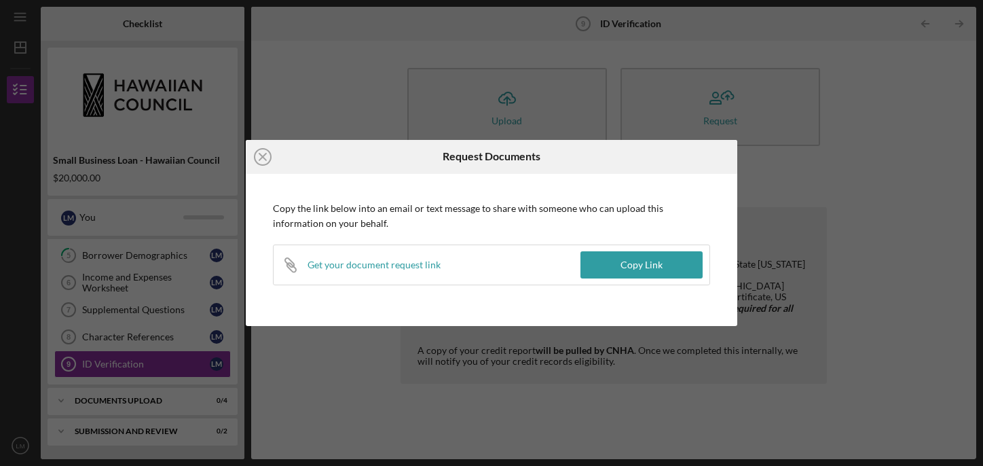
click at [440, 267] on div "Icon/Link Get your document request link" at bounding box center [427, 264] width 307 height 39
click at [617, 269] on button "Copy Link" at bounding box center [641, 264] width 122 height 27
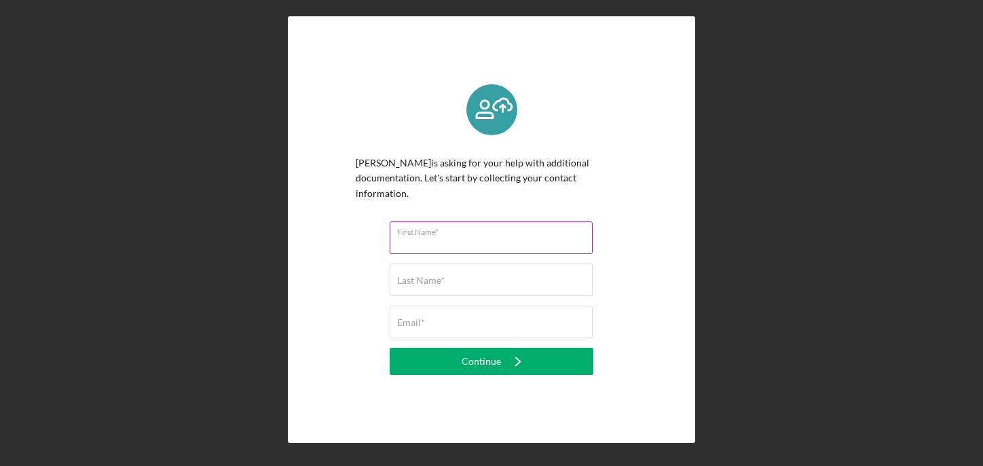
click at [417, 221] on div "First Name*" at bounding box center [492, 238] width 204 height 34
type input "Lani"
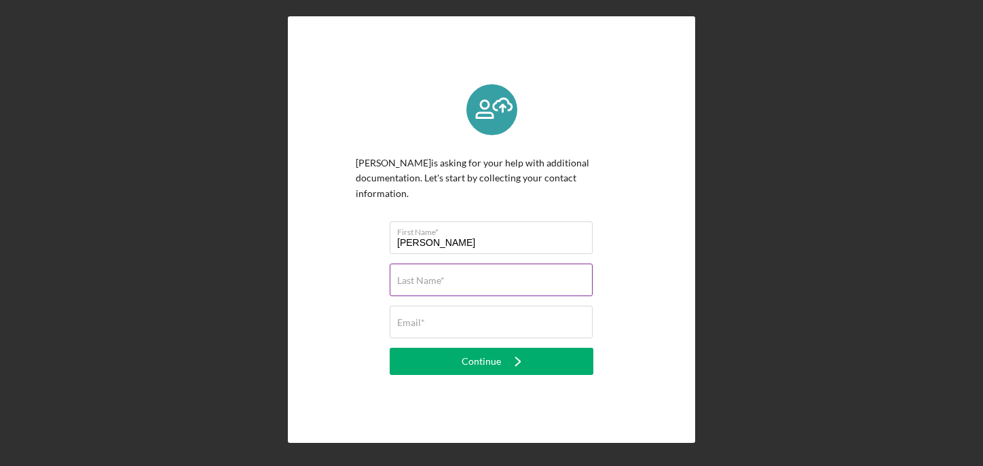
type input "Morris"
type input "beautybynaturemaui@gmail.com"
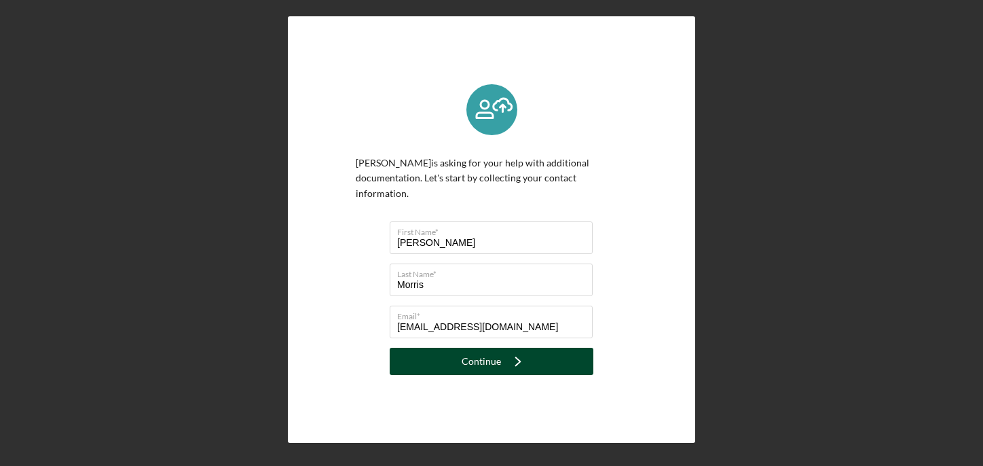
click at [474, 353] on div "Continue" at bounding box center [480, 360] width 39 height 27
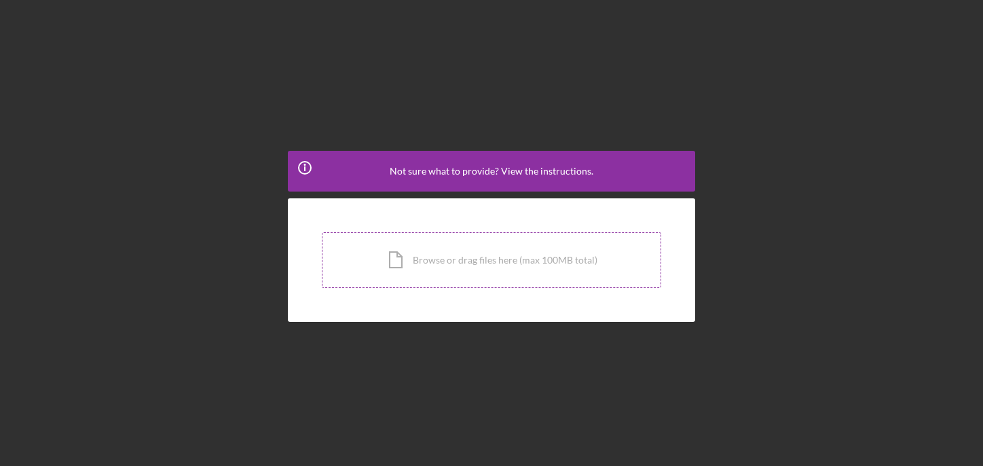
click at [438, 271] on div "Icon/Document Browse or drag files here (max 100MB total) Tap to choose files o…" at bounding box center [491, 260] width 339 height 56
